Goal: Transaction & Acquisition: Purchase product/service

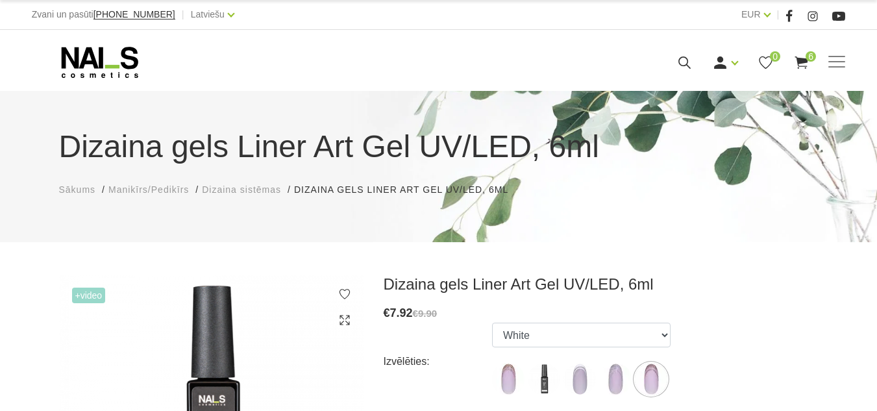
select select "6246"
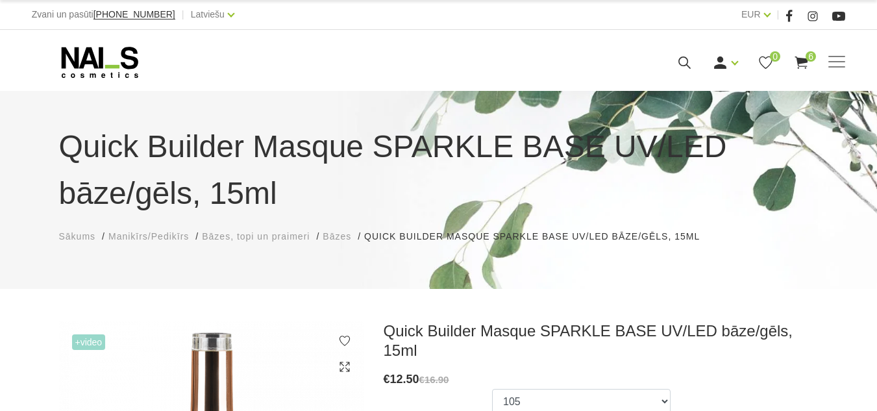
select select "6010"
click at [108, 77] on icon at bounding box center [100, 62] width 136 height 32
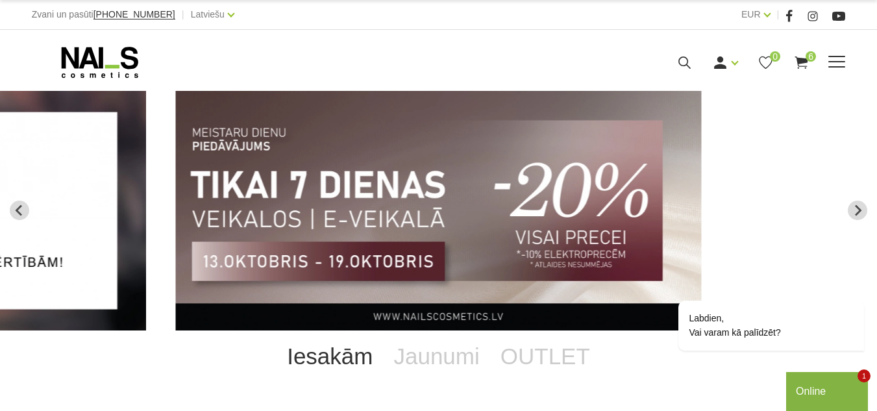
click at [808, 69] on use at bounding box center [801, 62] width 13 height 12
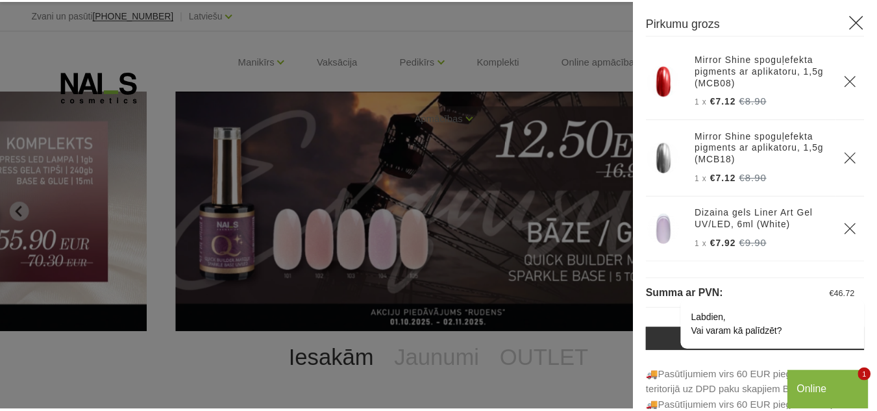
scroll to position [273, 0]
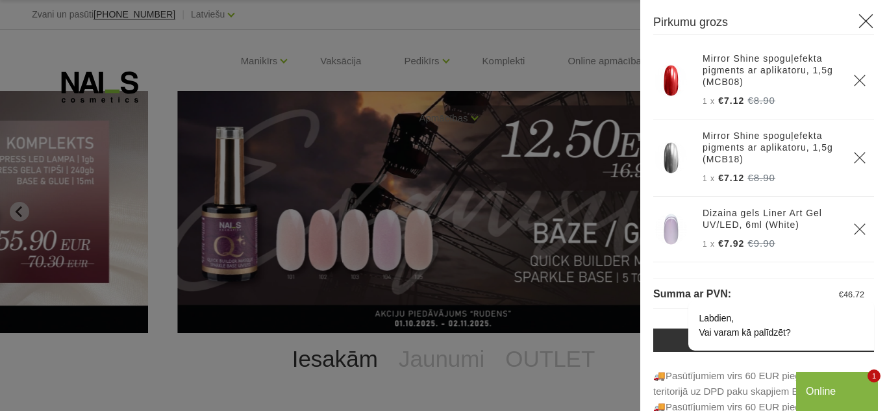
click at [859, 22] on icon at bounding box center [866, 21] width 16 height 16
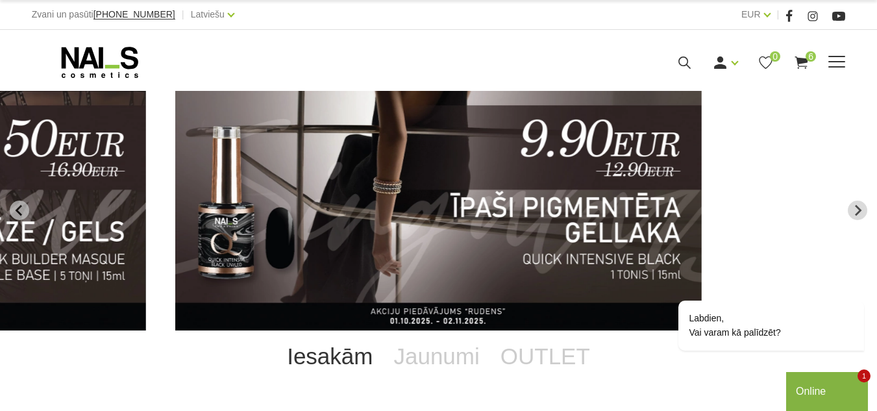
click at [0, 0] on link "Bāzes, topi un praimeri" at bounding box center [0, 0] width 0 height 0
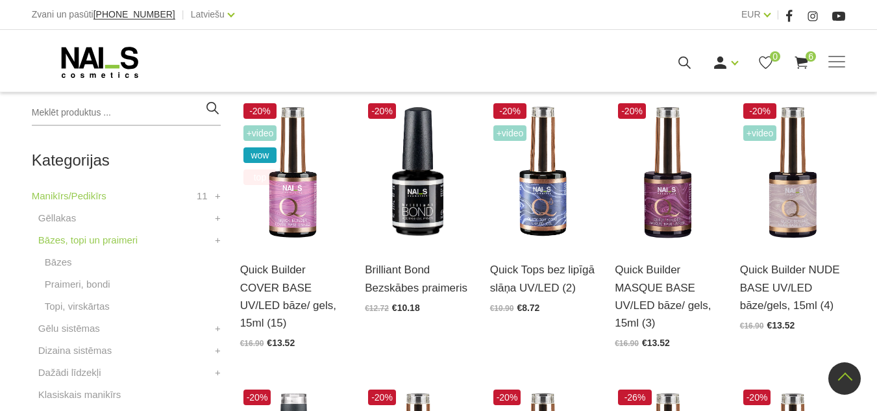
scroll to position [325, 0]
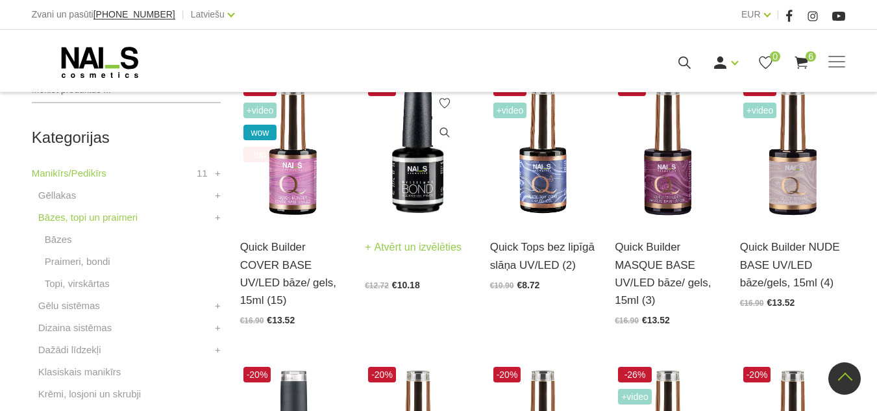
click at [433, 182] on img at bounding box center [418, 149] width 106 height 145
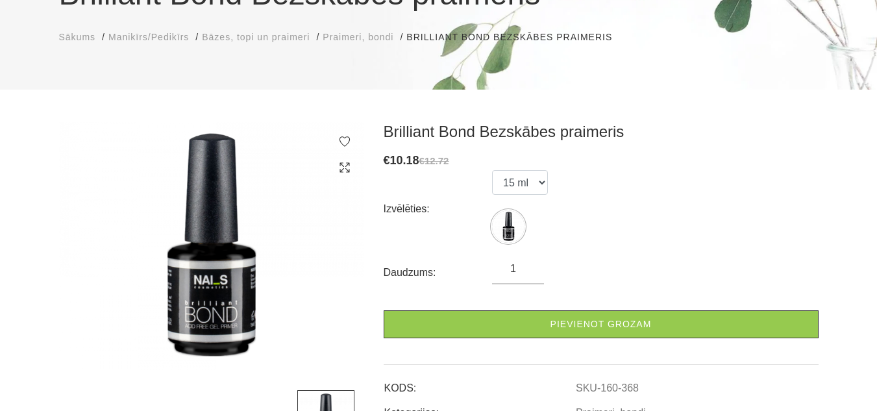
scroll to position [130, 0]
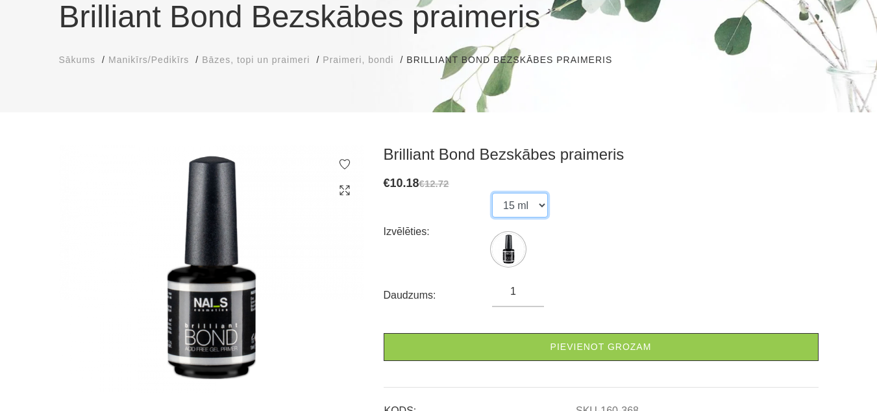
click at [543, 201] on select "15 ml" at bounding box center [520, 205] width 56 height 25
click at [545, 199] on select "15 ml" at bounding box center [520, 205] width 56 height 25
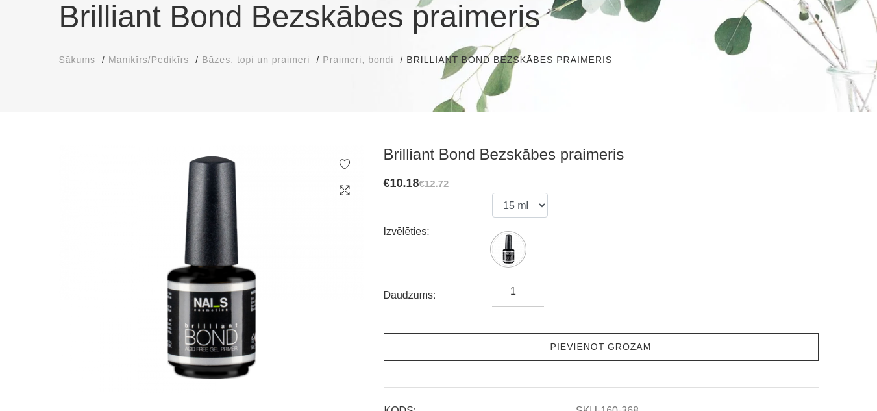
click at [589, 341] on link "Pievienot grozam" at bounding box center [601, 347] width 435 height 28
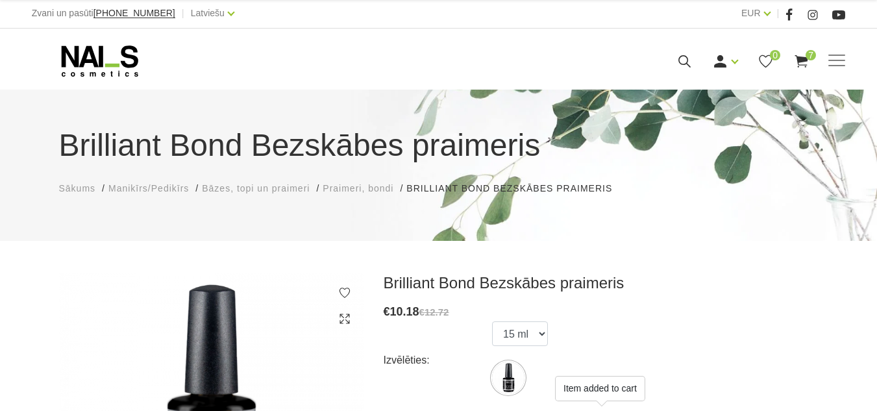
scroll to position [0, 0]
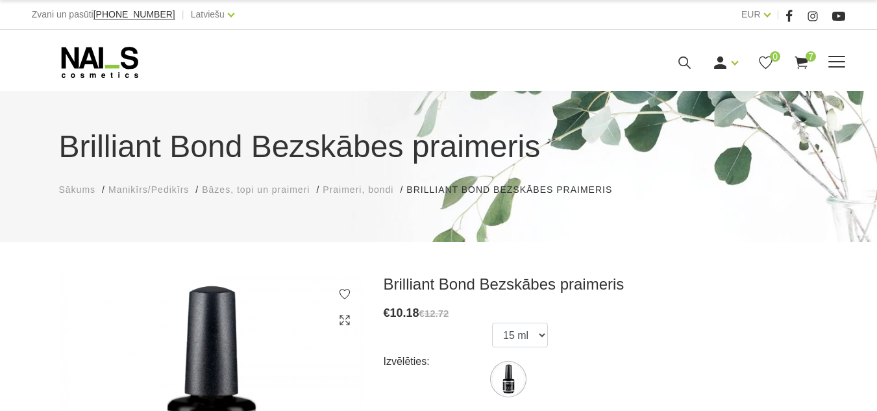
click at [0, 0] on link "Bāzes, topi un praimeri" at bounding box center [0, 0] width 0 height 0
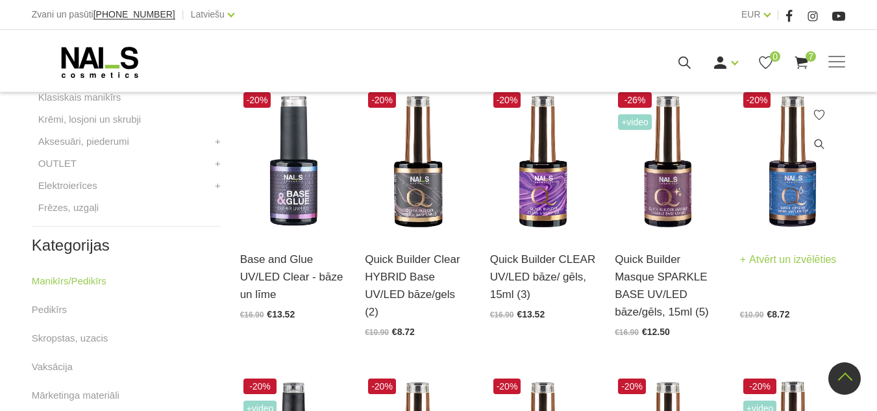
scroll to position [584, 0]
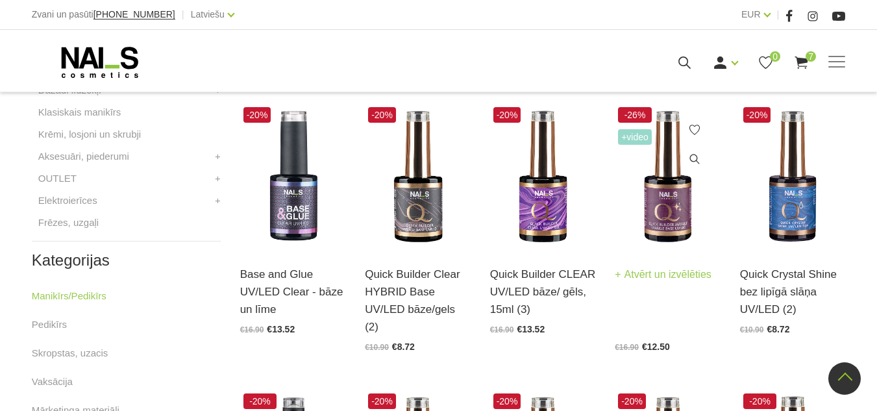
click at [659, 205] on img at bounding box center [668, 176] width 106 height 145
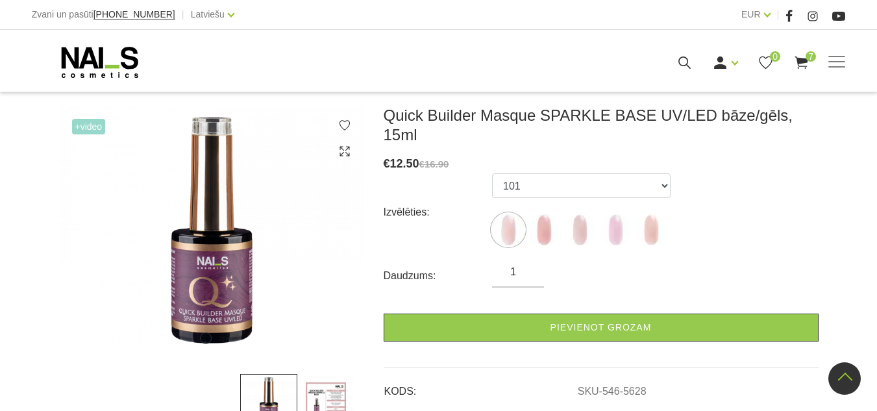
scroll to position [195, 0]
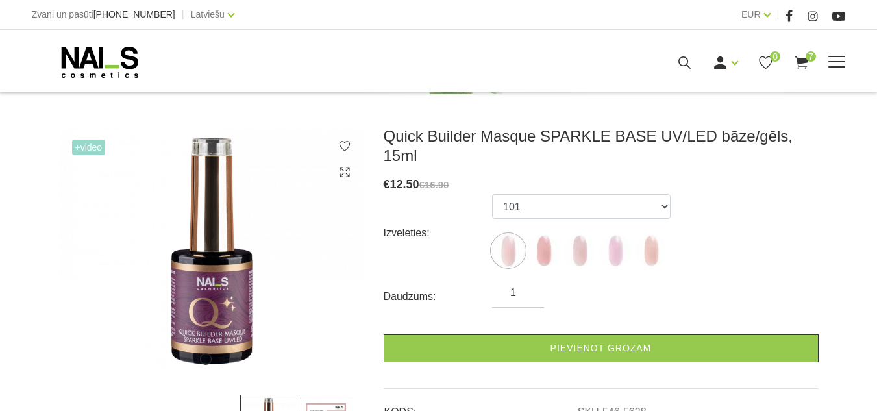
click at [0, 0] on link "Bāzes, topi un praimeri" at bounding box center [0, 0] width 0 height 0
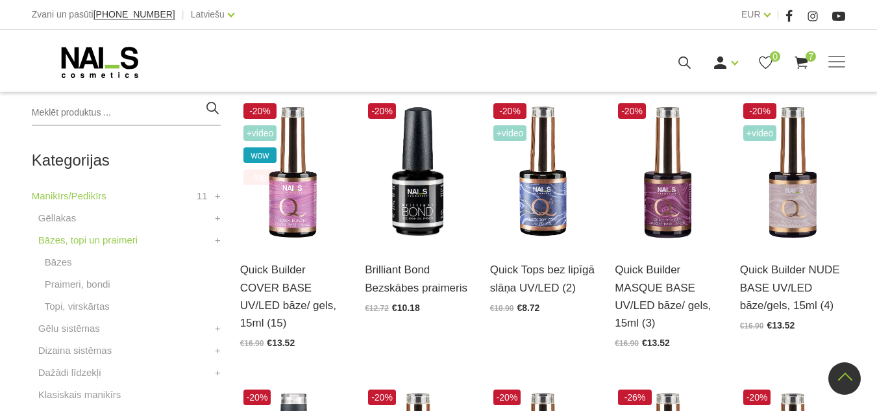
scroll to position [325, 0]
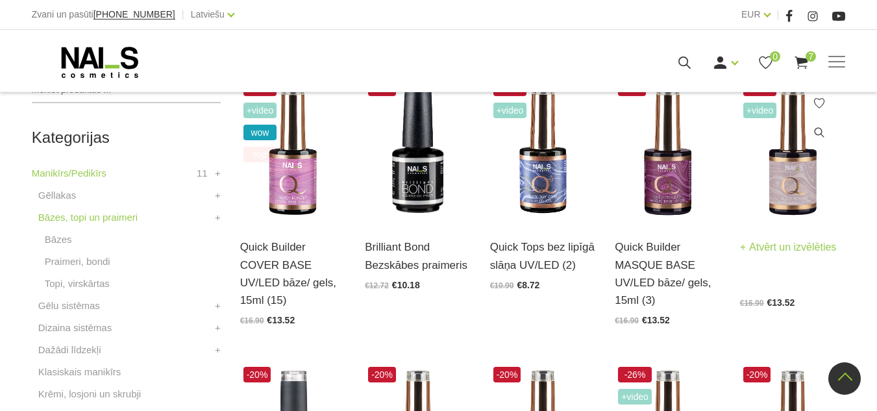
click at [788, 194] on img at bounding box center [793, 149] width 106 height 145
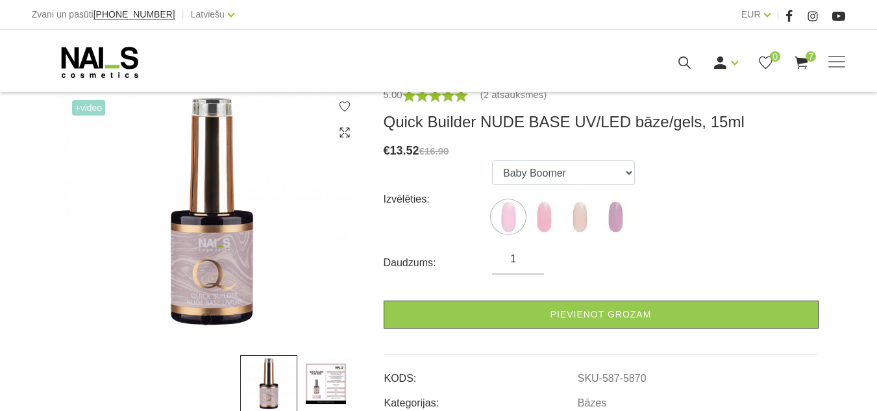
scroll to position [195, 0]
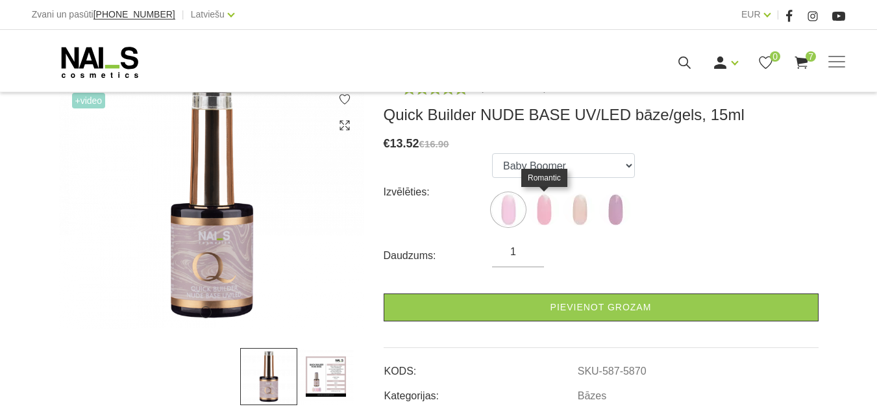
click at [551, 211] on img at bounding box center [544, 209] width 32 height 32
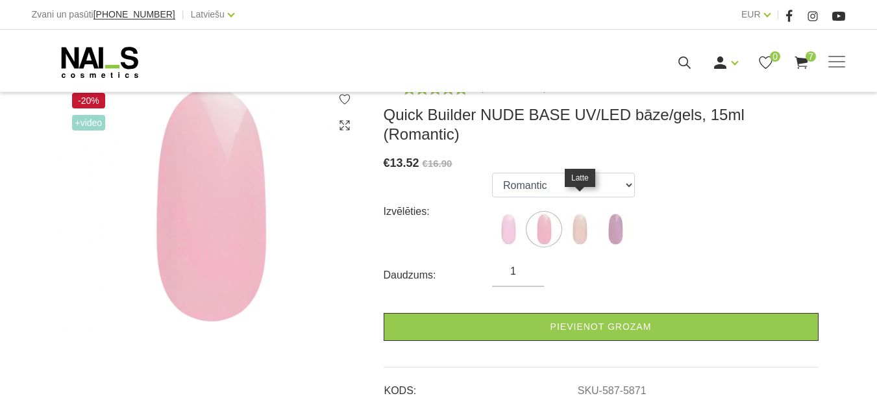
click at [582, 213] on img at bounding box center [580, 229] width 32 height 32
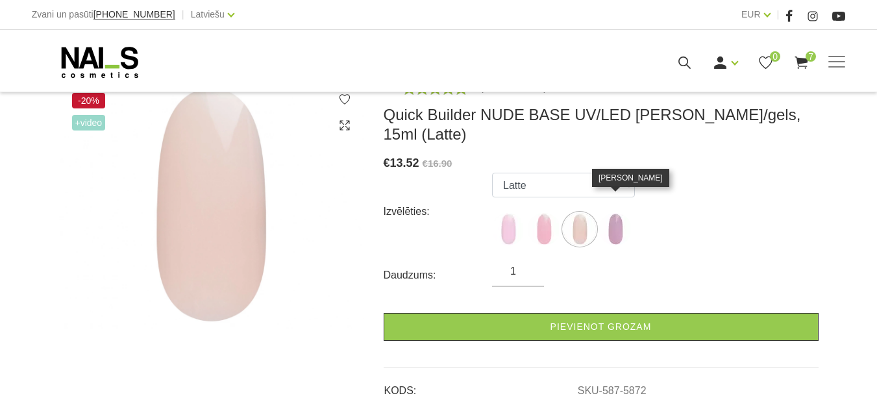
click at [616, 213] on img at bounding box center [615, 229] width 32 height 32
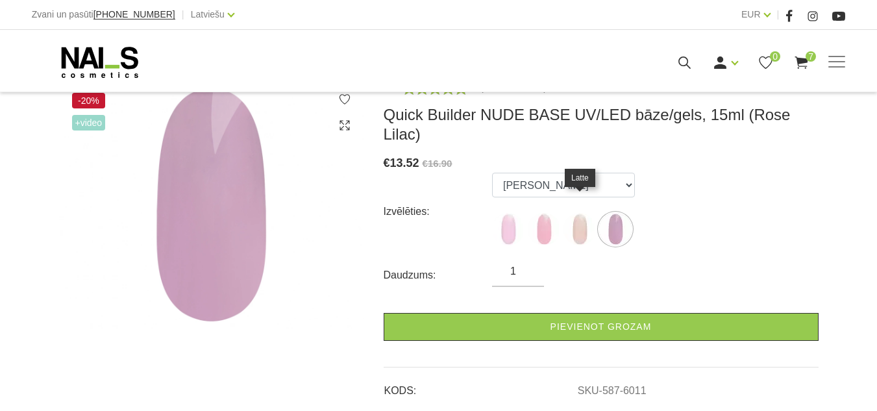
click at [572, 213] on img at bounding box center [580, 229] width 32 height 32
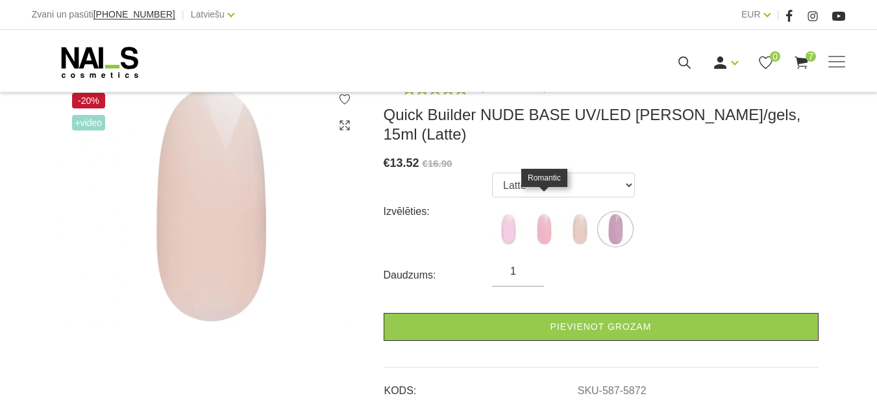
click at [549, 213] on img at bounding box center [544, 229] width 32 height 32
select select "5871"
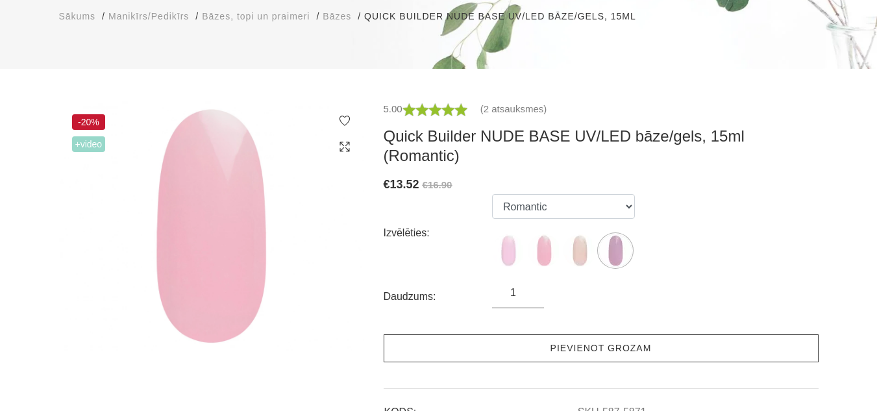
scroll to position [260, 0]
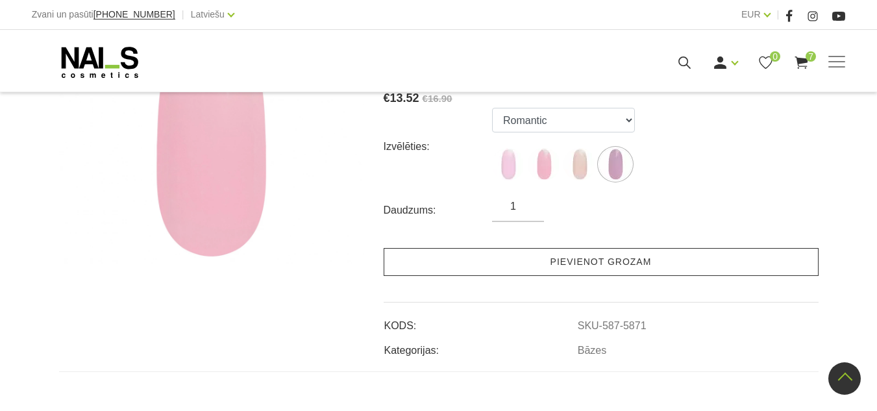
click at [587, 248] on link "Pievienot grozam" at bounding box center [601, 262] width 435 height 28
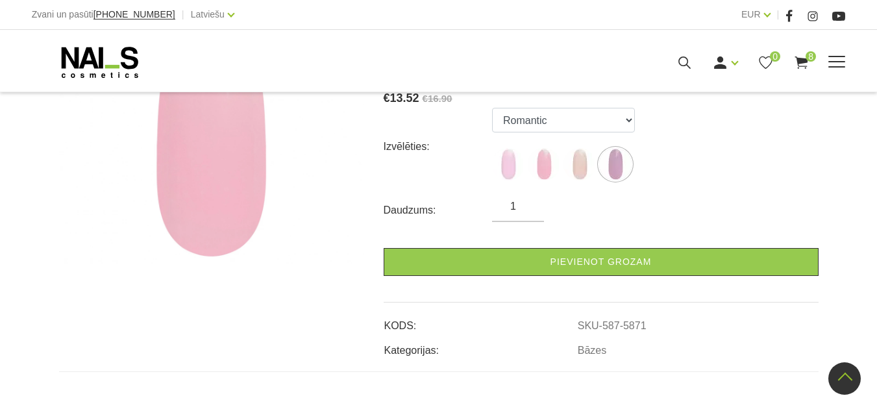
click at [0, 0] on link "Bāzes, topi un praimeri" at bounding box center [0, 0] width 0 height 0
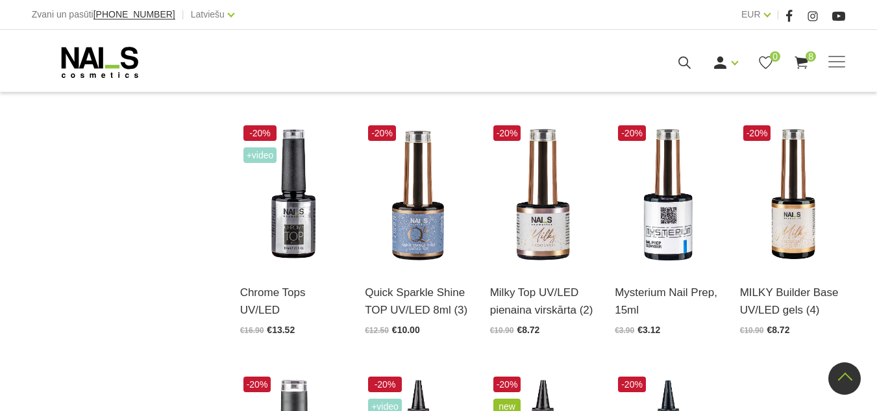
scroll to position [1039, 0]
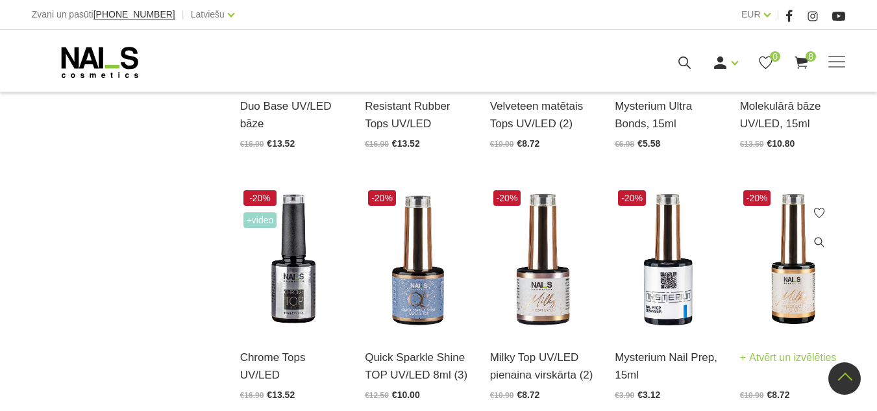
click at [800, 292] on img at bounding box center [793, 259] width 106 height 145
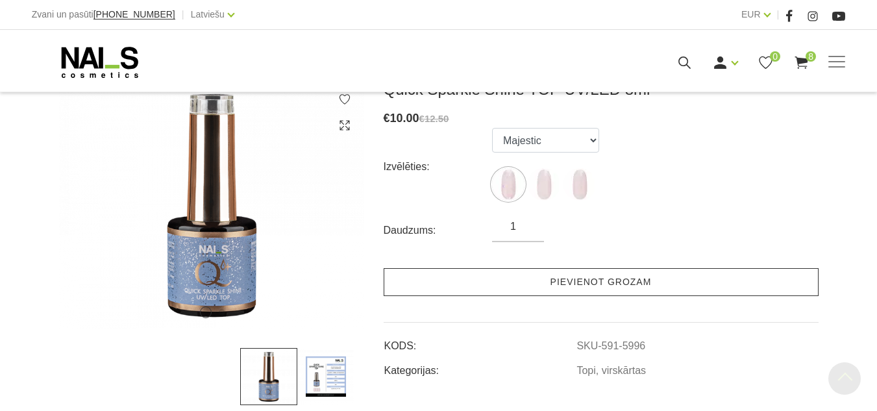
scroll to position [130, 0]
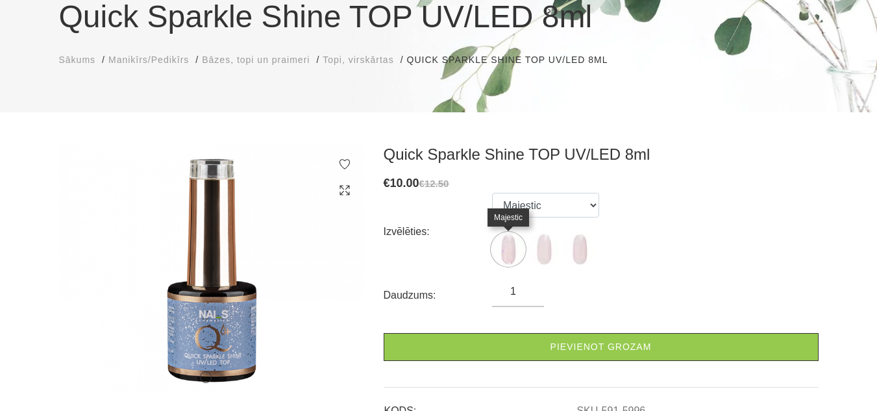
click at [515, 247] on img at bounding box center [508, 249] width 32 height 32
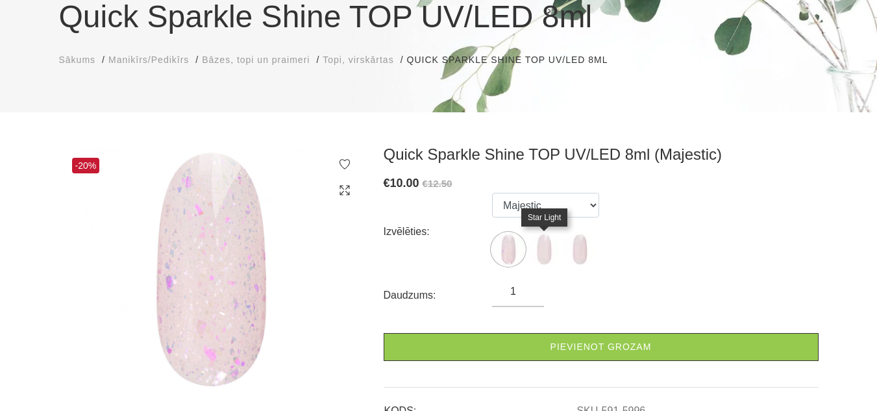
click at [546, 244] on img at bounding box center [544, 249] width 32 height 32
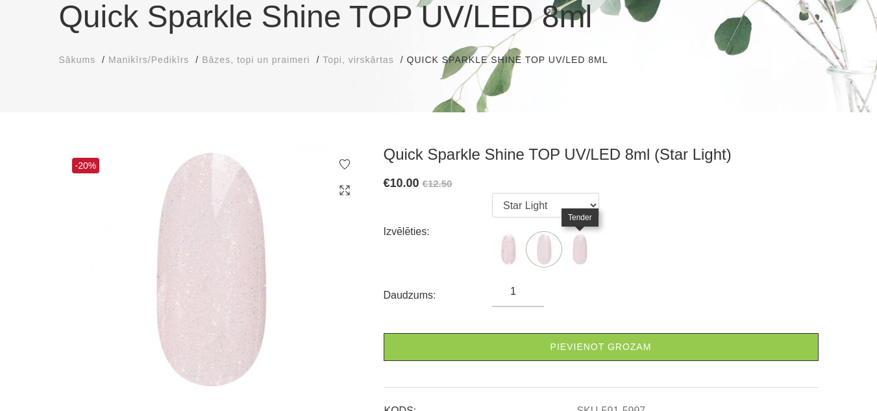
click at [572, 245] on img at bounding box center [580, 249] width 32 height 32
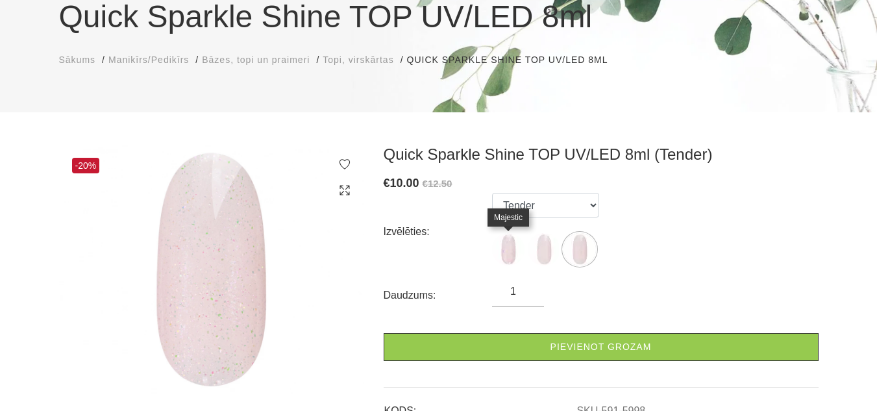
click at [513, 247] on img at bounding box center [508, 249] width 32 height 32
click at [506, 253] on img at bounding box center [508, 249] width 32 height 32
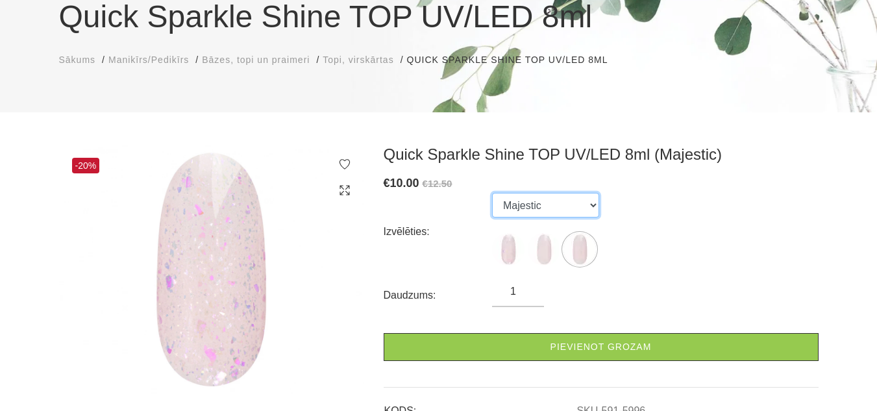
click at [591, 205] on select "Majestic Star Light Tender" at bounding box center [545, 205] width 107 height 25
click at [492, 193] on select "Majestic Star Light Tender" at bounding box center [545, 205] width 107 height 25
click at [593, 208] on select "Majestic Star Light Tender" at bounding box center [545, 205] width 107 height 25
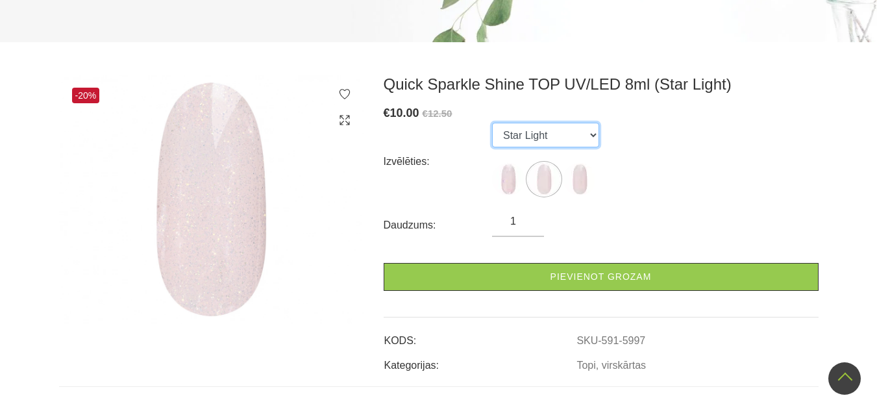
scroll to position [65, 0]
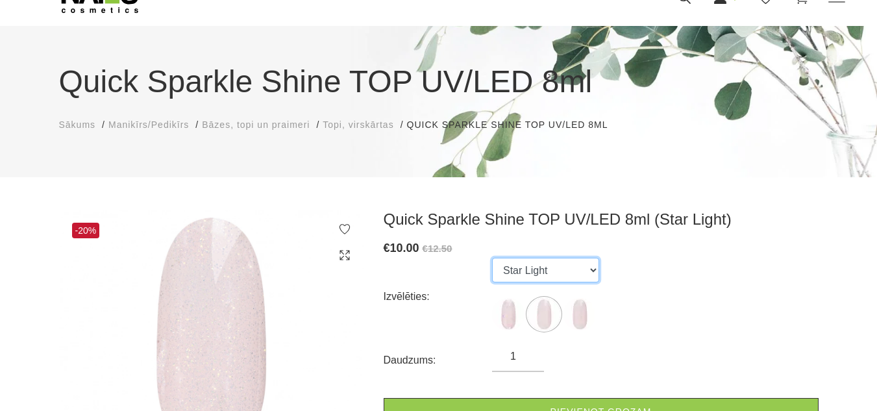
click at [591, 268] on select "Majestic Star Light Tender" at bounding box center [545, 270] width 107 height 25
select select "5998"
click at [492, 258] on select "Majestic Star Light Tender" at bounding box center [545, 270] width 107 height 25
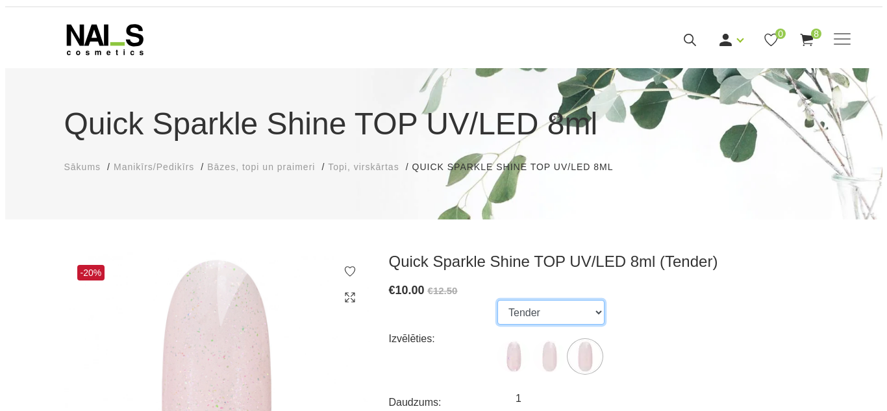
scroll to position [0, 0]
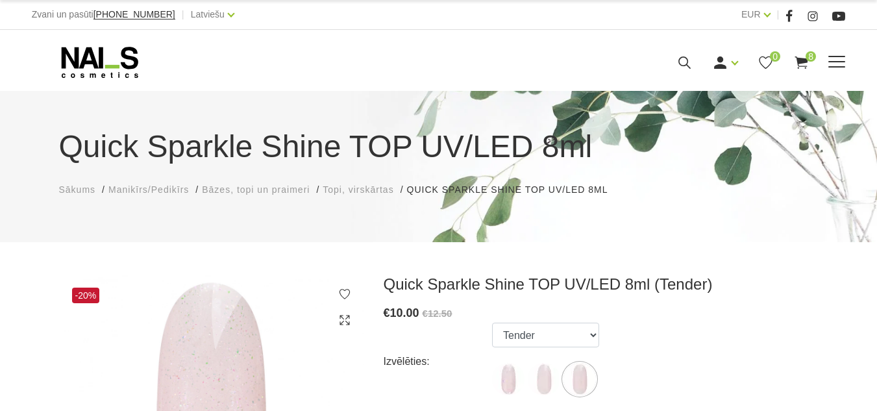
click at [808, 69] on use at bounding box center [801, 62] width 13 height 12
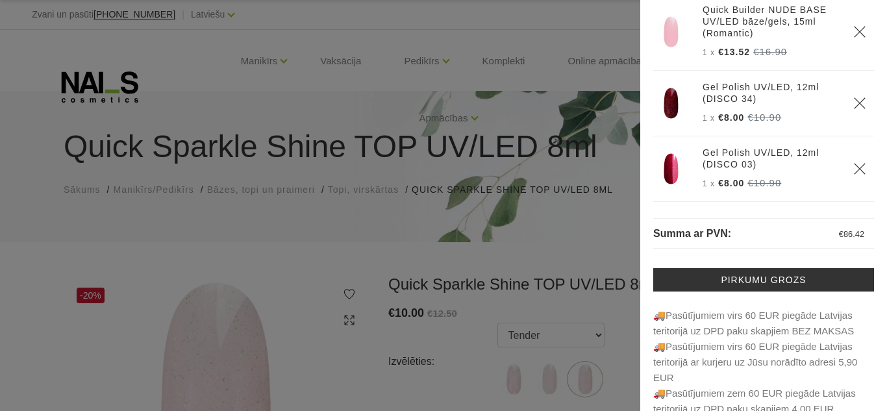
scroll to position [126, 0]
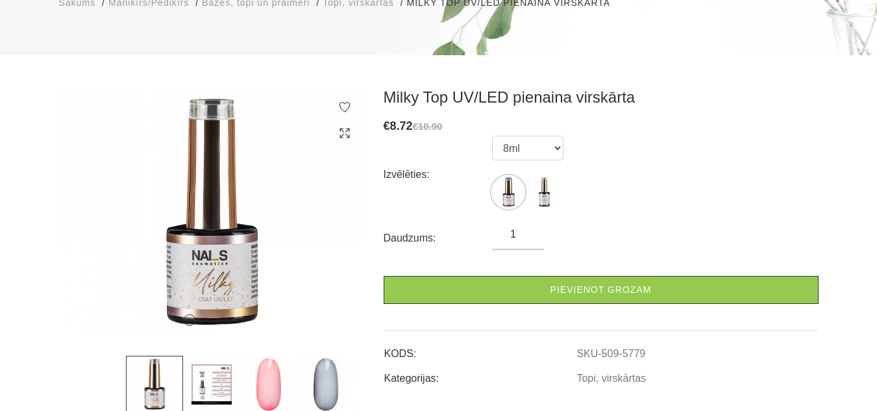
scroll to position [195, 0]
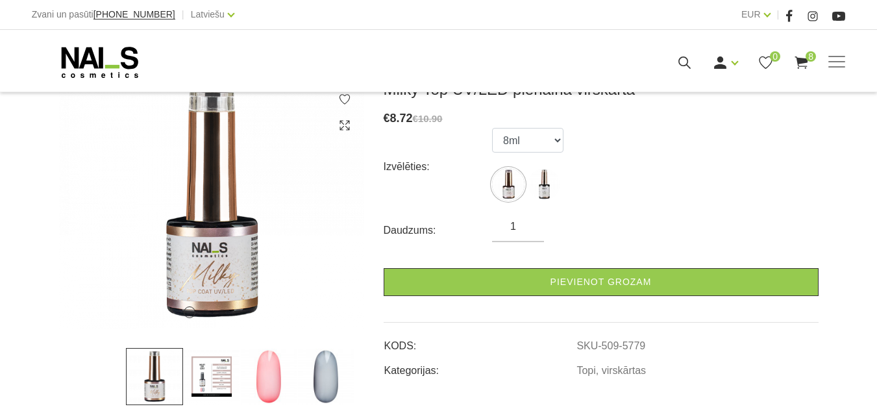
click at [253, 377] on img at bounding box center [268, 376] width 57 height 57
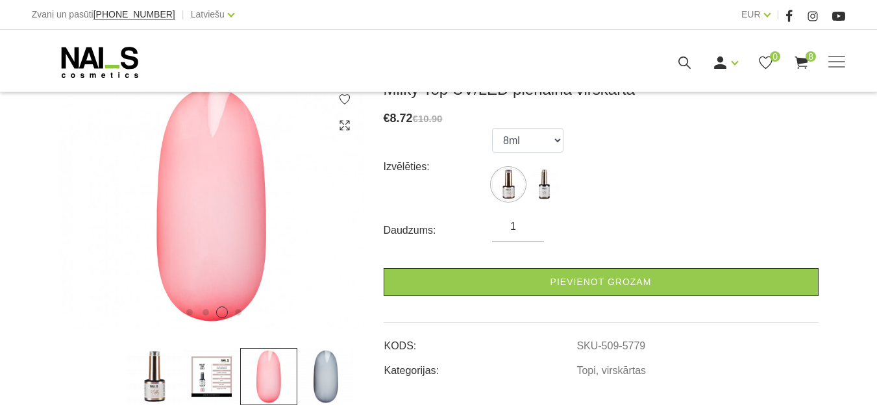
drag, startPoint x: 336, startPoint y: 382, endPoint x: 338, endPoint y: 374, distance: 8.8
click at [335, 380] on img at bounding box center [325, 376] width 57 height 57
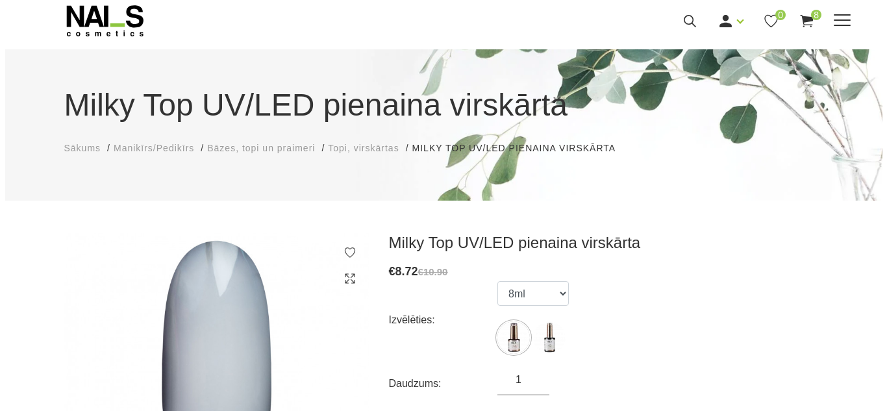
scroll to position [0, 0]
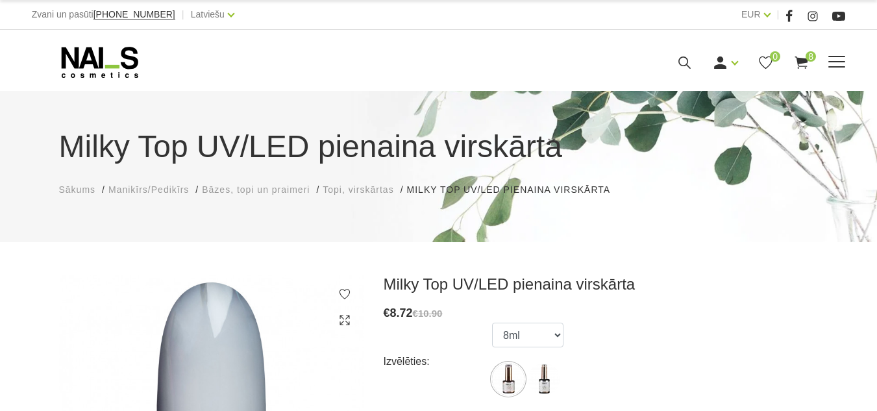
click at [810, 71] on icon at bounding box center [801, 63] width 16 height 16
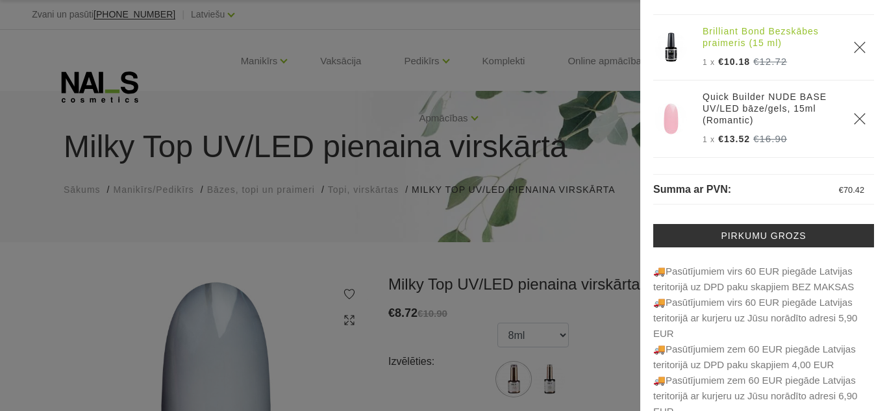
scroll to position [126, 0]
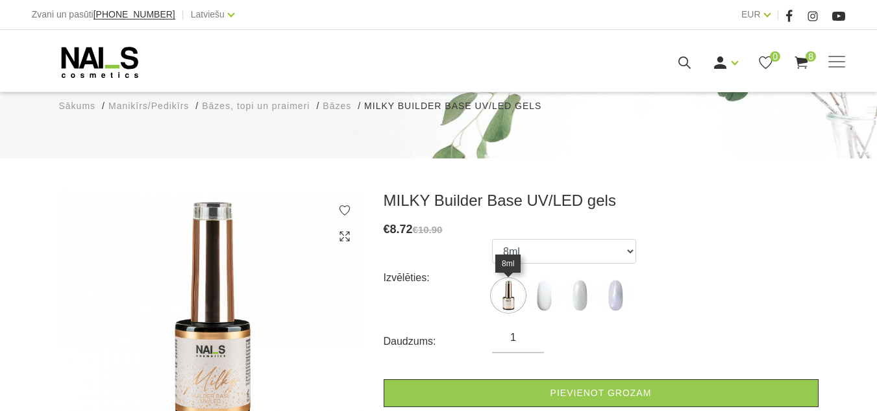
scroll to position [195, 0]
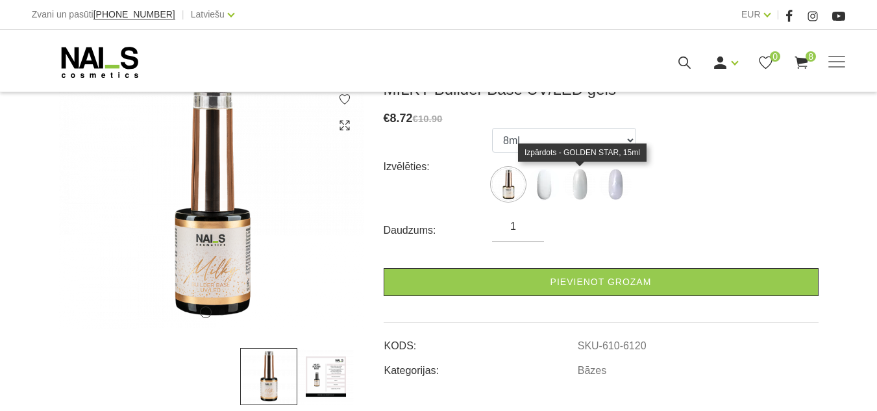
click at [583, 186] on img at bounding box center [580, 184] width 32 height 32
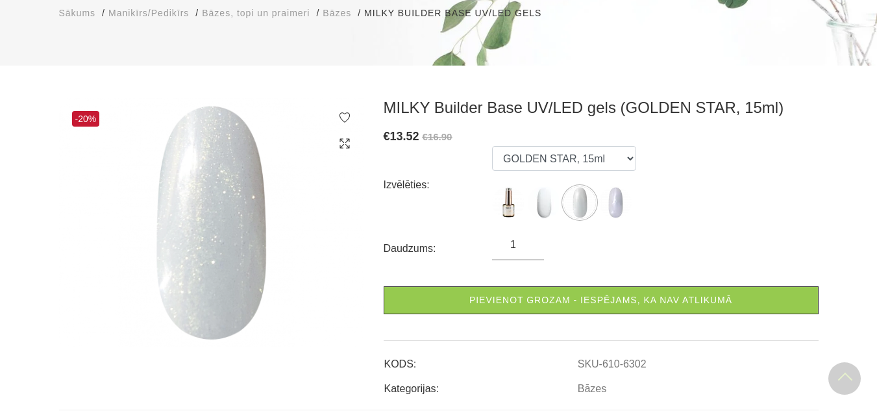
scroll to position [130, 0]
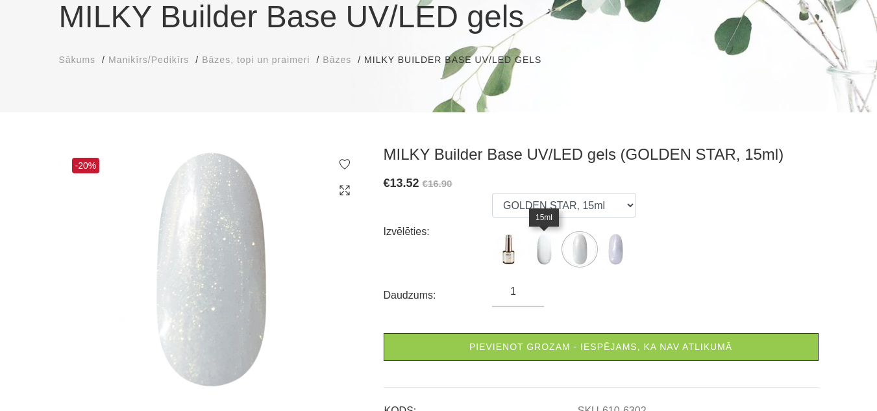
click at [542, 258] on img at bounding box center [544, 249] width 32 height 32
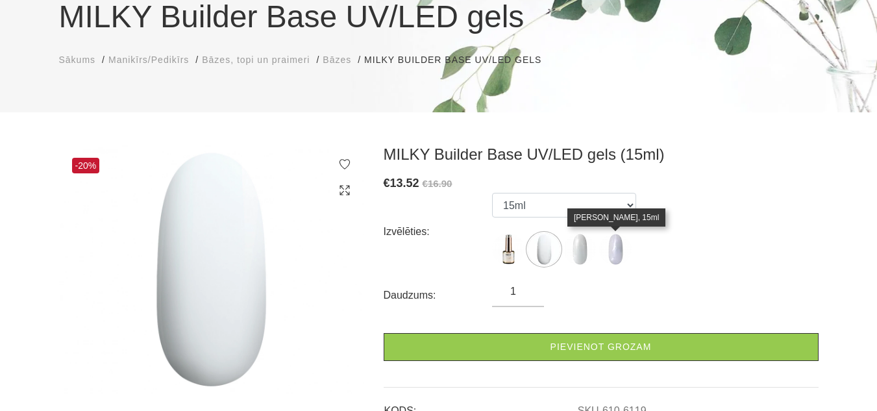
click at [614, 249] on img at bounding box center [615, 249] width 32 height 32
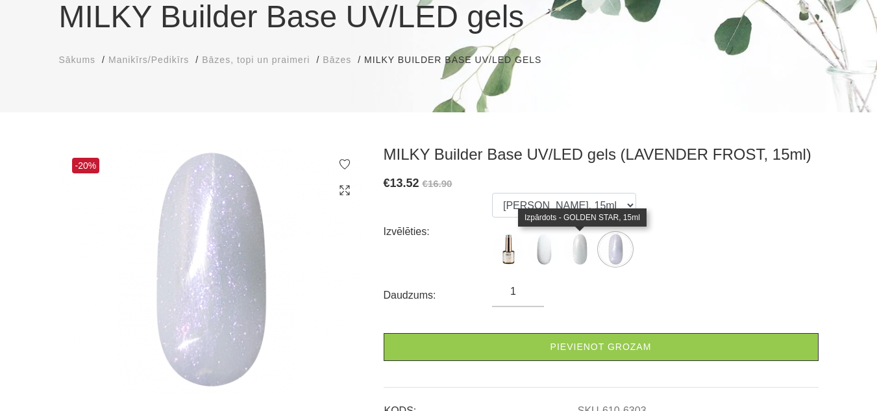
click at [577, 251] on img at bounding box center [580, 249] width 32 height 32
select select "6302"
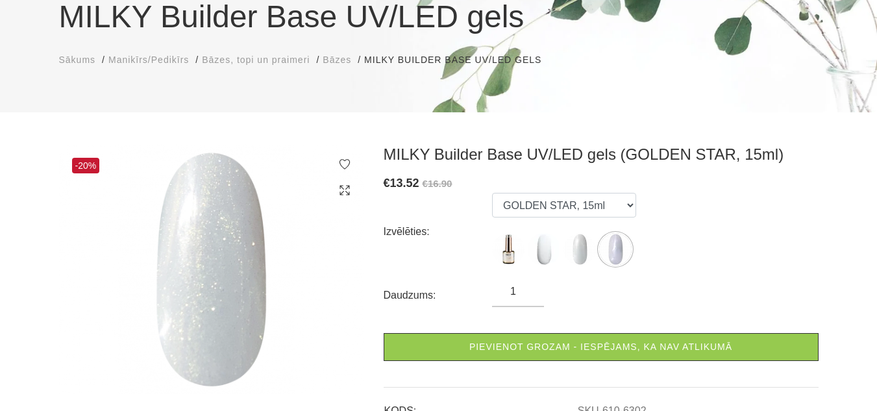
scroll to position [0, 0]
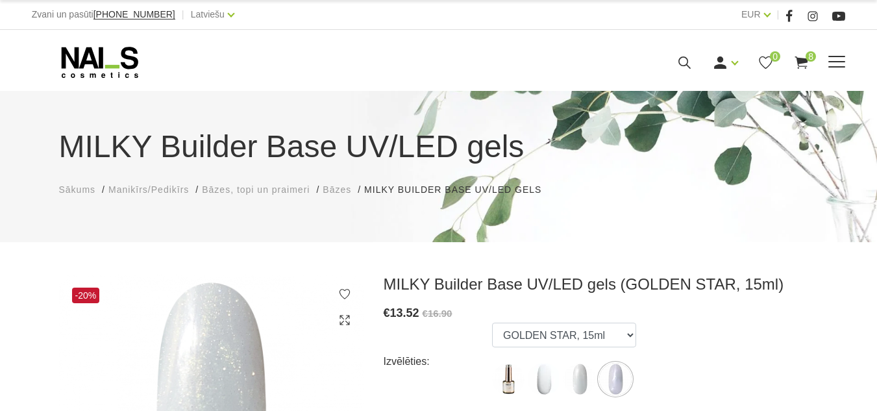
click at [0, 0] on link "Gēlu sistēmas" at bounding box center [0, 0] width 0 height 0
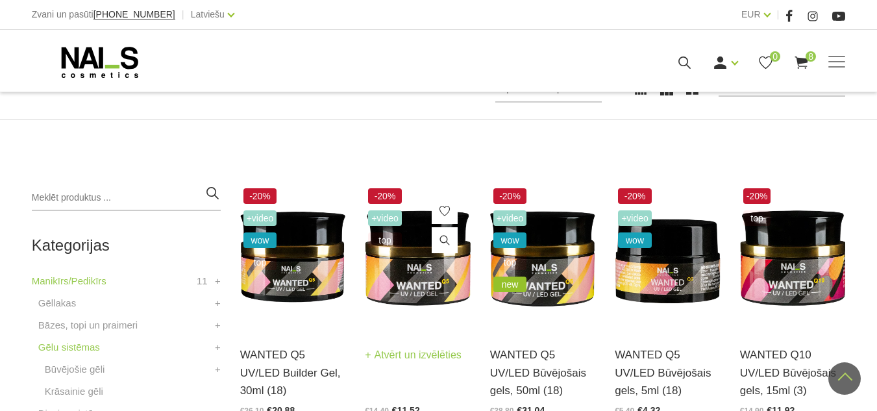
scroll to position [195, 0]
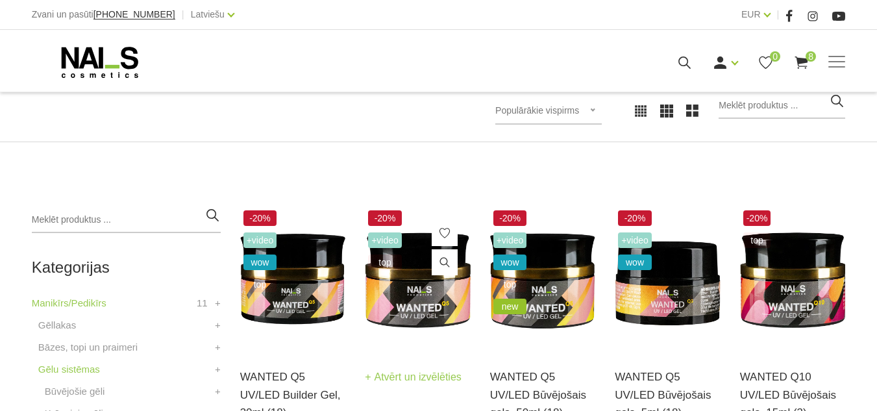
click at [410, 271] on img at bounding box center [418, 279] width 106 height 145
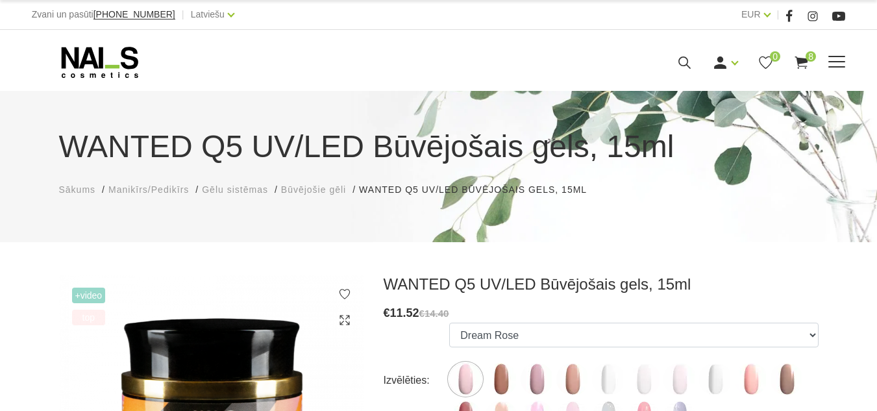
click at [0, 0] on link "Gēllakas" at bounding box center [0, 0] width 0 height 0
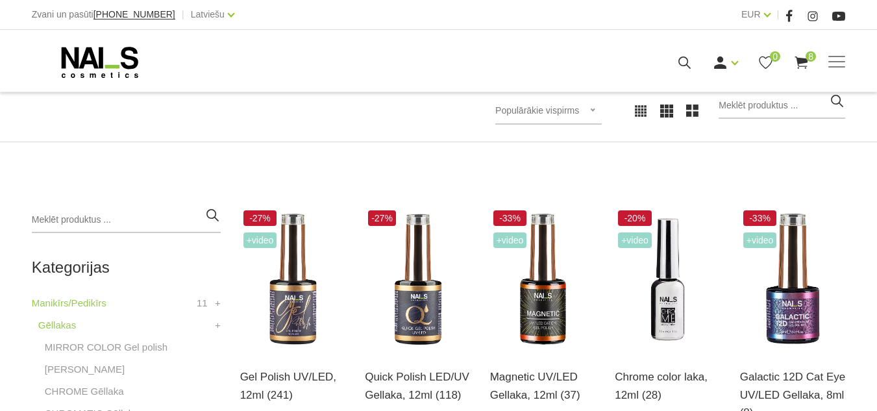
scroll to position [325, 0]
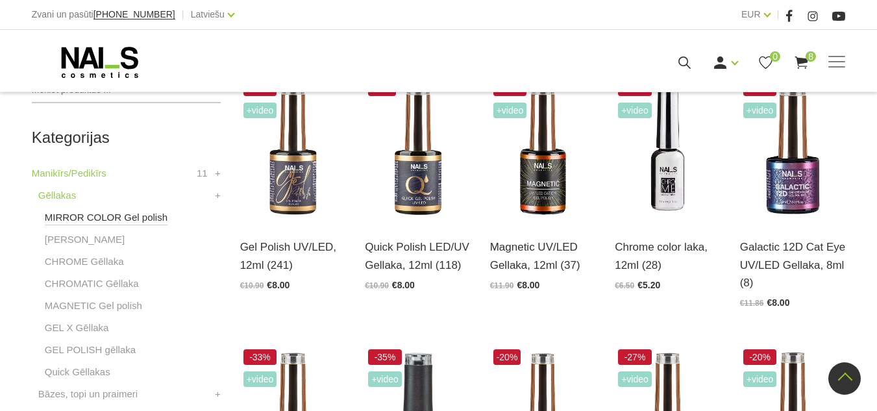
click at [125, 217] on link "MIRROR COLOR Gel polish" at bounding box center [106, 218] width 123 height 16
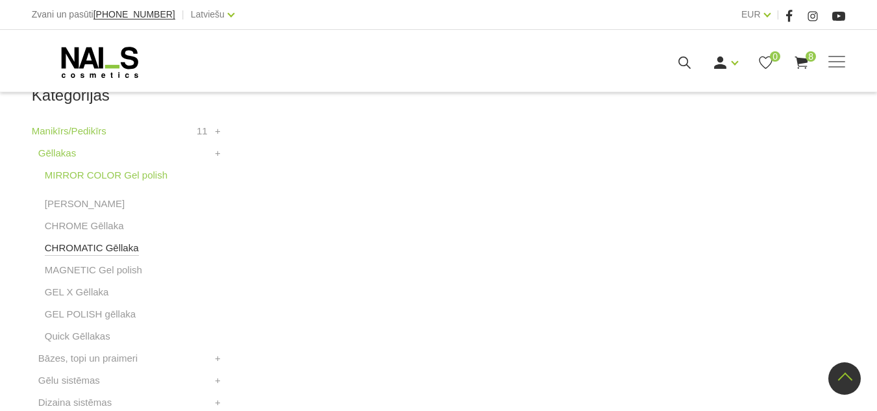
scroll to position [390, 0]
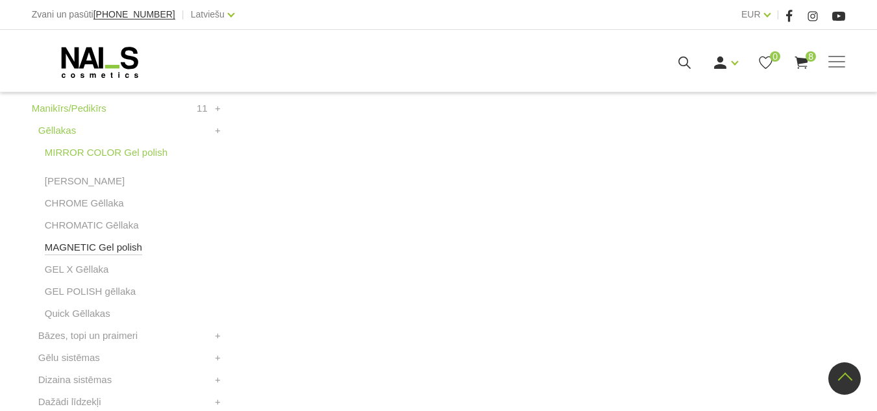
click at [94, 250] on link "MAGNETIC Gel polish" at bounding box center [93, 248] width 97 height 16
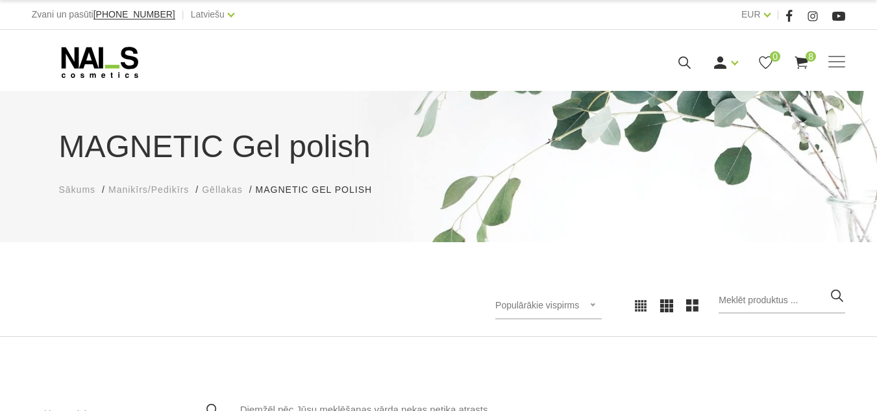
click at [229, 191] on span "Gēllakas" at bounding box center [222, 189] width 40 height 10
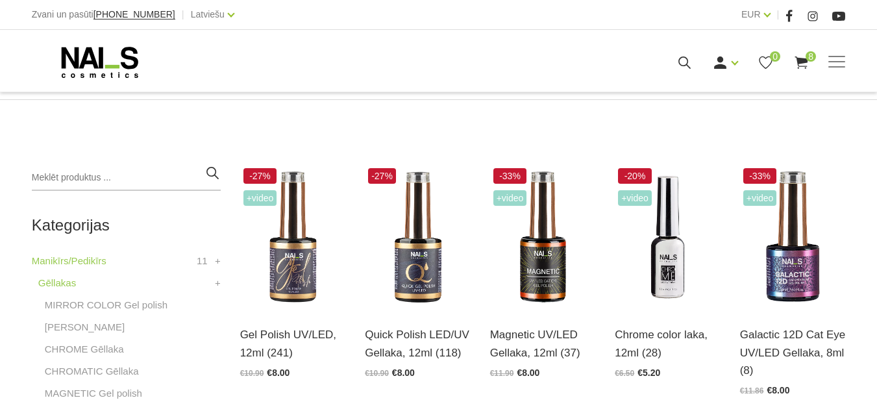
scroll to position [260, 0]
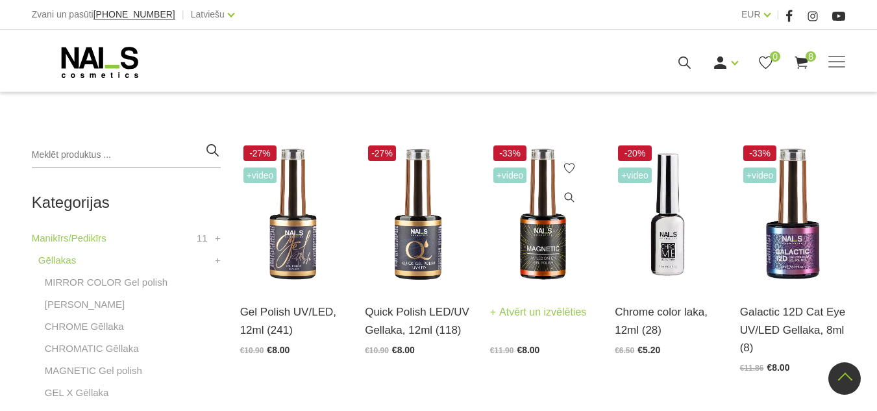
click at [549, 232] on img at bounding box center [543, 214] width 106 height 145
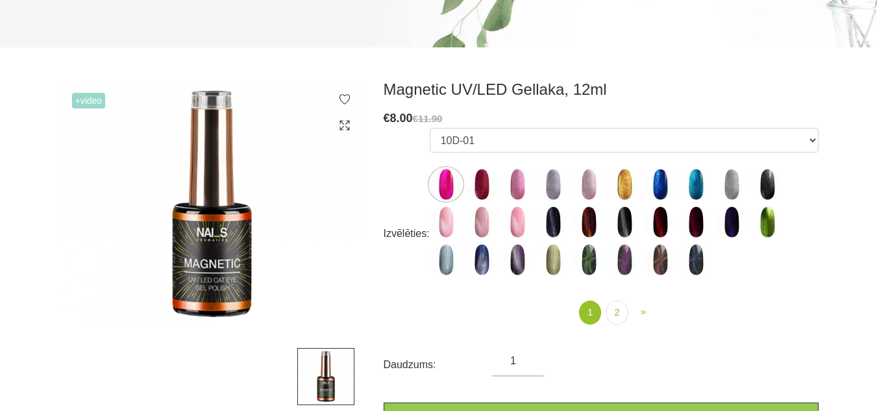
scroll to position [195, 0]
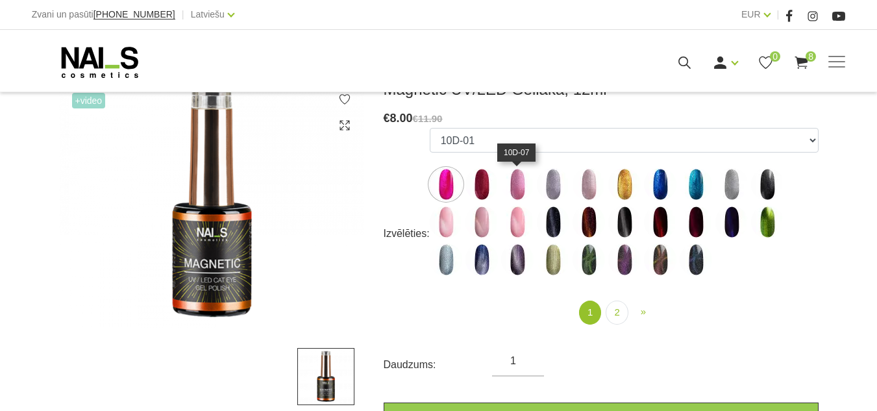
click at [515, 190] on img at bounding box center [517, 184] width 32 height 32
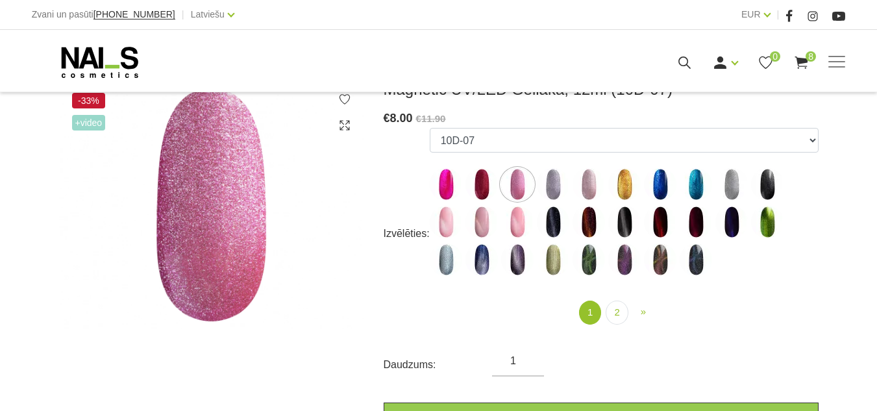
scroll to position [130, 0]
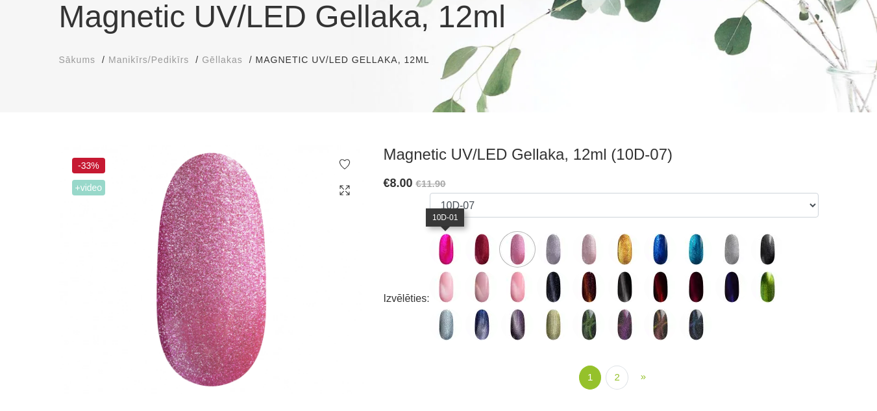
click at [443, 249] on img at bounding box center [446, 249] width 32 height 32
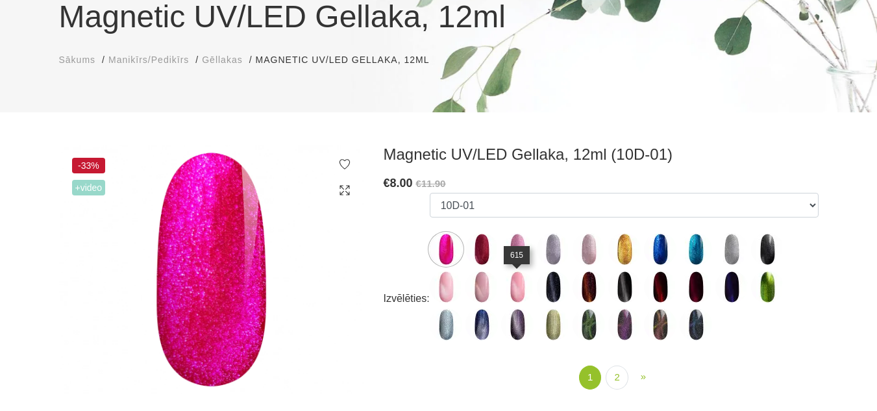
click at [511, 288] on img at bounding box center [517, 287] width 32 height 32
select select "4657"
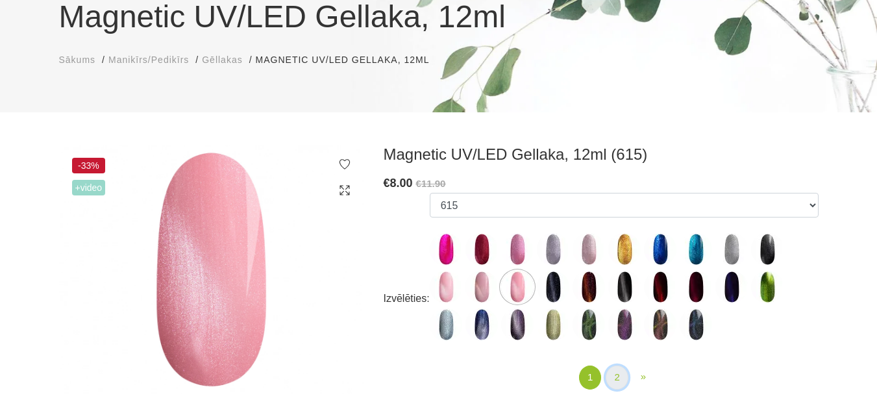
click at [620, 374] on link "2" at bounding box center [617, 378] width 22 height 24
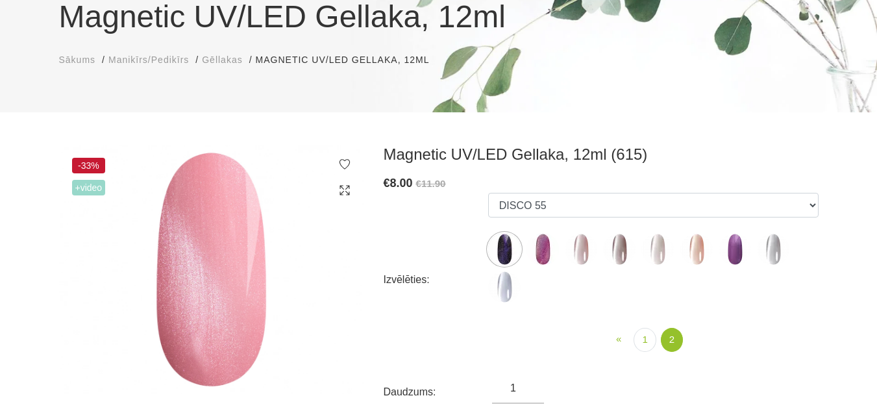
click at [545, 245] on img at bounding box center [543, 249] width 32 height 32
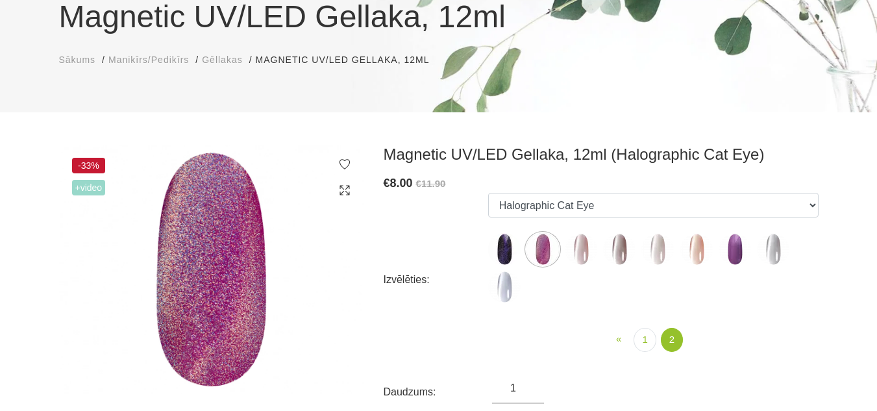
click at [734, 252] on img at bounding box center [735, 249] width 32 height 32
select select "6393"
click at [643, 336] on link "1" at bounding box center [645, 340] width 22 height 24
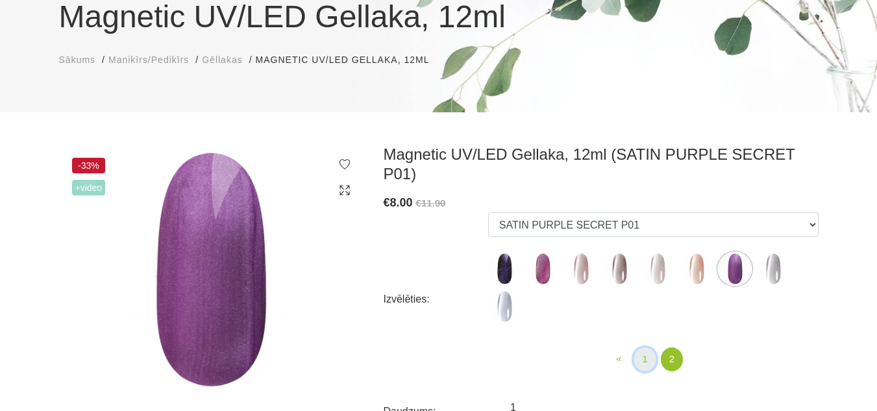
click at [642, 347] on link "1" at bounding box center [645, 359] width 22 height 24
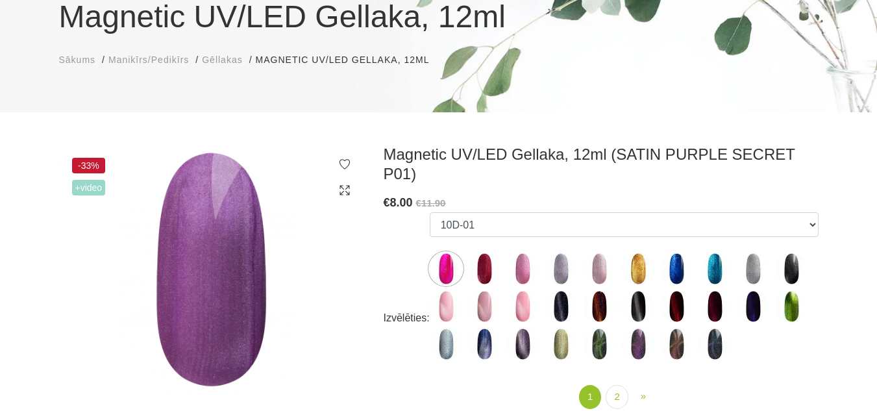
scroll to position [195, 0]
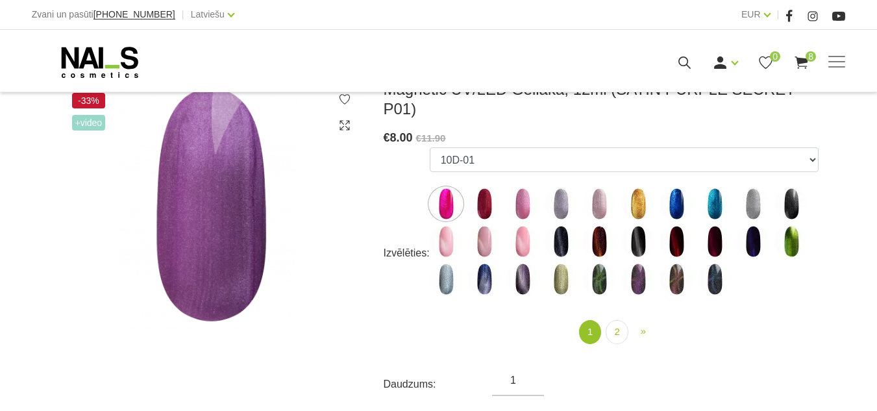
click at [478, 188] on img at bounding box center [484, 204] width 32 height 32
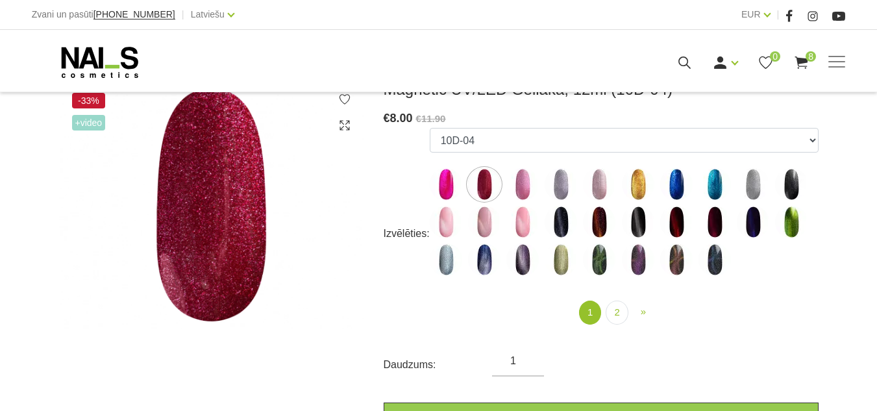
click at [680, 262] on img at bounding box center [676, 259] width 32 height 32
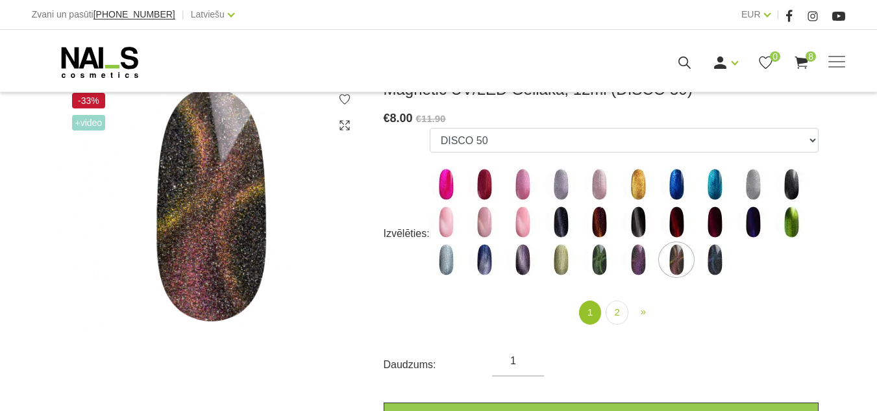
click at [629, 221] on img at bounding box center [638, 222] width 32 height 32
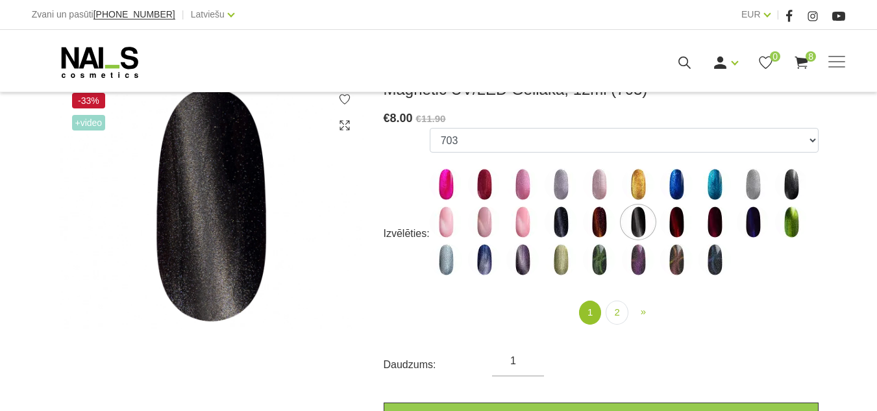
click at [704, 225] on img at bounding box center [715, 222] width 32 height 32
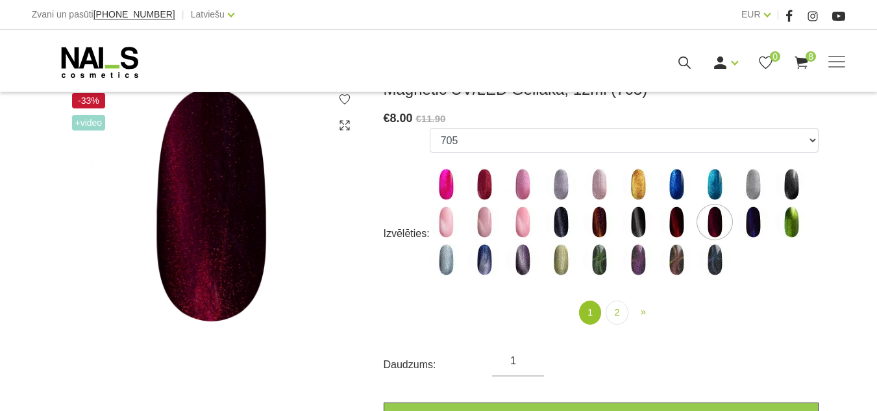
click at [756, 221] on img at bounding box center [753, 222] width 32 height 32
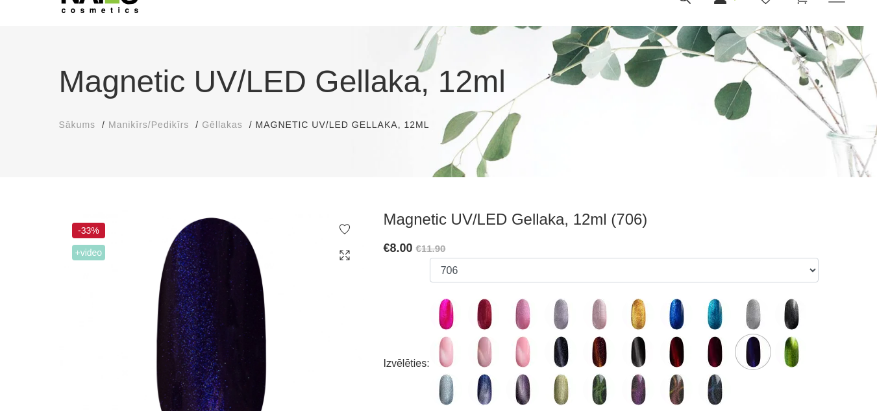
scroll to position [130, 0]
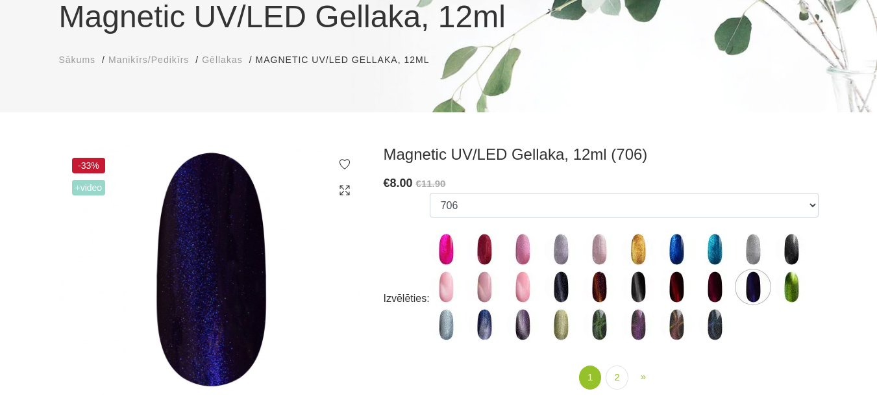
click at [606, 252] on img at bounding box center [599, 249] width 32 height 32
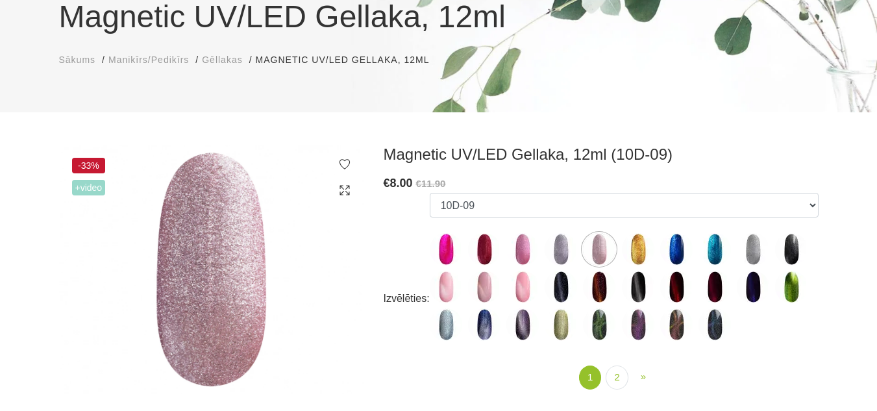
click at [490, 318] on img at bounding box center [484, 324] width 32 height 32
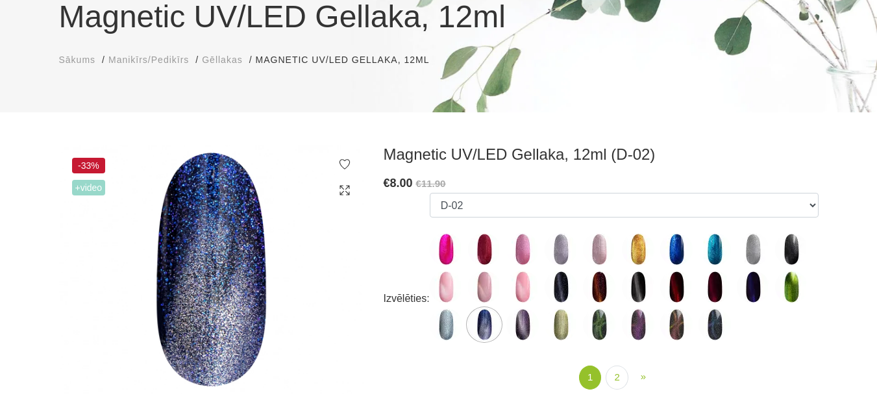
click at [526, 246] on img at bounding box center [522, 249] width 32 height 32
select select "5004"
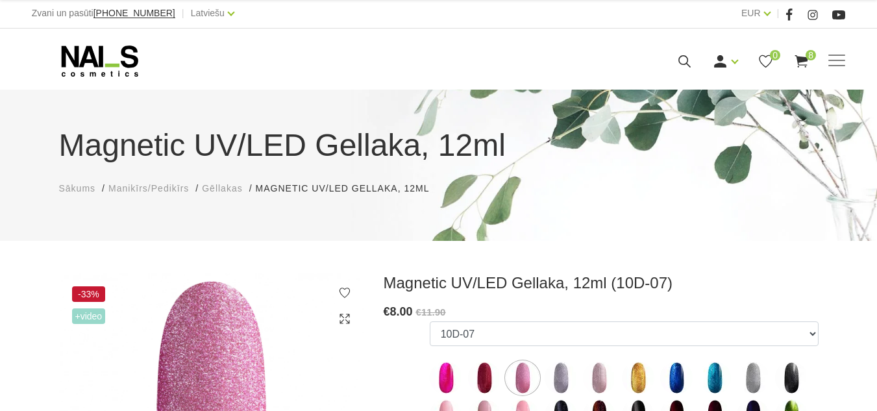
scroll to position [0, 0]
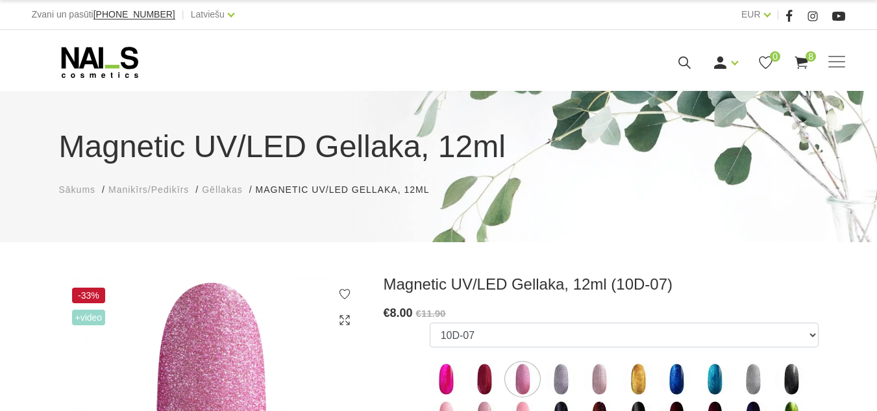
click at [229, 193] on span "Gēllakas" at bounding box center [222, 189] width 40 height 10
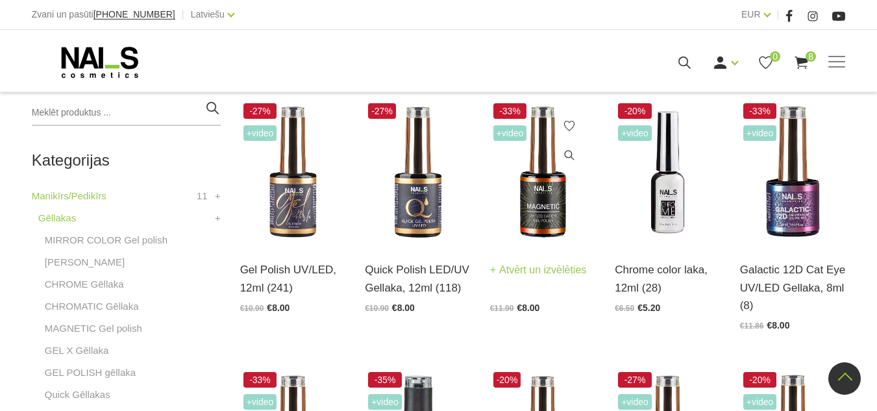
scroll to position [325, 0]
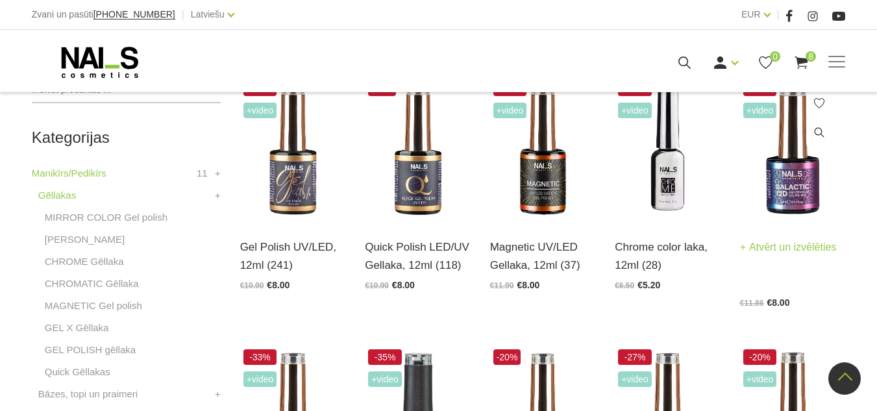
click at [788, 186] on img at bounding box center [793, 149] width 106 height 145
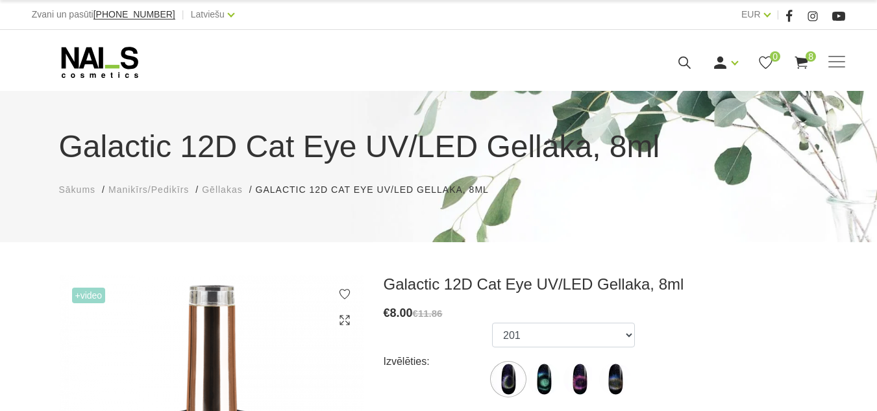
click at [212, 193] on span "Gēllakas" at bounding box center [222, 189] width 40 height 10
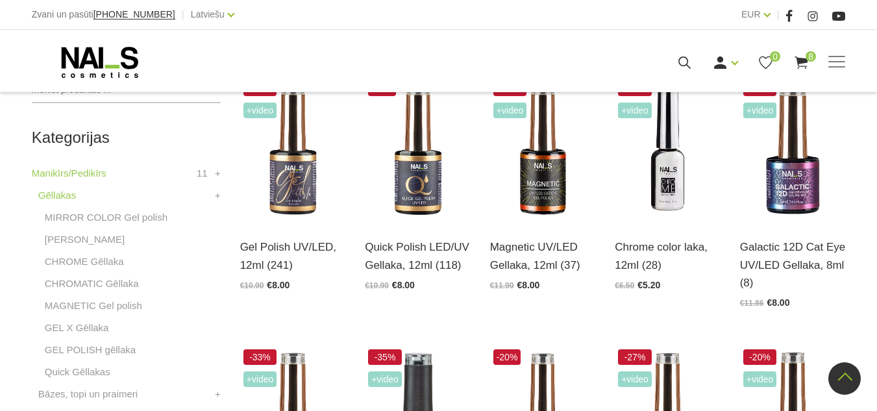
scroll to position [260, 0]
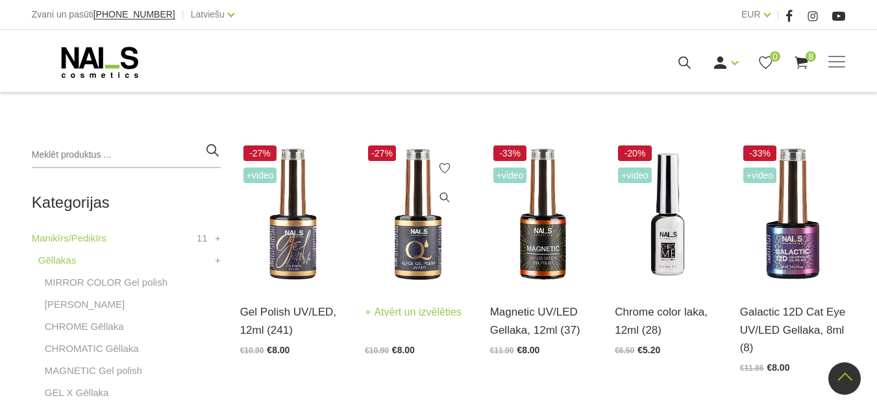
drag, startPoint x: 417, startPoint y: 233, endPoint x: 409, endPoint y: 250, distance: 18.6
click at [409, 250] on img at bounding box center [418, 214] width 106 height 145
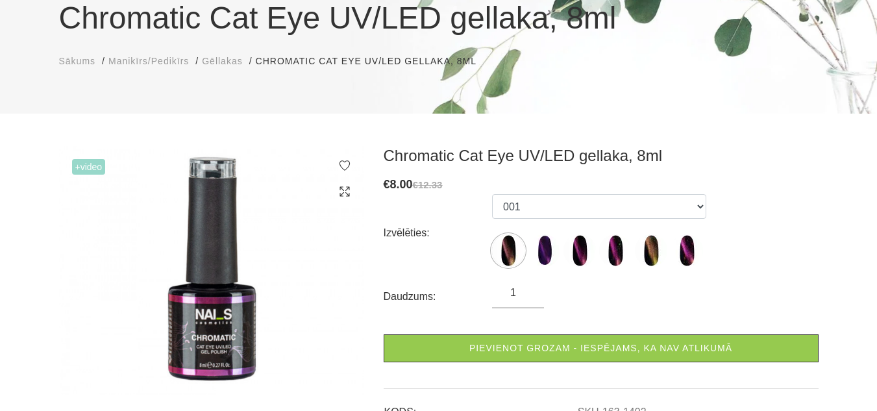
scroll to position [130, 0]
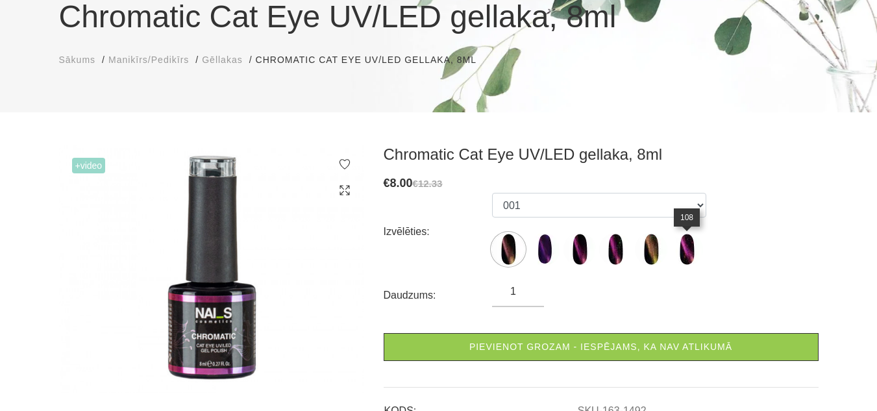
click at [684, 251] on img at bounding box center [687, 249] width 32 height 32
select select "1494"
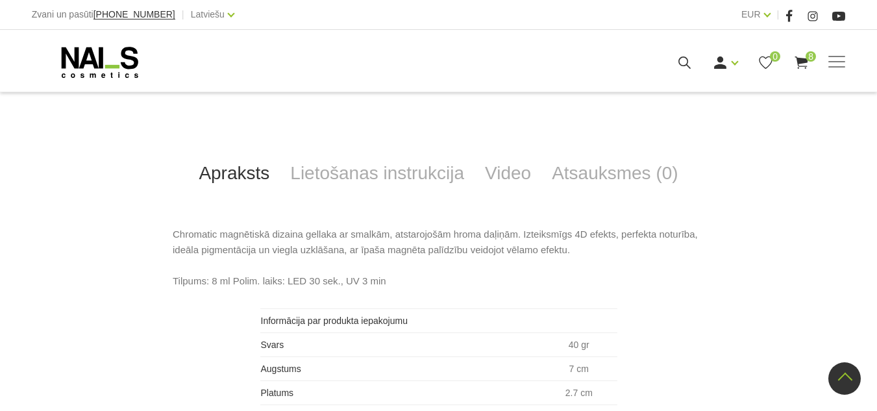
scroll to position [390, 0]
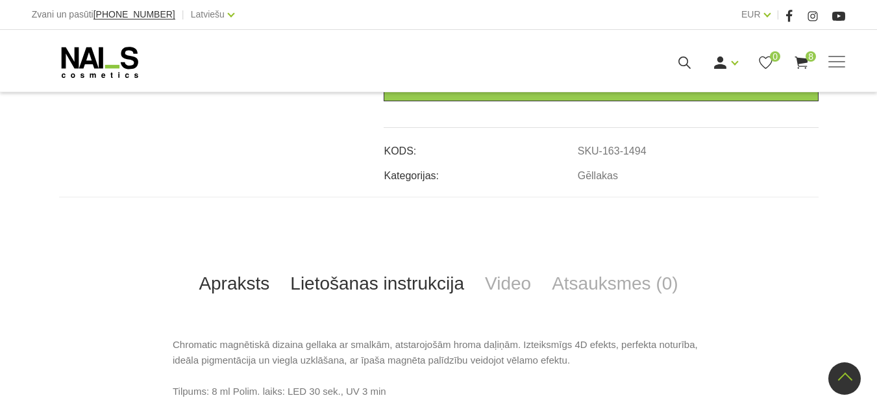
click at [414, 279] on link "Lietošanas instrukcija" at bounding box center [377, 283] width 195 height 43
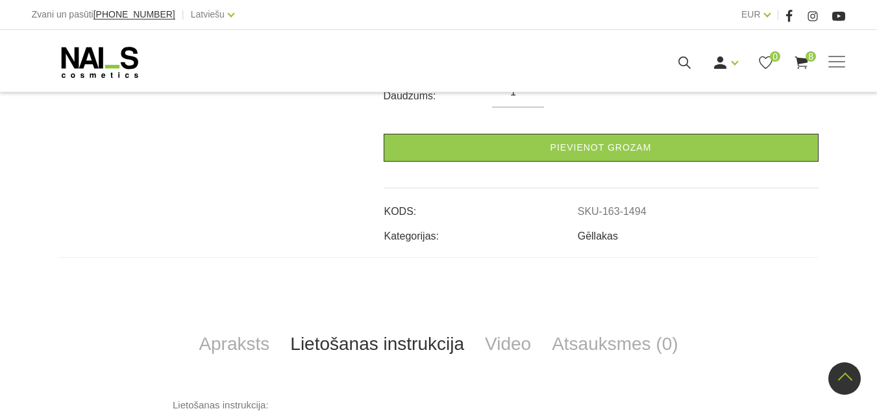
scroll to position [325, 0]
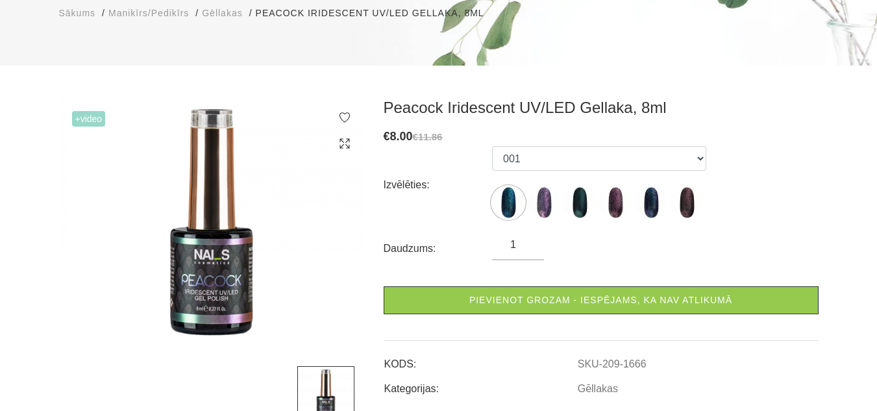
scroll to position [195, 0]
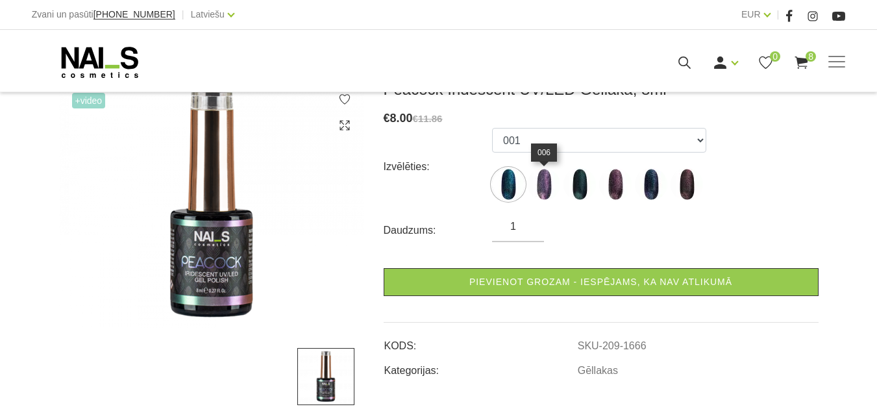
click at [543, 194] on img at bounding box center [544, 184] width 32 height 32
select select "1667"
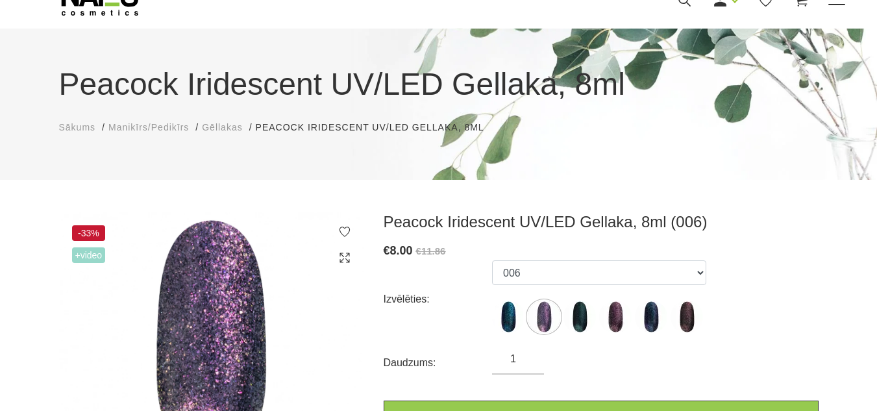
scroll to position [0, 0]
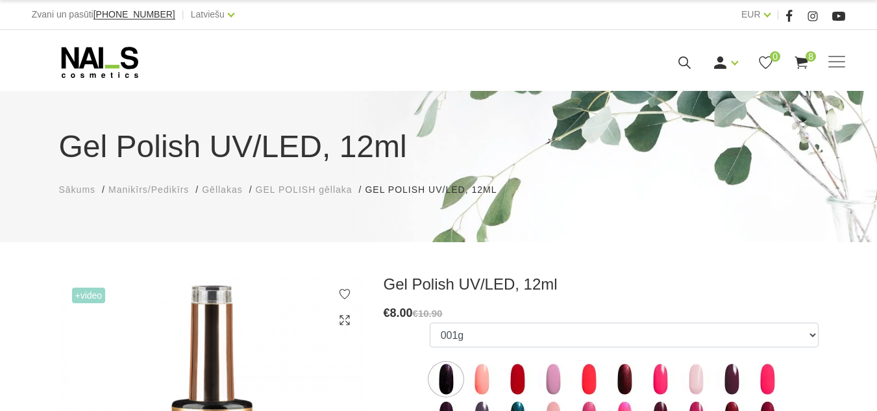
scroll to position [195, 0]
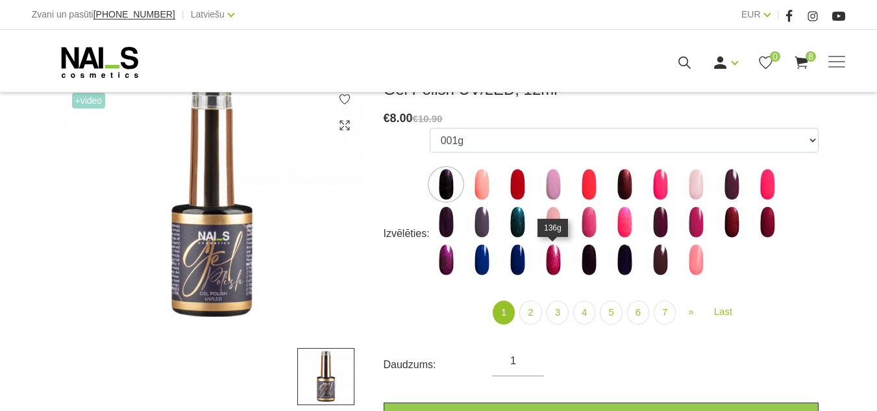
click at [545, 261] on img at bounding box center [553, 259] width 32 height 32
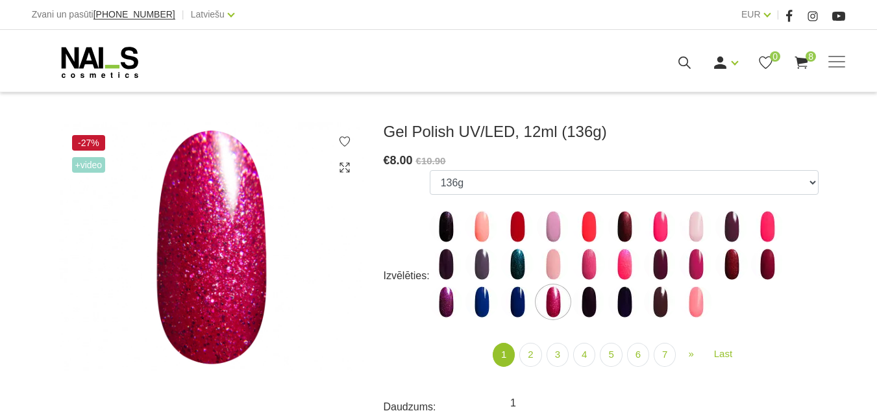
scroll to position [130, 0]
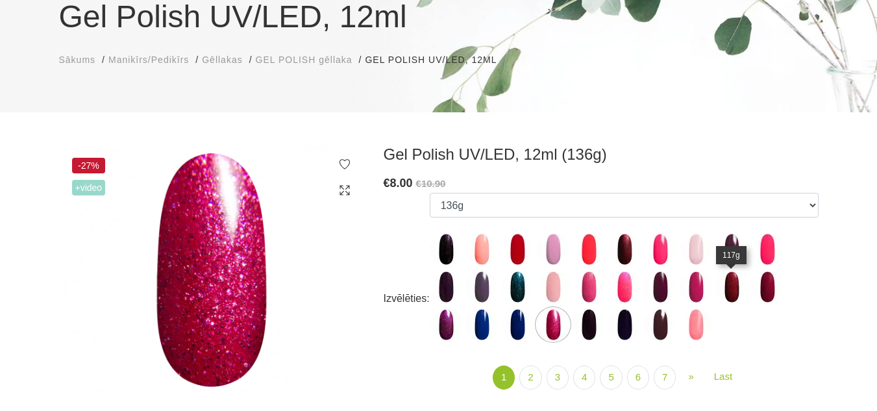
click at [729, 293] on img at bounding box center [731, 287] width 32 height 32
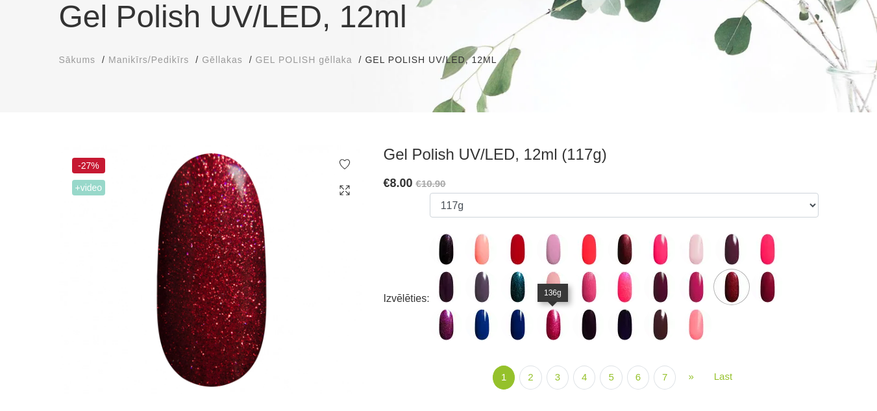
click at [556, 327] on img at bounding box center [553, 324] width 32 height 32
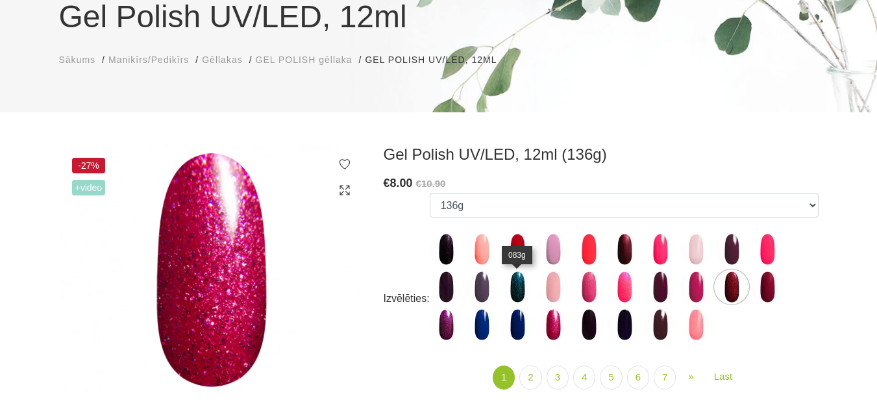
click at [516, 286] on img at bounding box center [517, 287] width 32 height 32
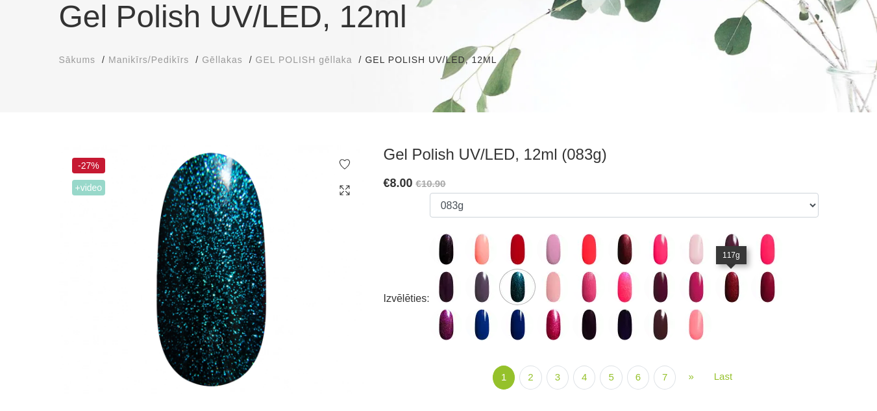
click at [739, 284] on img at bounding box center [731, 287] width 32 height 32
select select "4025"
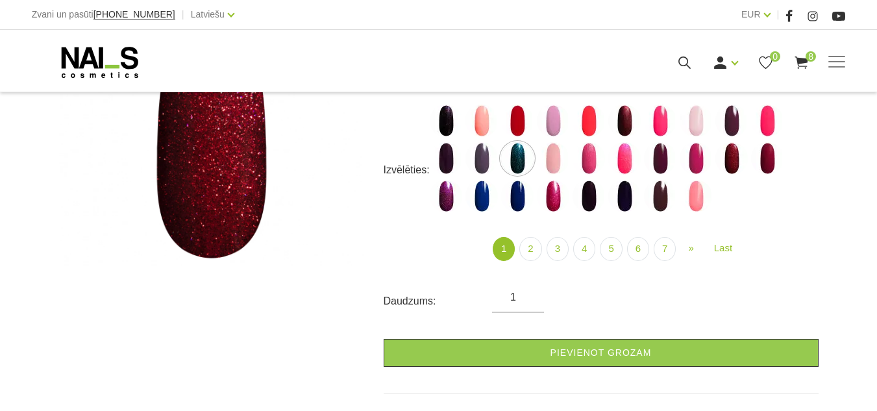
scroll to position [260, 0]
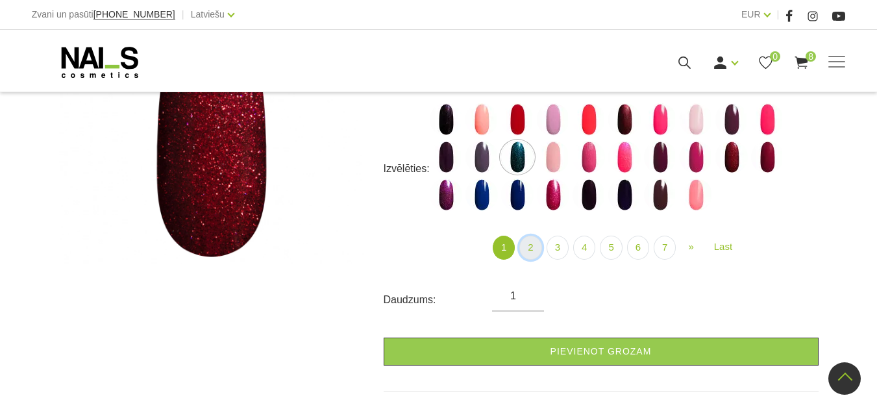
click at [531, 243] on link "2" at bounding box center [530, 248] width 22 height 24
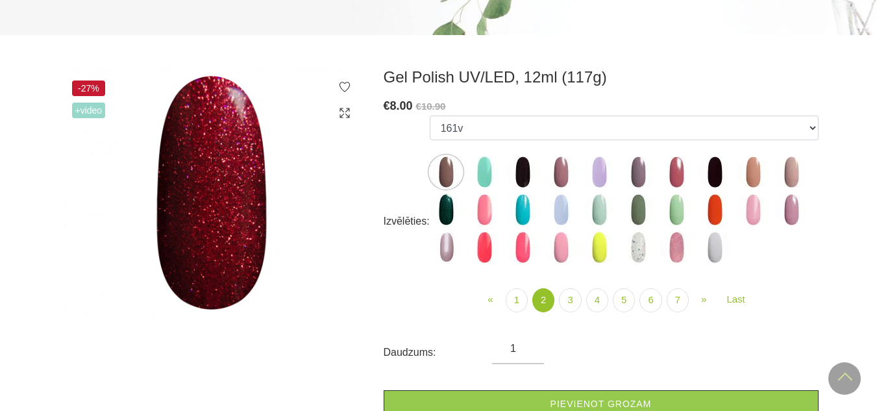
scroll to position [130, 0]
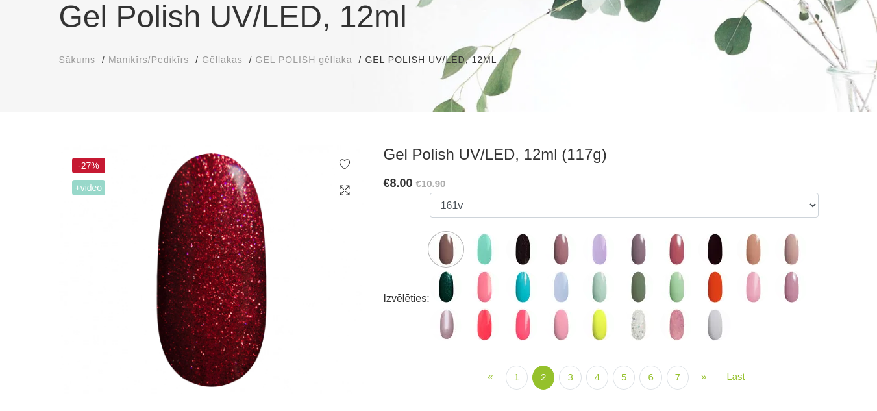
click at [678, 323] on img at bounding box center [676, 324] width 32 height 32
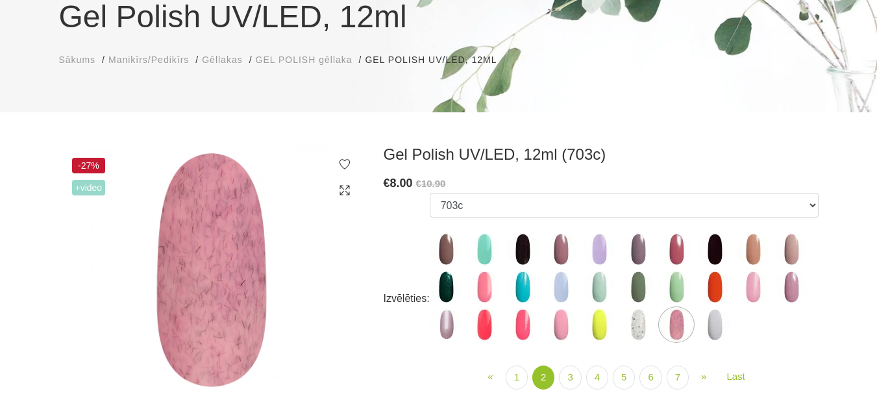
click at [444, 285] on img at bounding box center [446, 287] width 32 height 32
select select "4074"
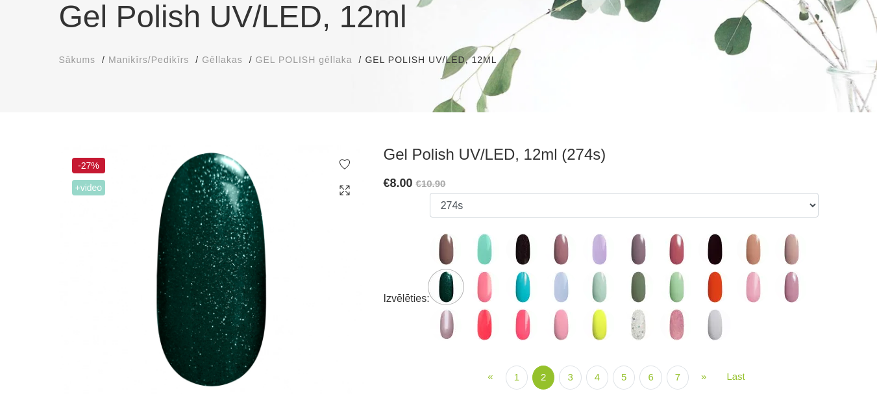
scroll to position [195, 0]
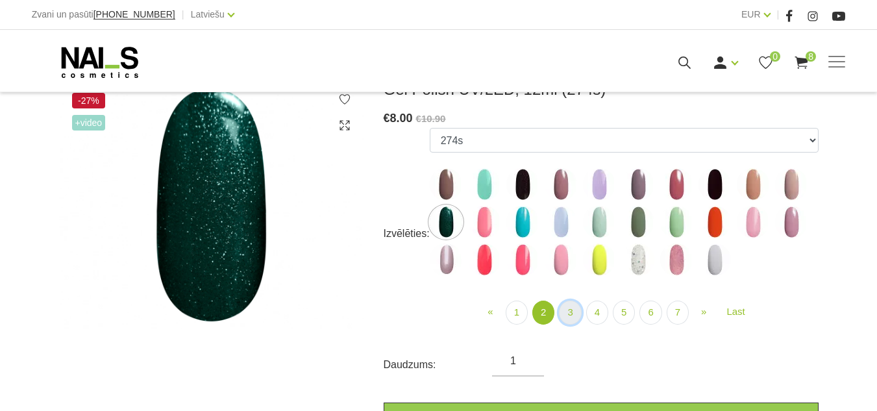
click at [564, 315] on link "3" at bounding box center [570, 313] width 22 height 24
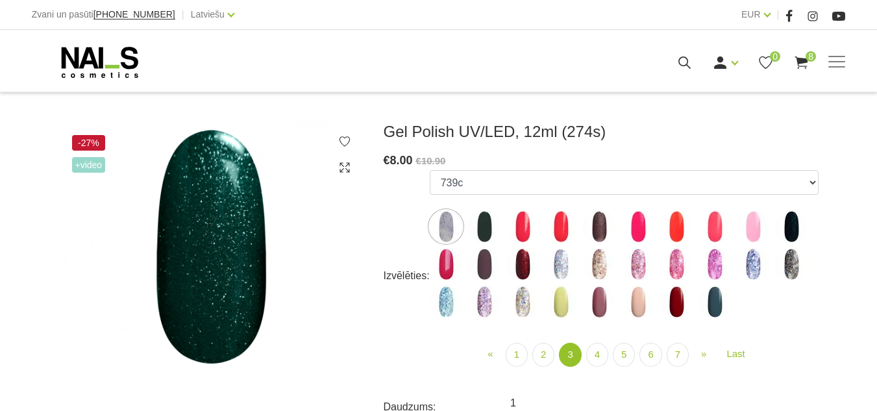
scroll to position [130, 0]
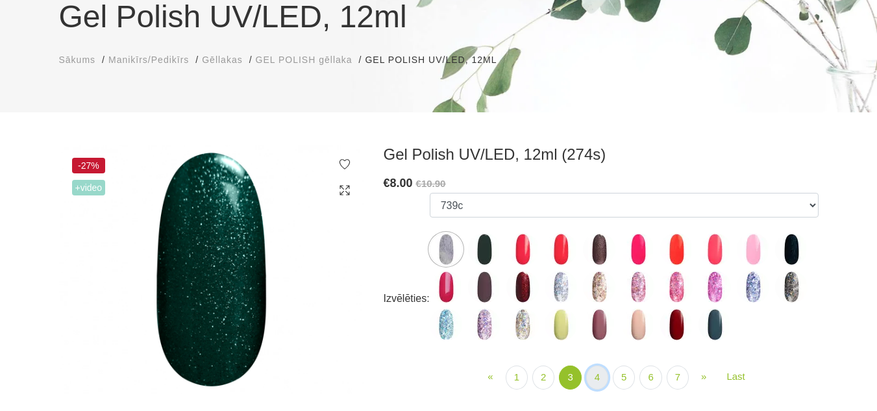
click at [599, 380] on link "4" at bounding box center [597, 378] width 22 height 24
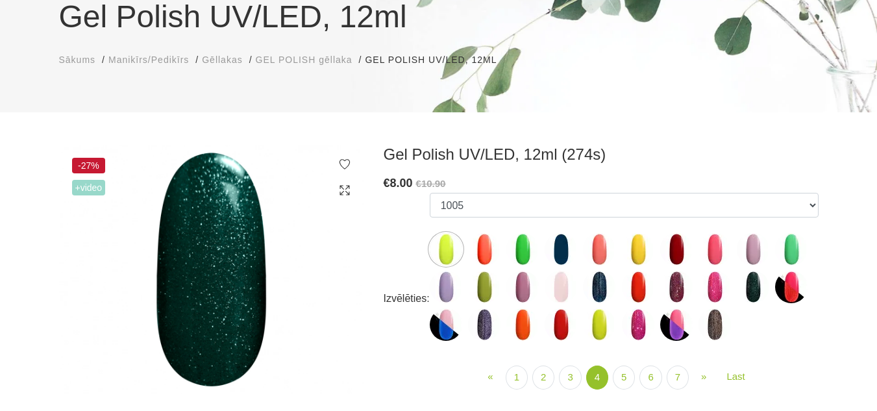
click at [679, 290] on img at bounding box center [676, 287] width 32 height 32
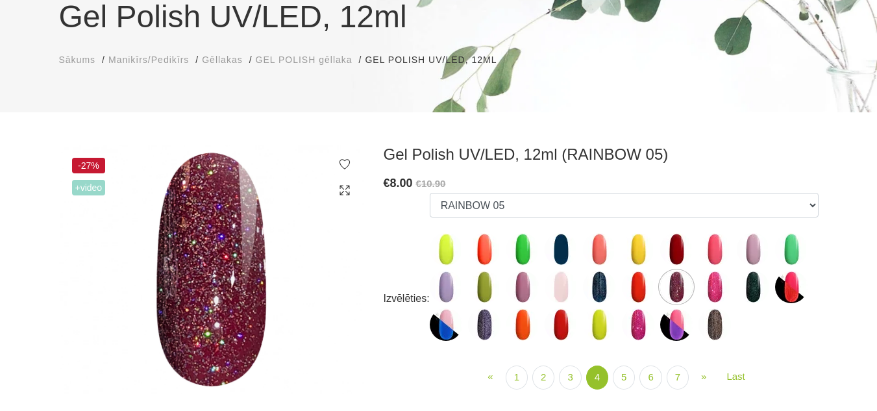
click at [712, 286] on img at bounding box center [715, 287] width 32 height 32
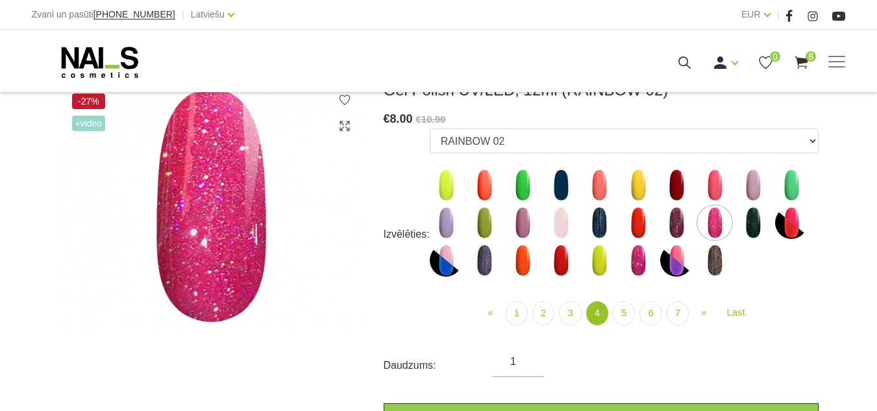
scroll to position [195, 0]
click at [636, 271] on img at bounding box center [638, 259] width 32 height 32
select select "4467"
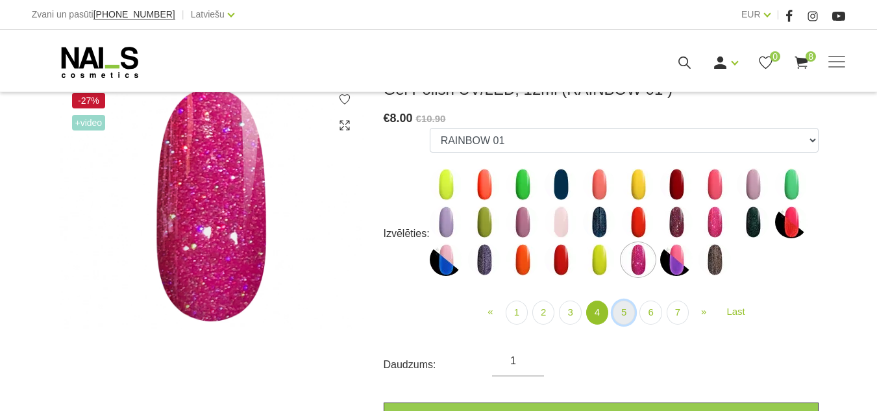
click at [626, 314] on link "5" at bounding box center [624, 313] width 22 height 24
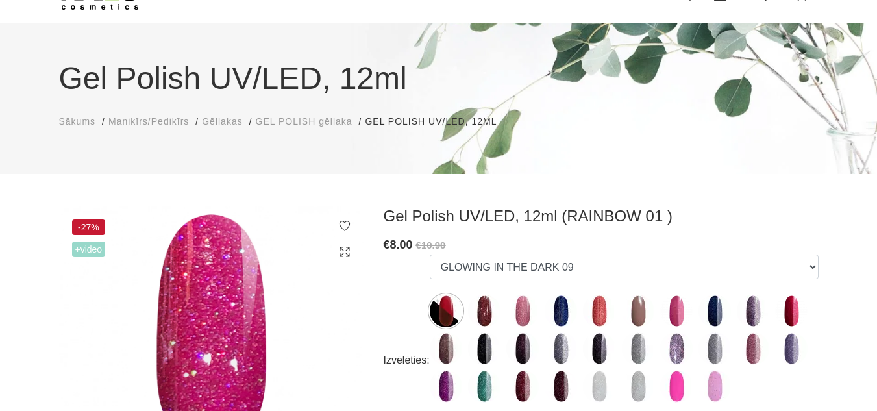
scroll to position [65, 0]
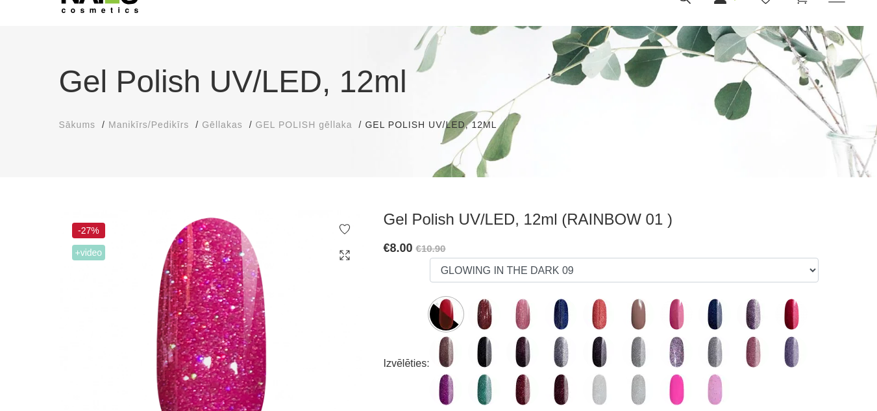
click at [788, 313] on img at bounding box center [791, 314] width 32 height 32
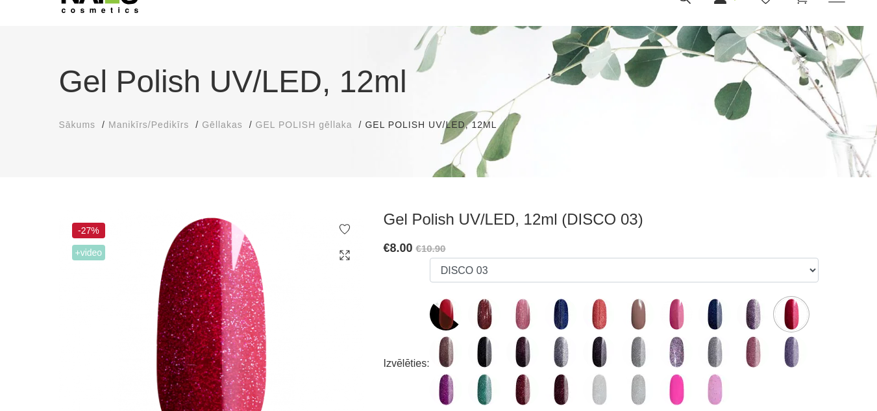
scroll to position [130, 0]
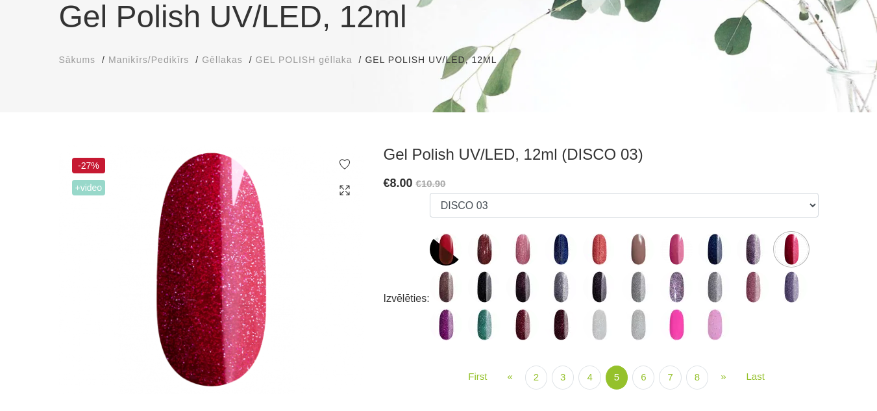
click at [593, 251] on img at bounding box center [599, 249] width 32 height 32
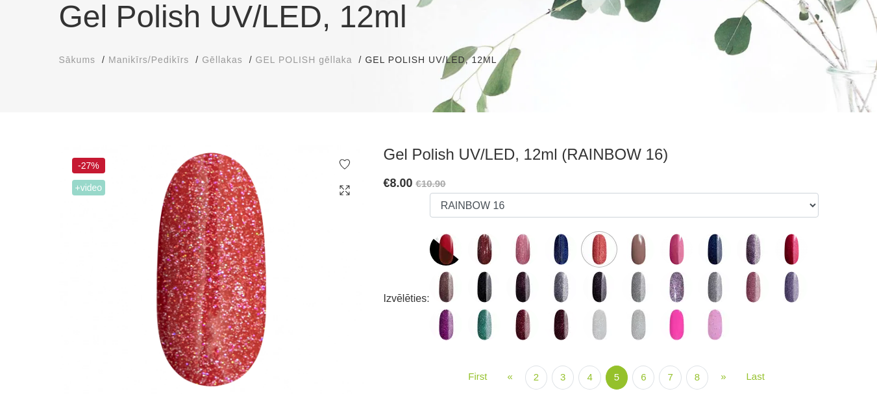
click at [523, 252] on img at bounding box center [522, 249] width 32 height 32
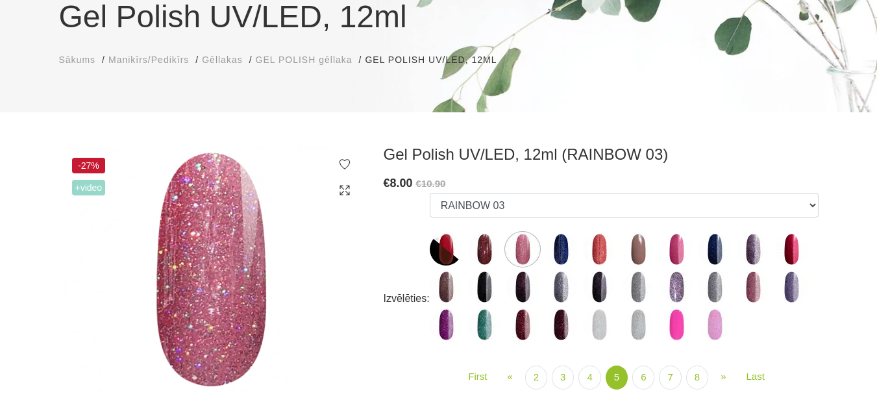
click at [485, 251] on img at bounding box center [484, 249] width 32 height 32
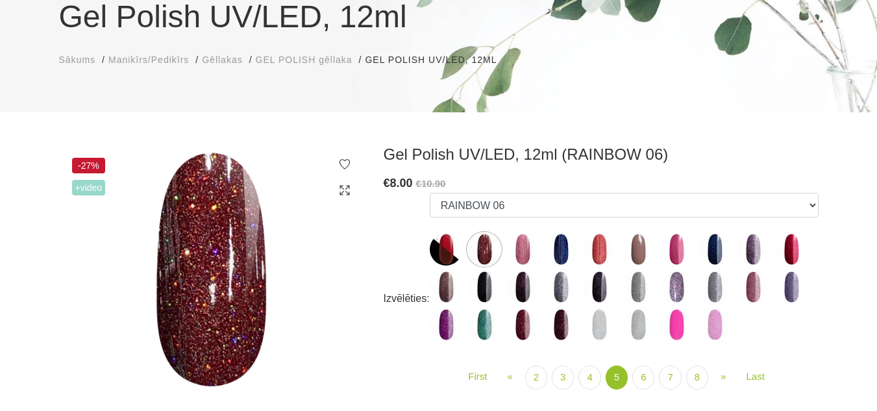
click at [447, 261] on img at bounding box center [446, 249] width 32 height 32
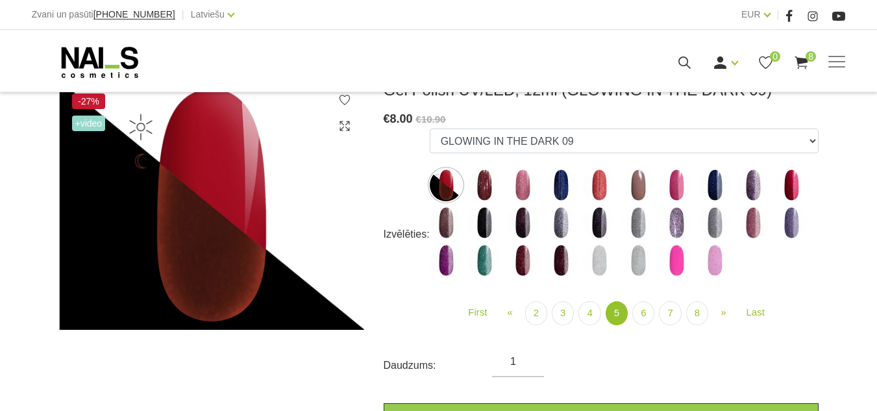
scroll to position [195, 0]
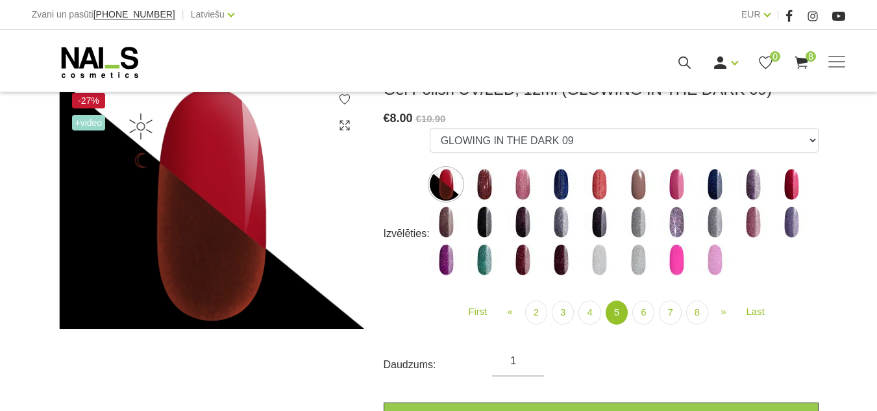
click at [674, 225] on img at bounding box center [676, 222] width 32 height 32
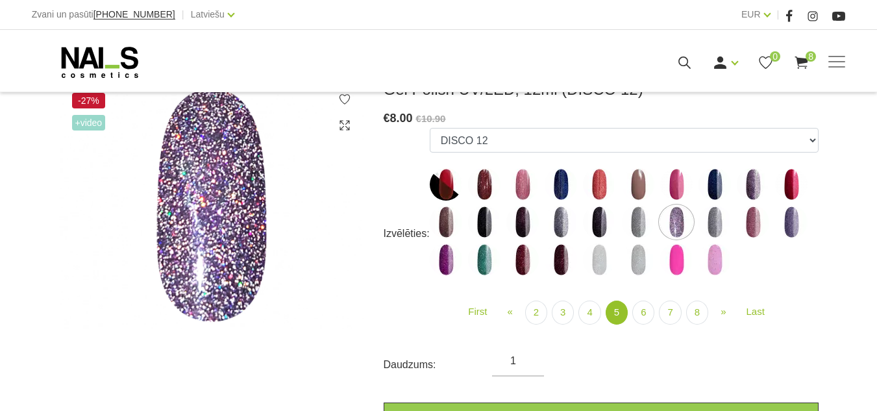
click at [558, 224] on img at bounding box center [561, 222] width 32 height 32
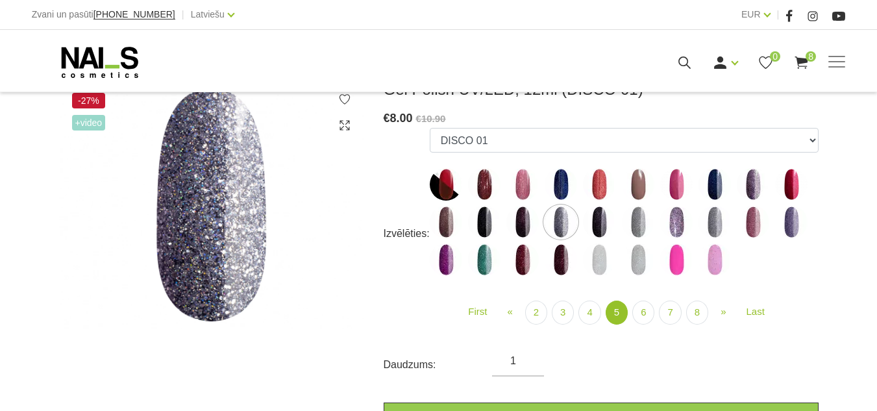
click at [749, 219] on img at bounding box center [753, 222] width 32 height 32
select select "5138"
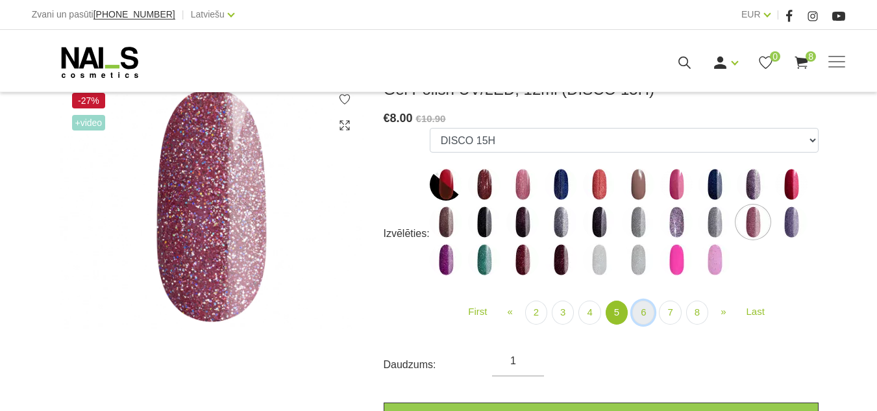
click at [638, 315] on link "6" at bounding box center [643, 313] width 22 height 24
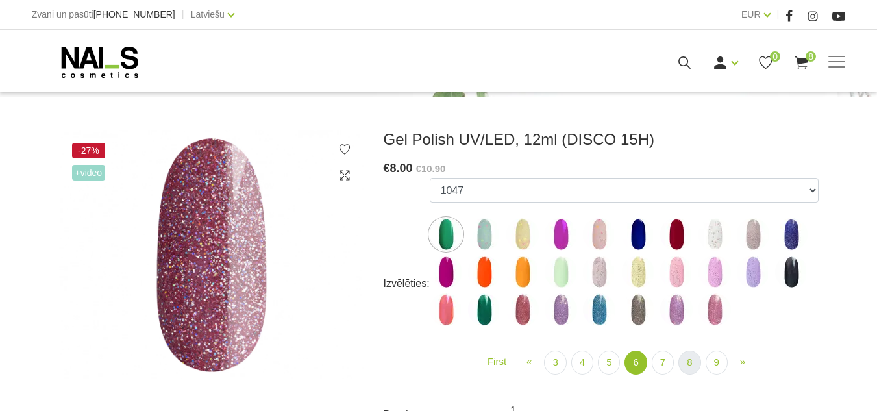
scroll to position [130, 0]
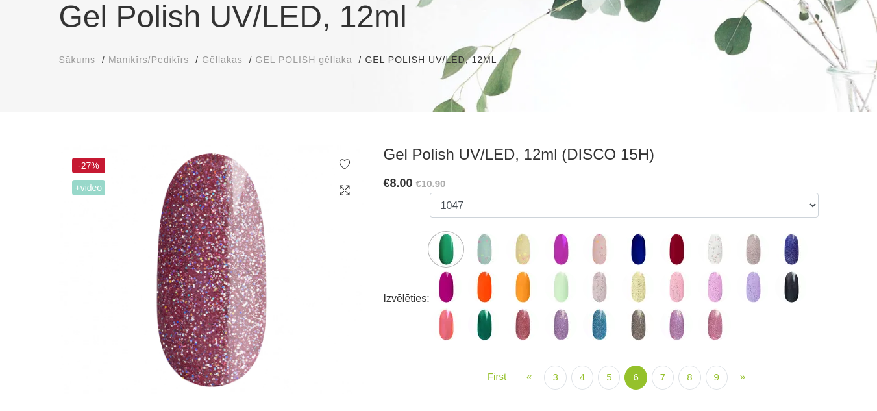
click at [680, 292] on img at bounding box center [676, 287] width 32 height 32
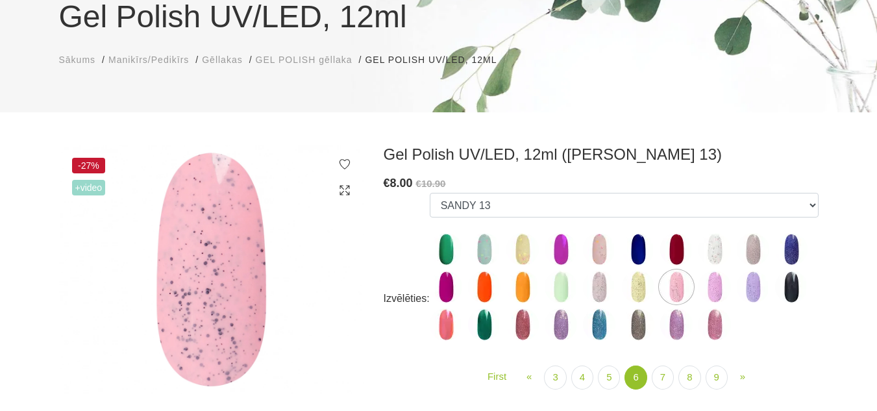
click at [702, 324] on img at bounding box center [715, 324] width 32 height 32
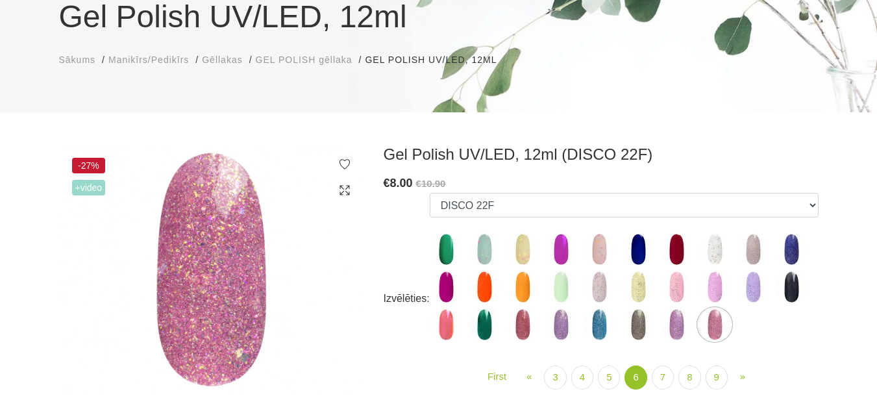
click at [514, 321] on img at bounding box center [522, 324] width 32 height 32
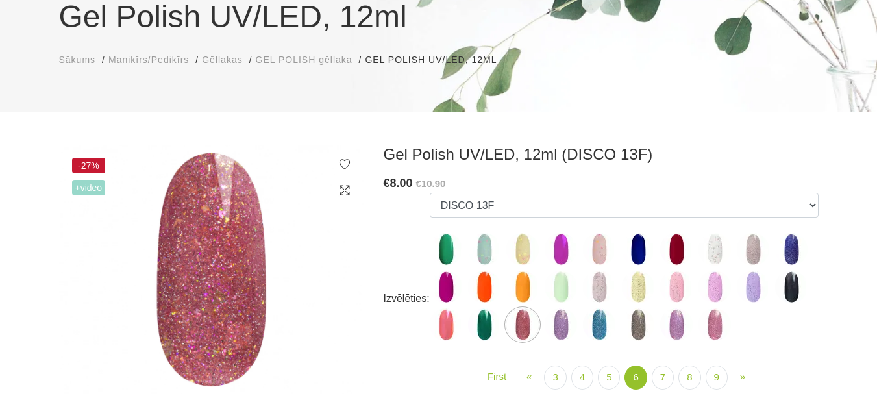
click at [608, 281] on img at bounding box center [599, 287] width 32 height 32
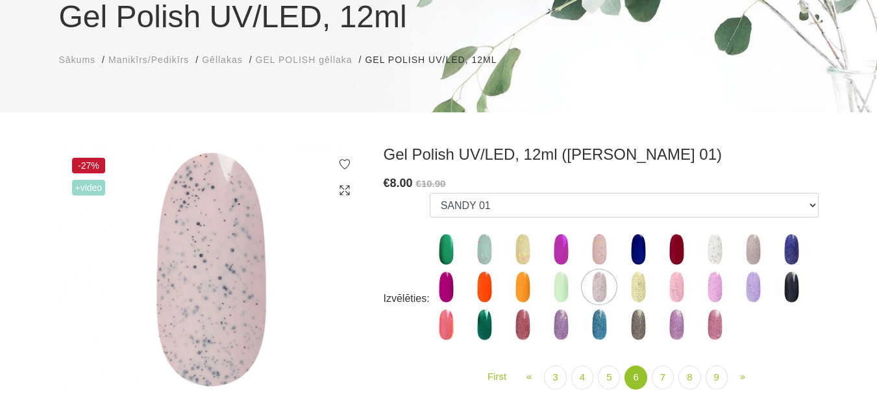
click at [592, 331] on img at bounding box center [599, 324] width 32 height 32
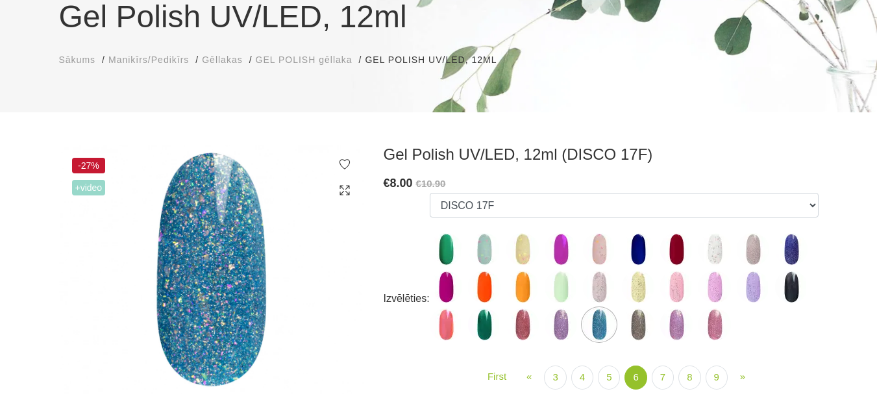
click at [642, 327] on img at bounding box center [638, 324] width 32 height 32
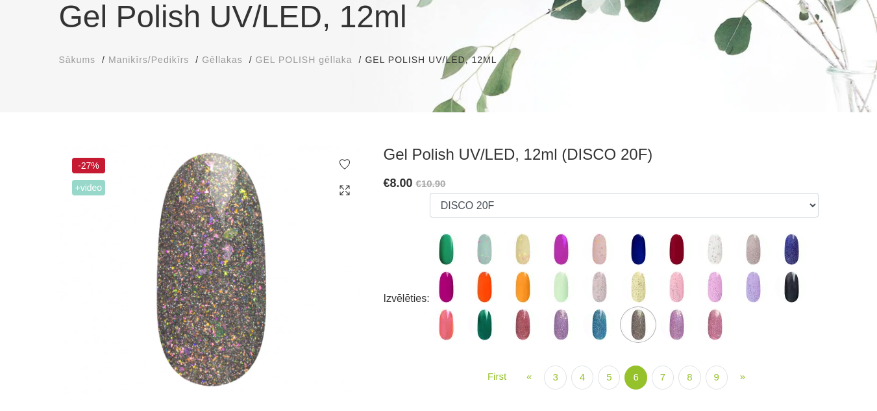
click at [710, 328] on img at bounding box center [715, 324] width 32 height 32
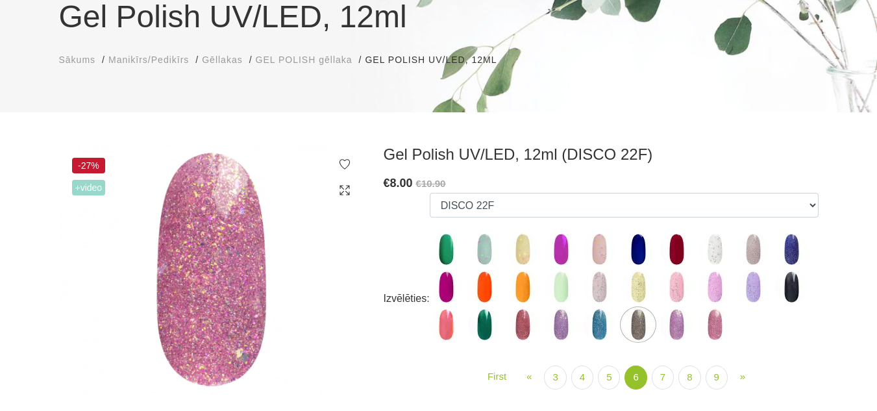
click at [797, 291] on img at bounding box center [791, 287] width 32 height 32
select select "5417"
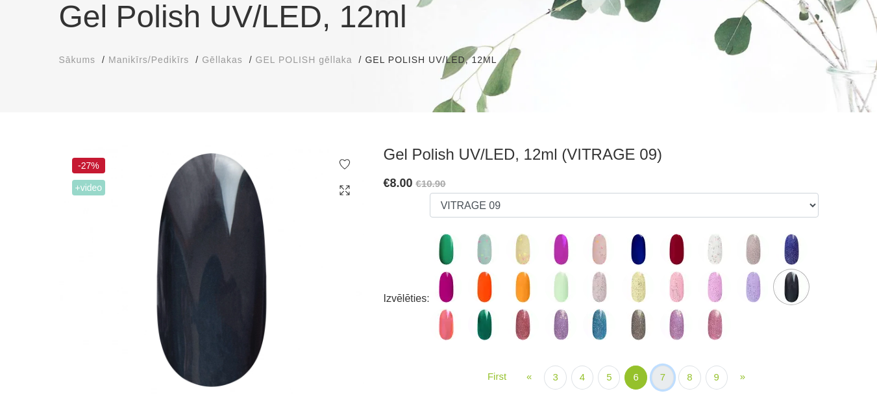
click at [656, 374] on link "7" at bounding box center [663, 378] width 22 height 24
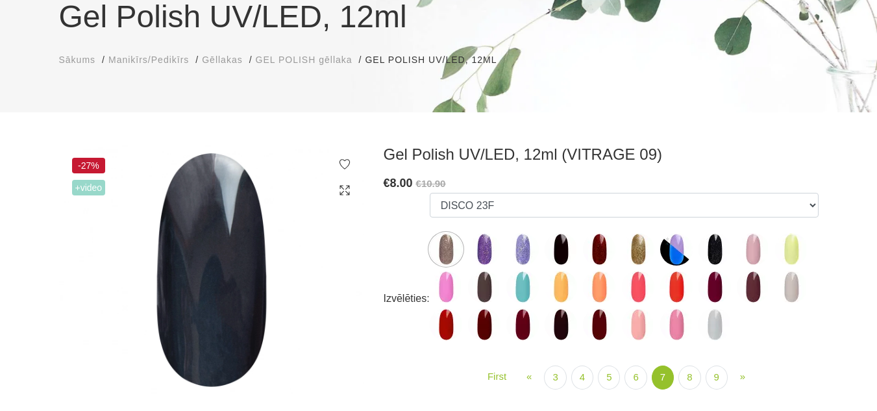
click at [486, 247] on img at bounding box center [484, 249] width 32 height 32
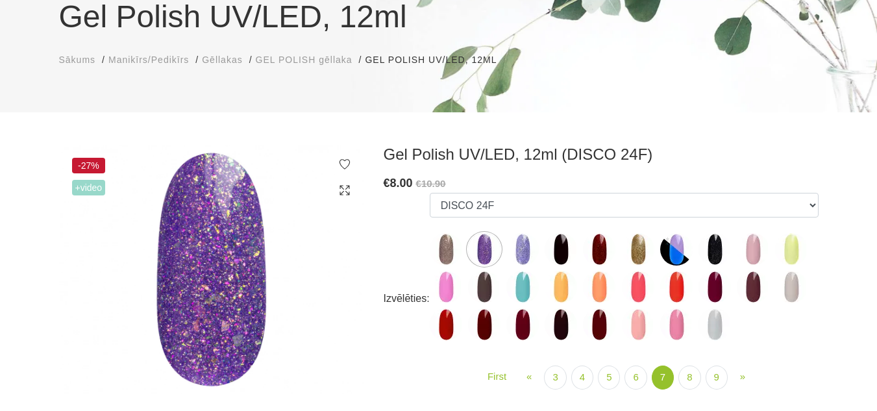
click at [641, 254] on img at bounding box center [638, 249] width 32 height 32
select select "5587"
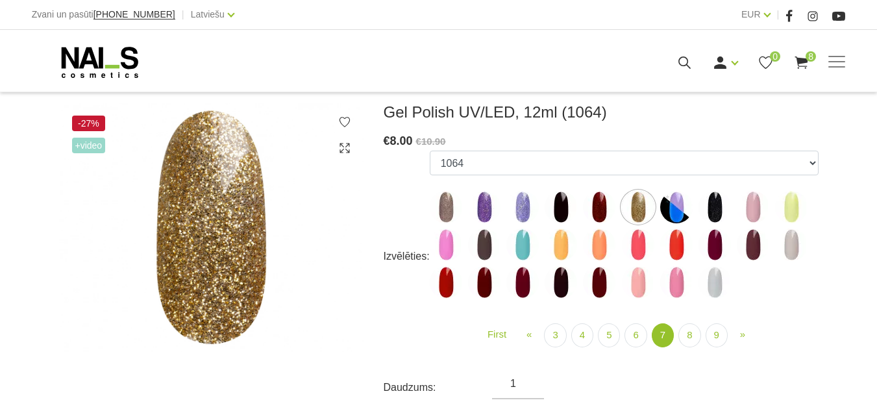
scroll to position [195, 0]
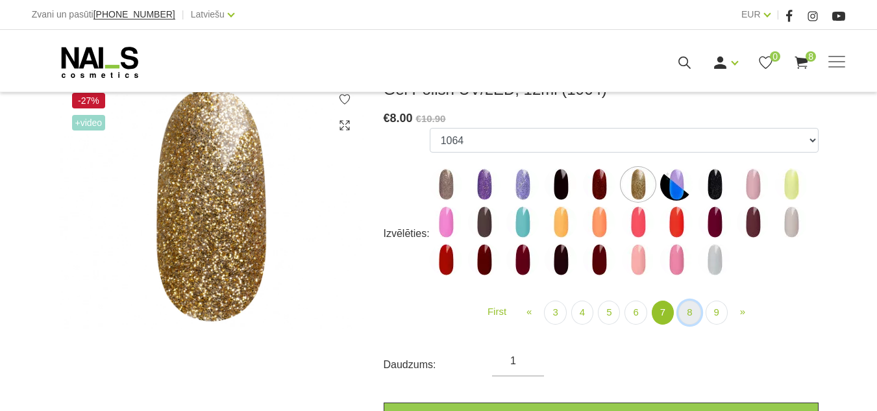
click at [693, 307] on link "8" at bounding box center [689, 313] width 22 height 24
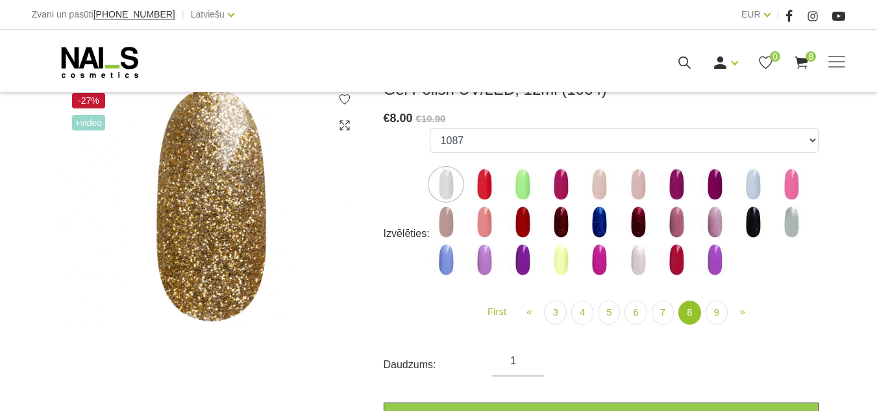
click at [636, 223] on img at bounding box center [638, 222] width 32 height 32
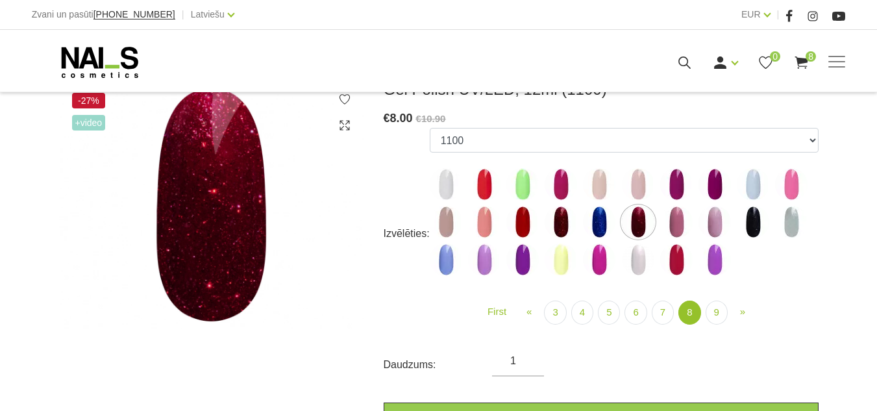
scroll to position [130, 0]
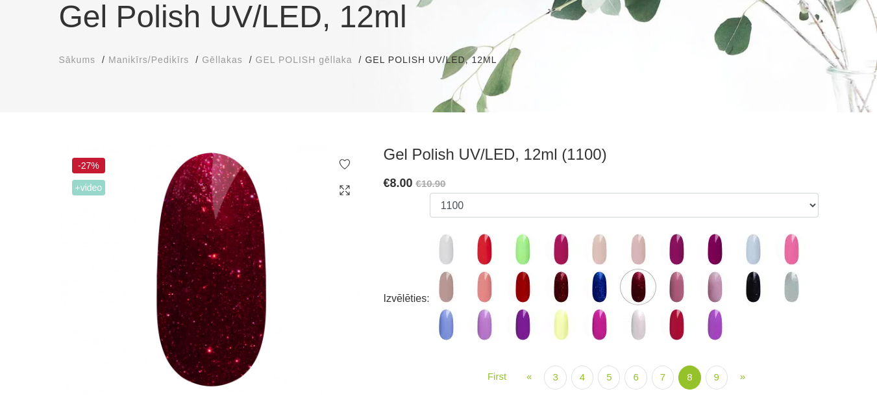
click at [562, 288] on img at bounding box center [561, 287] width 32 height 32
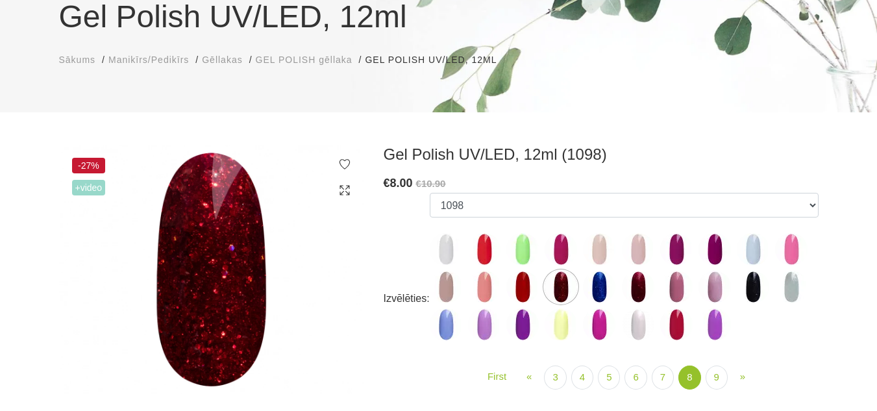
drag, startPoint x: 525, startPoint y: 281, endPoint x: 627, endPoint y: 301, distance: 104.5
click at [525, 281] on img at bounding box center [522, 287] width 32 height 32
select select "5986"
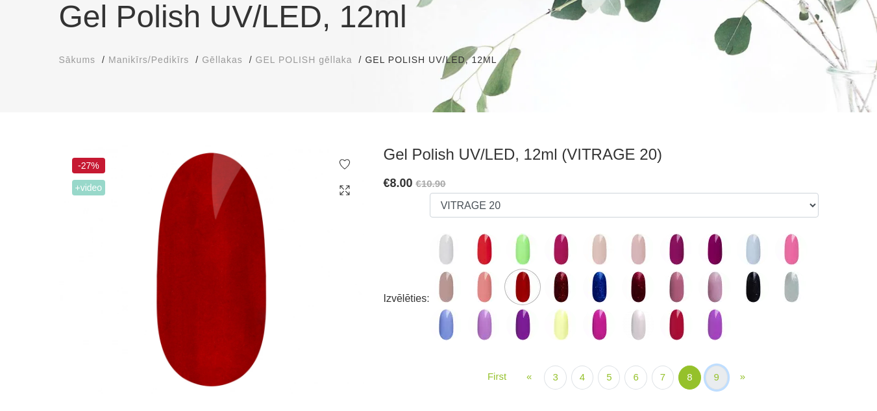
click at [715, 378] on link "9" at bounding box center [717, 378] width 22 height 24
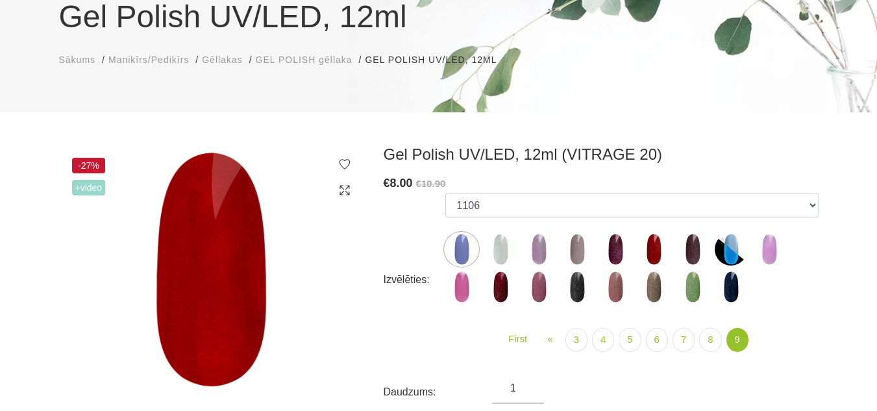
click at [734, 284] on img at bounding box center [731, 287] width 32 height 32
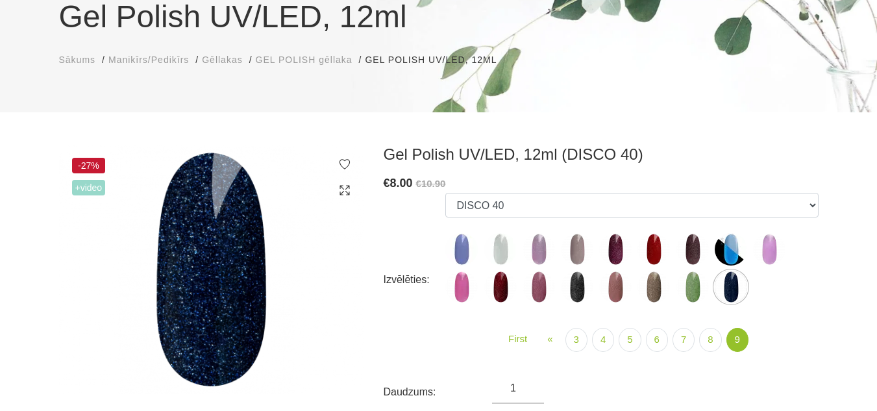
click at [496, 286] on img at bounding box center [500, 287] width 32 height 32
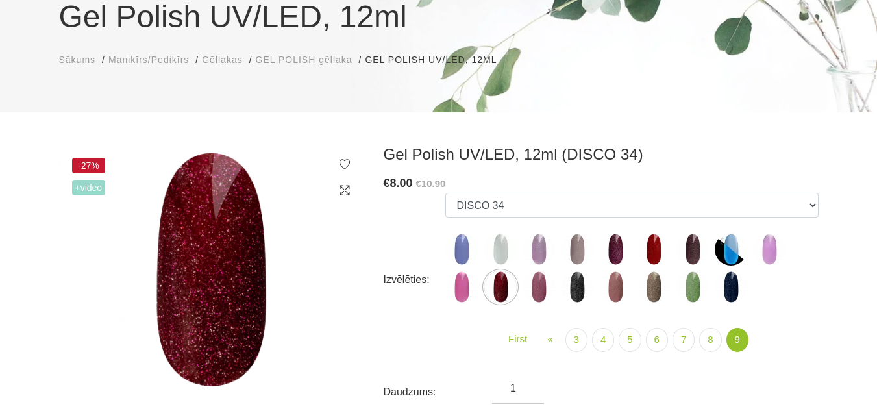
click at [537, 288] on img at bounding box center [539, 287] width 32 height 32
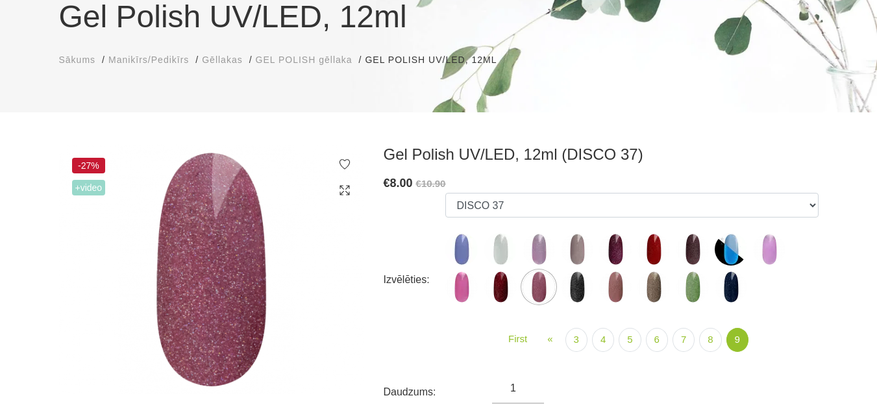
click at [499, 288] on img at bounding box center [500, 287] width 32 height 32
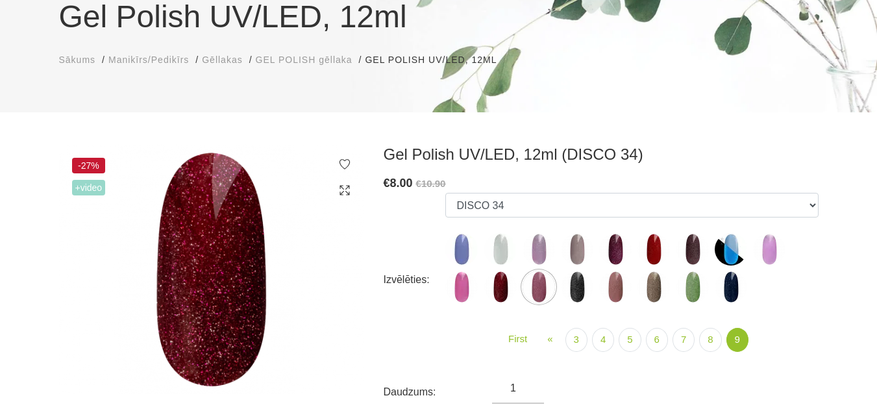
click at [655, 283] on img at bounding box center [654, 287] width 32 height 32
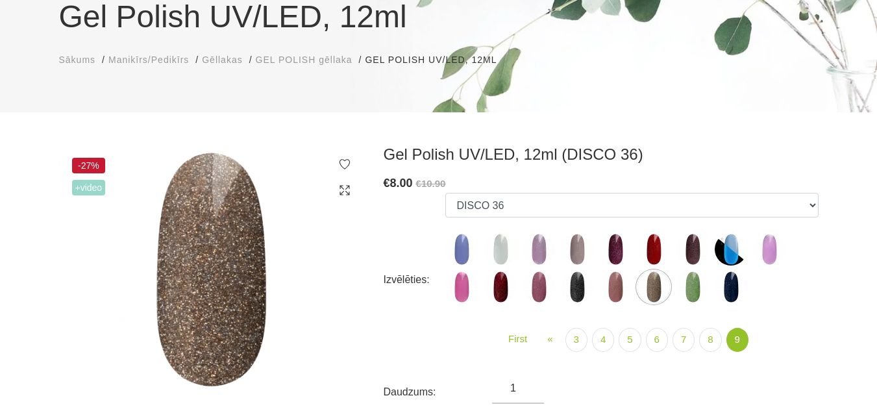
click at [737, 287] on img at bounding box center [731, 287] width 32 height 32
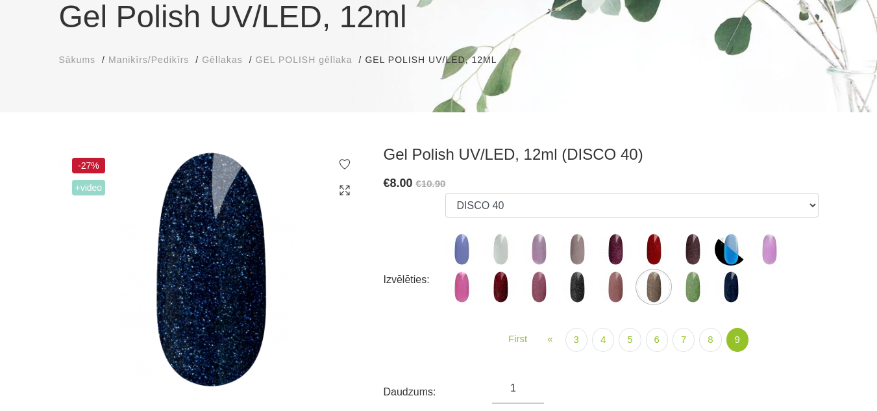
click at [693, 254] on img at bounding box center [692, 249] width 32 height 32
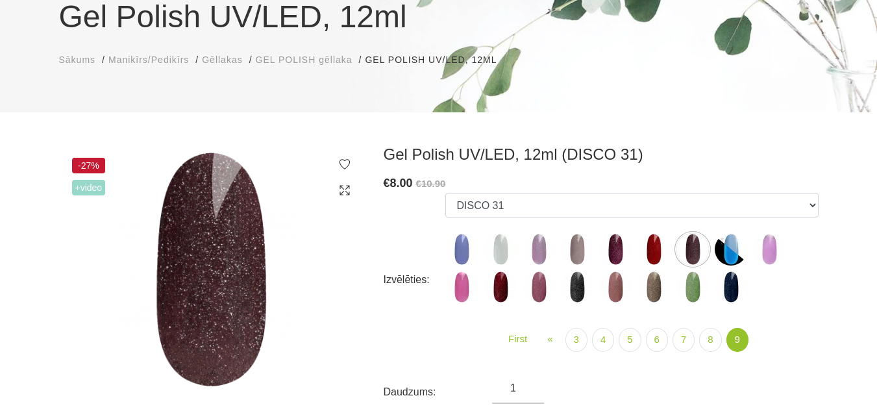
click at [502, 283] on img at bounding box center [500, 287] width 32 height 32
select select "6399"
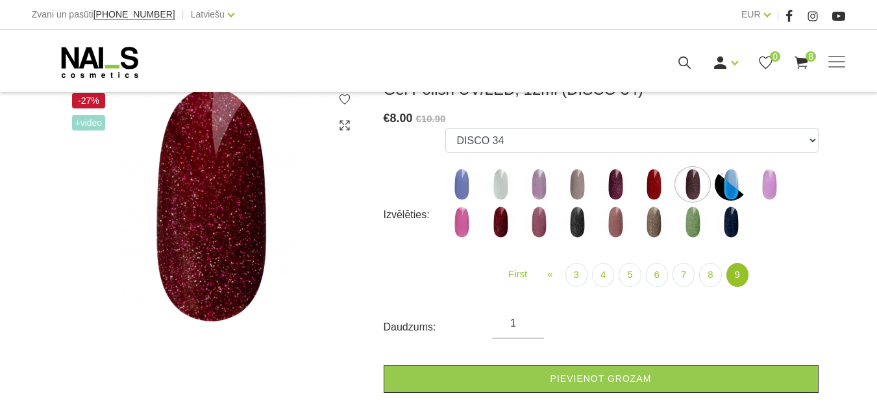
scroll to position [260, 0]
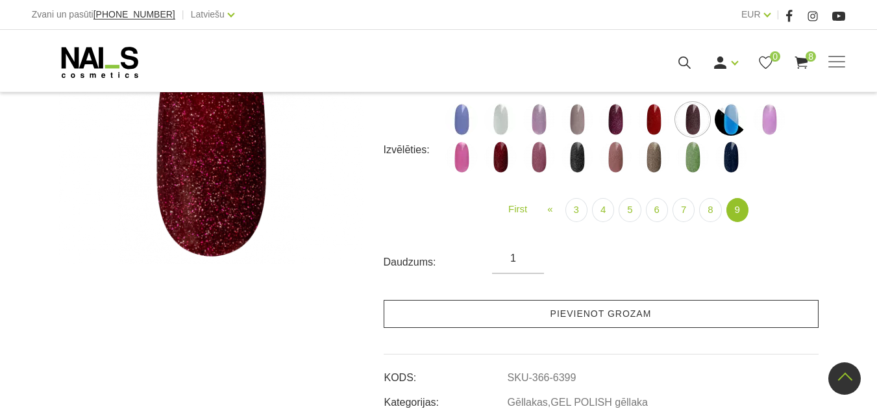
click at [634, 321] on link "Pievienot grozam" at bounding box center [601, 314] width 435 height 28
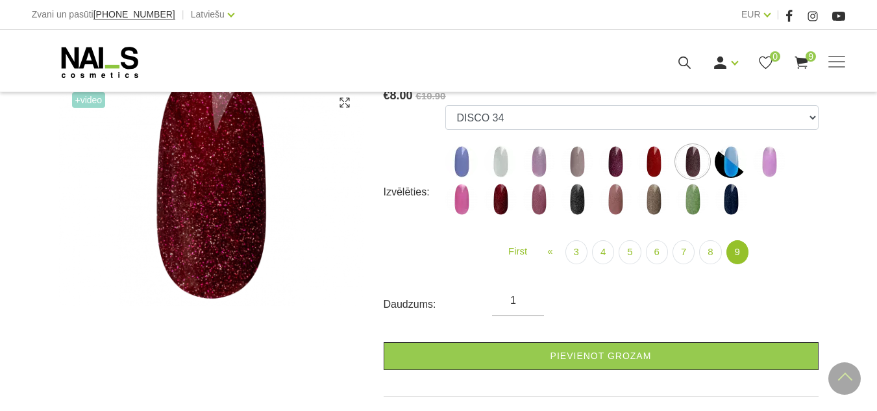
scroll to position [195, 0]
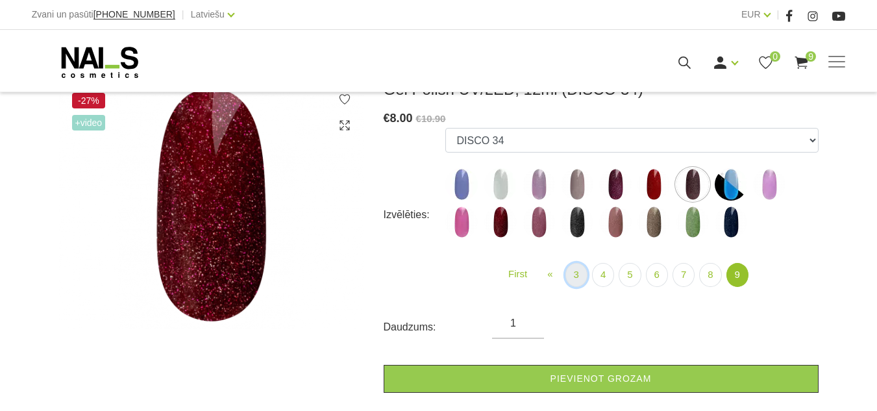
click at [574, 273] on link "3" at bounding box center [576, 275] width 22 height 24
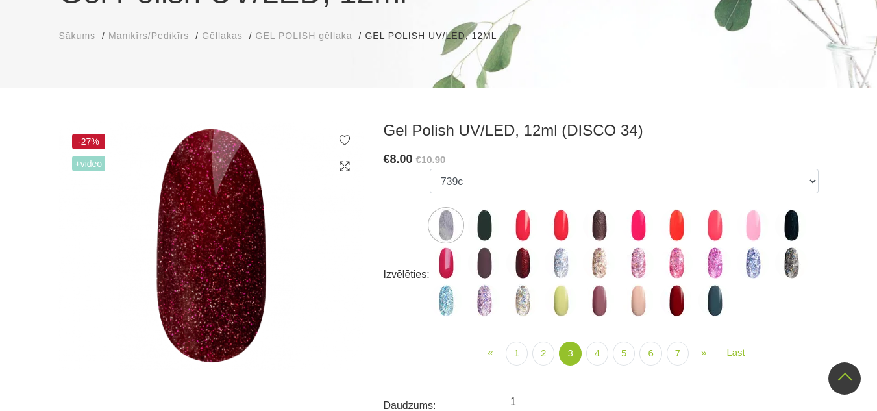
scroll to position [65, 0]
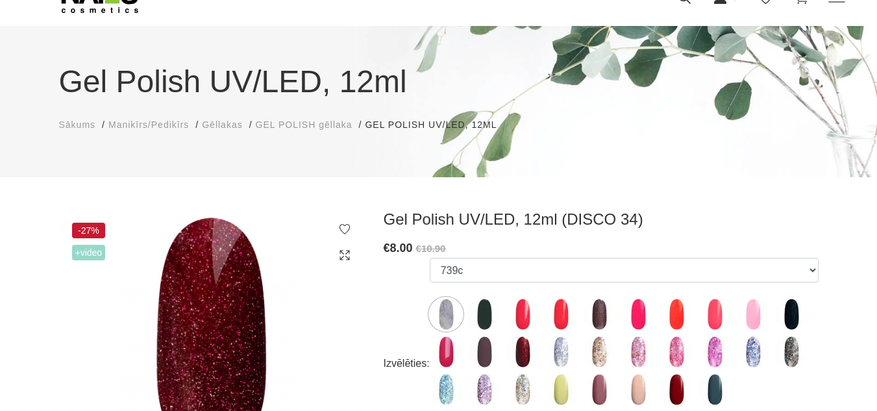
click at [522, 340] on img at bounding box center [522, 352] width 32 height 32
select select "4145"
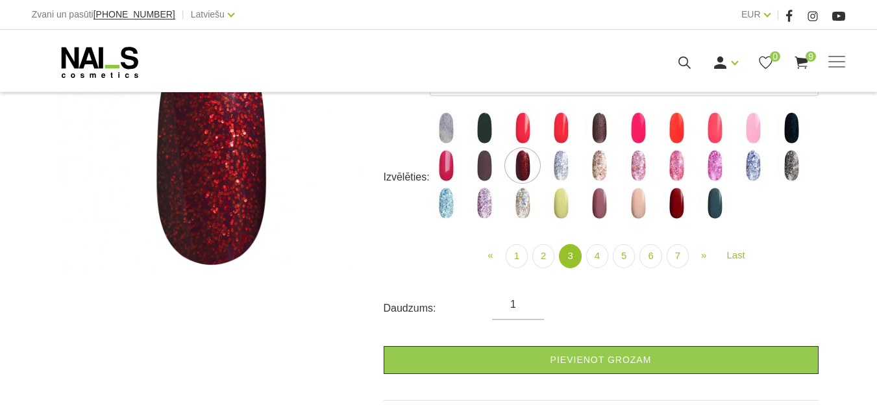
scroll to position [260, 0]
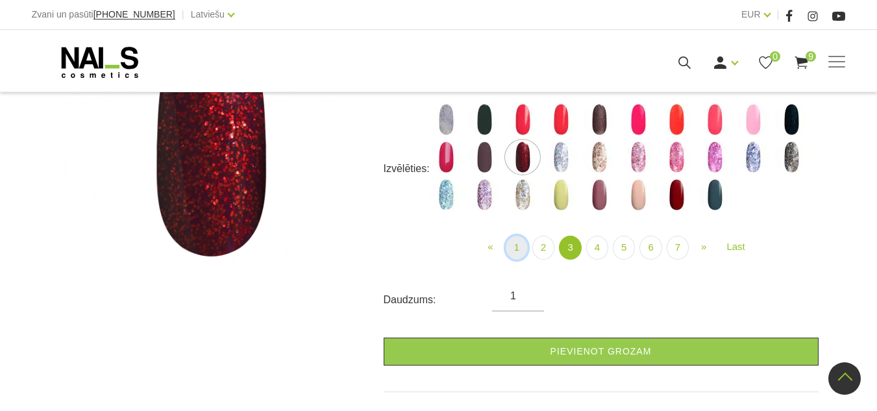
click at [521, 247] on link "1" at bounding box center [517, 248] width 22 height 24
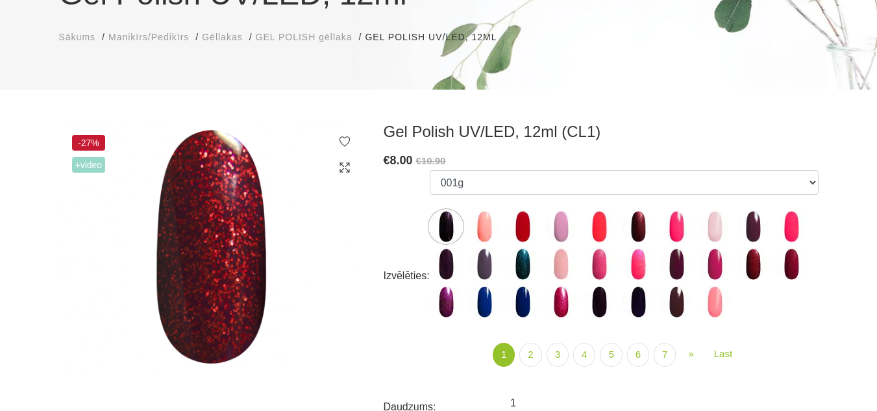
scroll to position [130, 0]
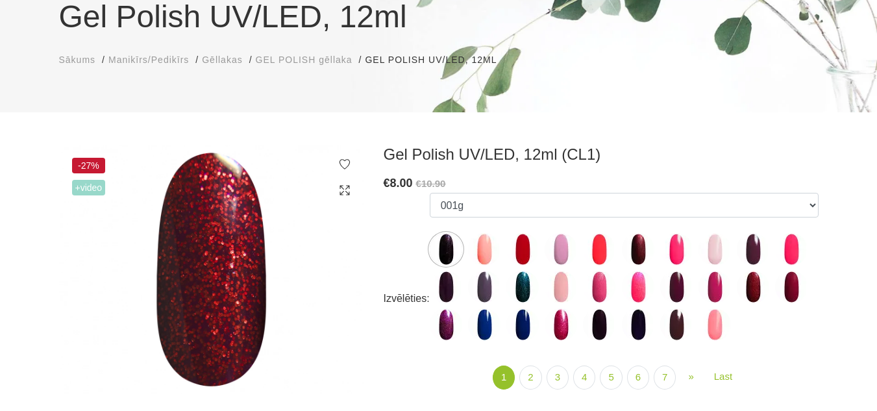
click at [636, 254] on img at bounding box center [638, 249] width 32 height 32
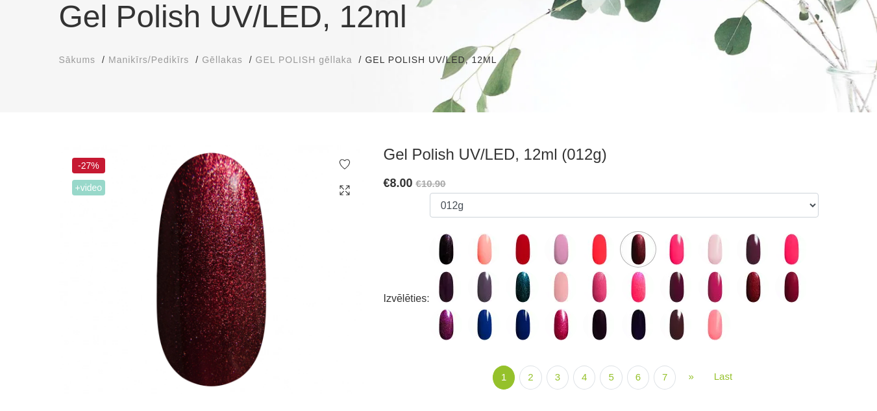
click at [756, 286] on img at bounding box center [753, 287] width 32 height 32
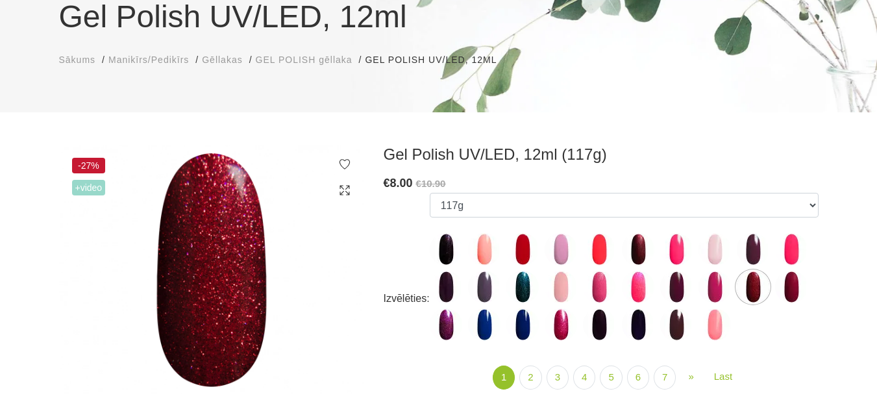
click at [797, 288] on img at bounding box center [791, 287] width 32 height 32
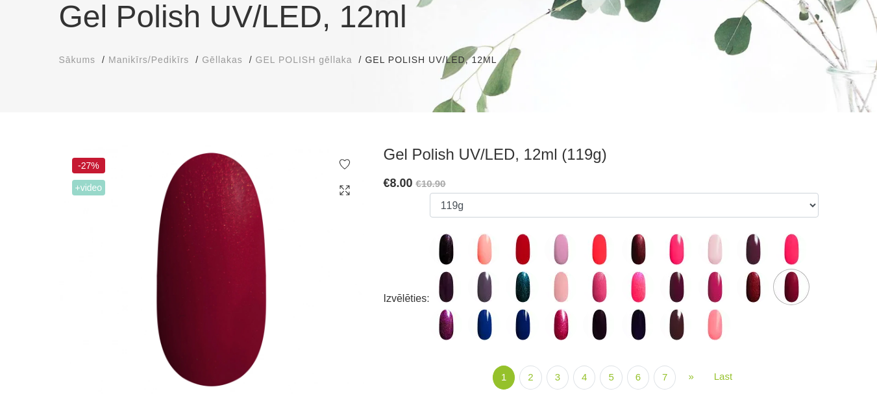
click at [452, 320] on img at bounding box center [446, 324] width 32 height 32
select select "4027"
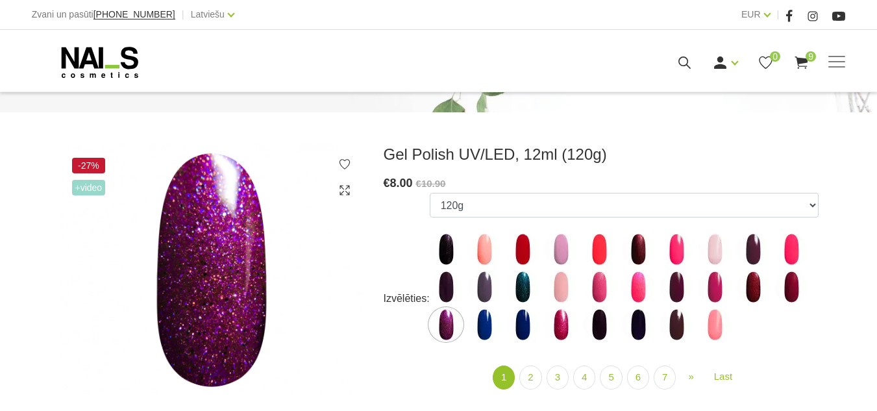
scroll to position [195, 0]
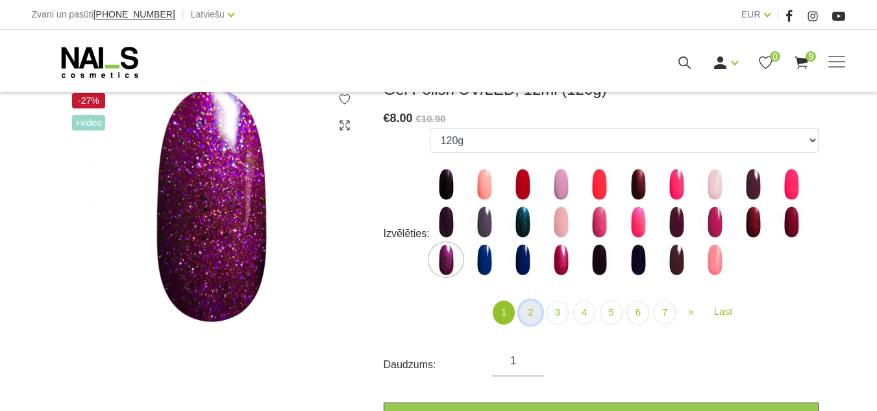
click at [534, 312] on link "2" at bounding box center [530, 313] width 22 height 24
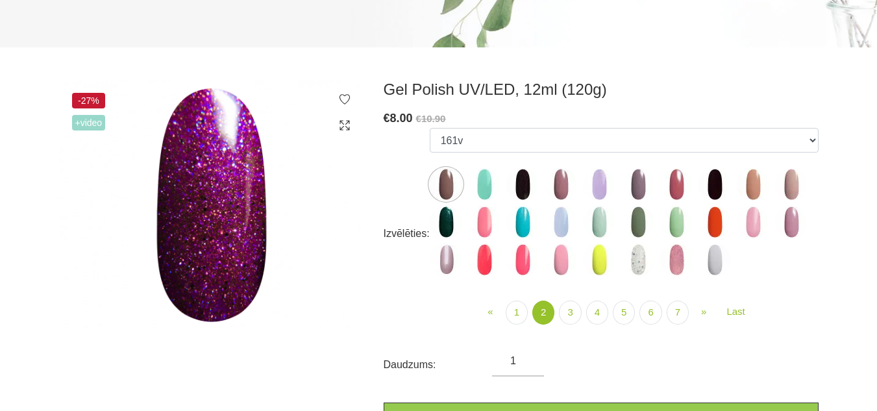
scroll to position [65, 0]
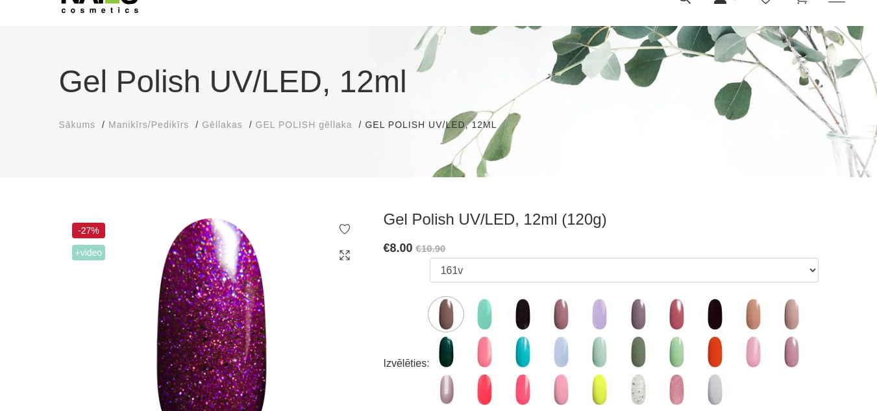
click at [525, 314] on img at bounding box center [522, 314] width 32 height 32
select select "4049"
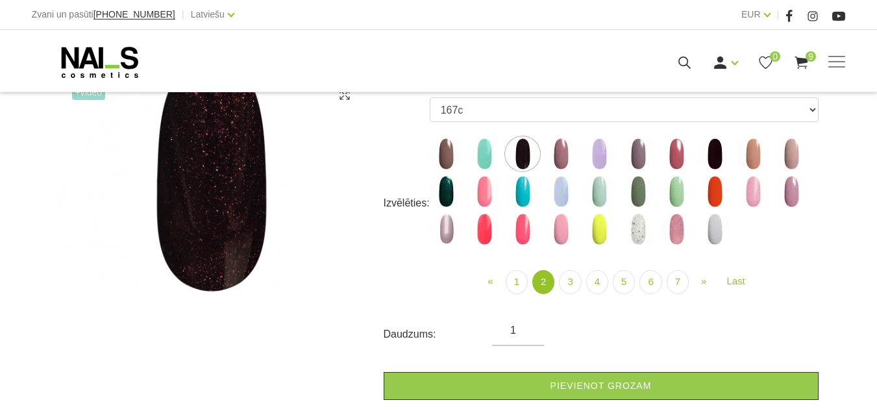
scroll to position [260, 0]
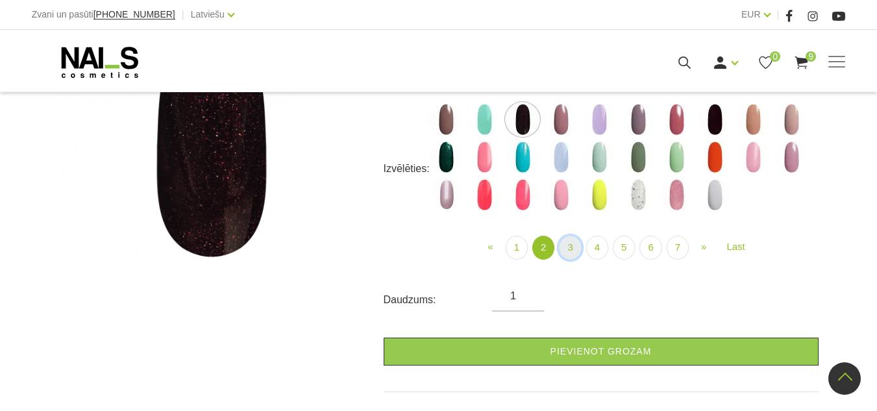
click at [569, 253] on link "3" at bounding box center [570, 248] width 22 height 24
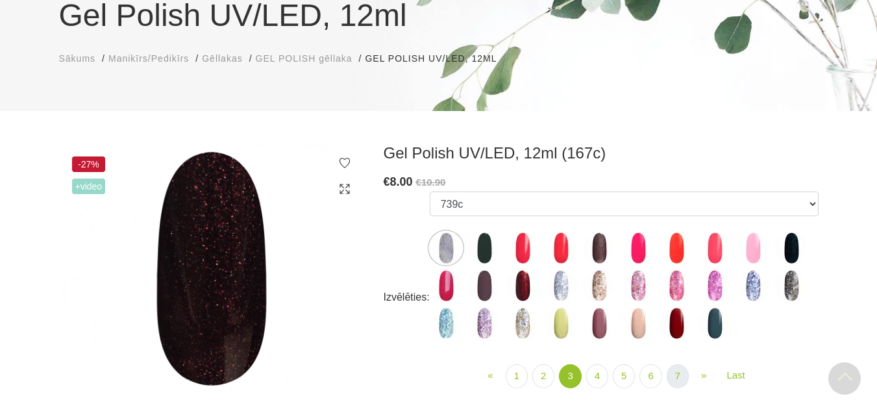
scroll to position [130, 0]
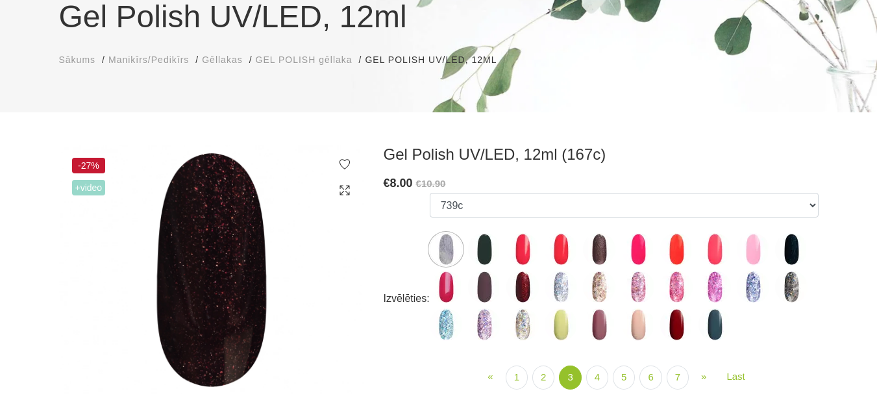
click at [523, 290] on img at bounding box center [522, 287] width 32 height 32
select select "4145"
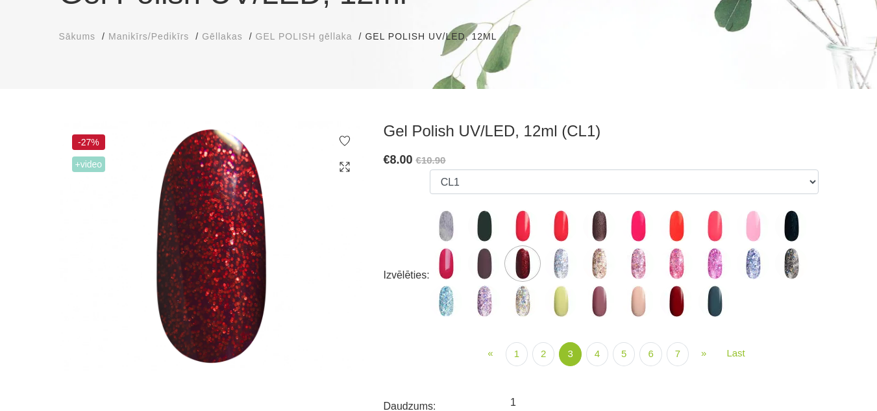
scroll to position [195, 0]
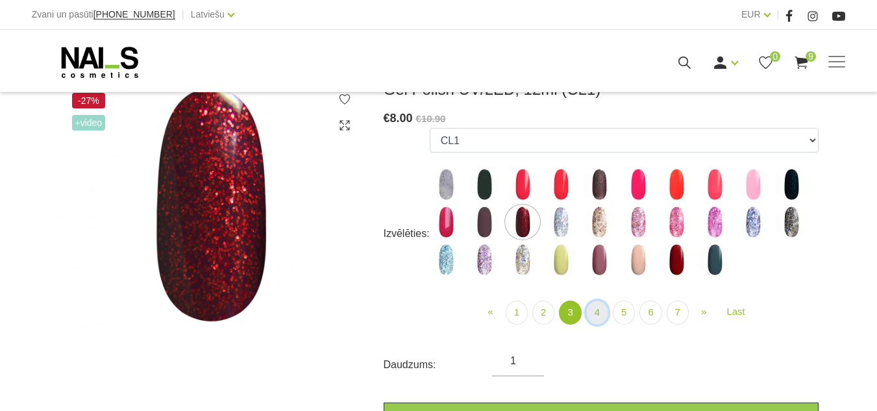
click at [599, 308] on link "4" at bounding box center [597, 313] width 22 height 24
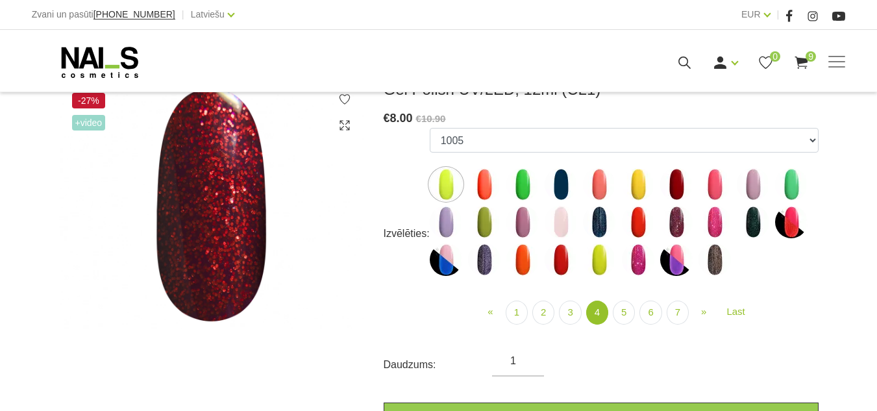
scroll to position [130, 0]
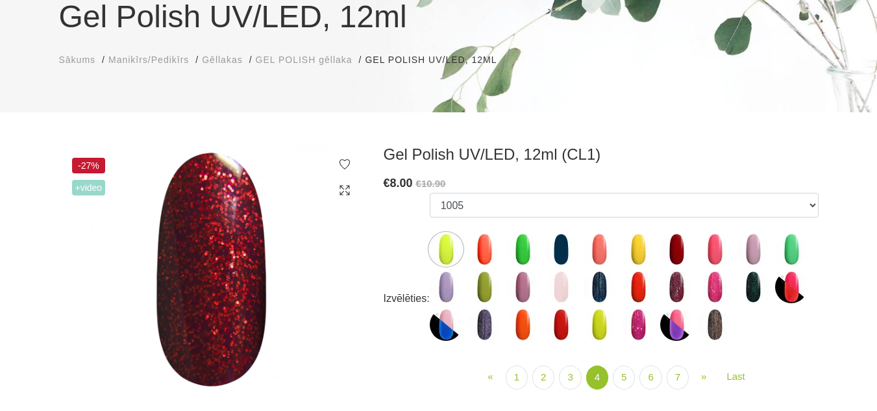
click at [676, 281] on img at bounding box center [676, 287] width 32 height 32
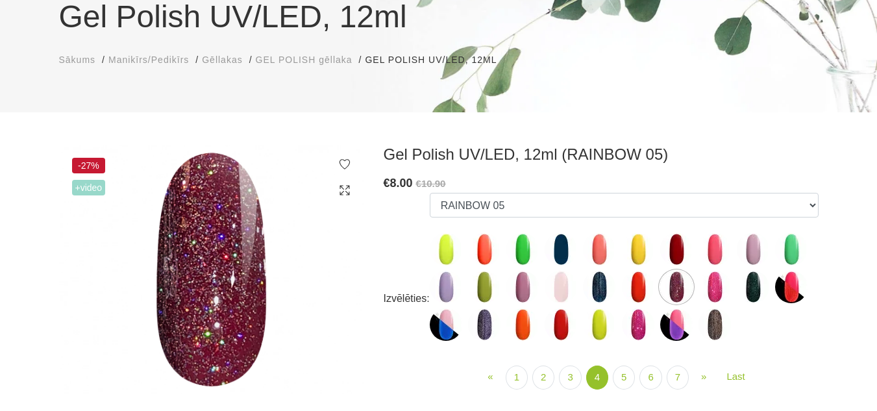
click at [678, 249] on img at bounding box center [676, 249] width 32 height 32
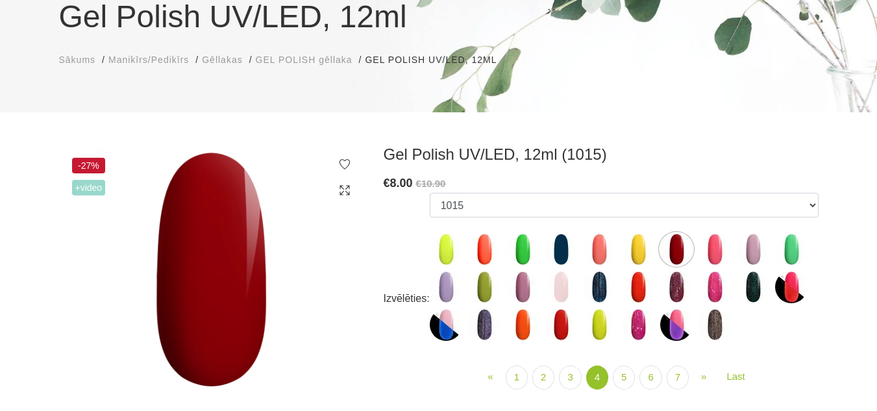
click at [682, 283] on img at bounding box center [676, 287] width 32 height 32
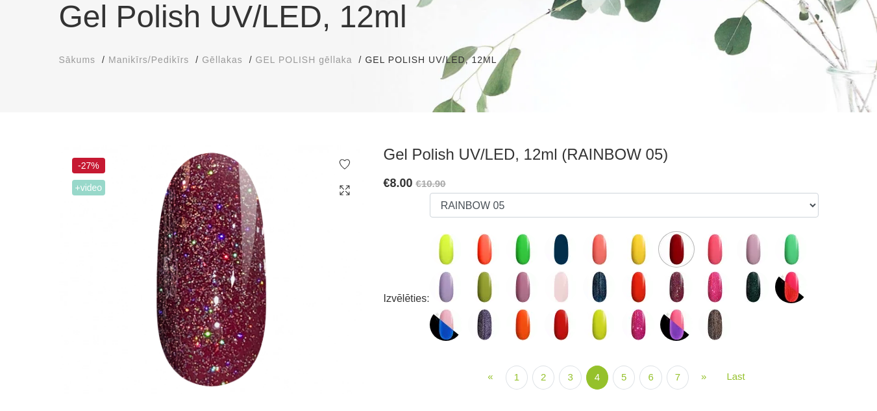
click at [636, 323] on img at bounding box center [638, 324] width 32 height 32
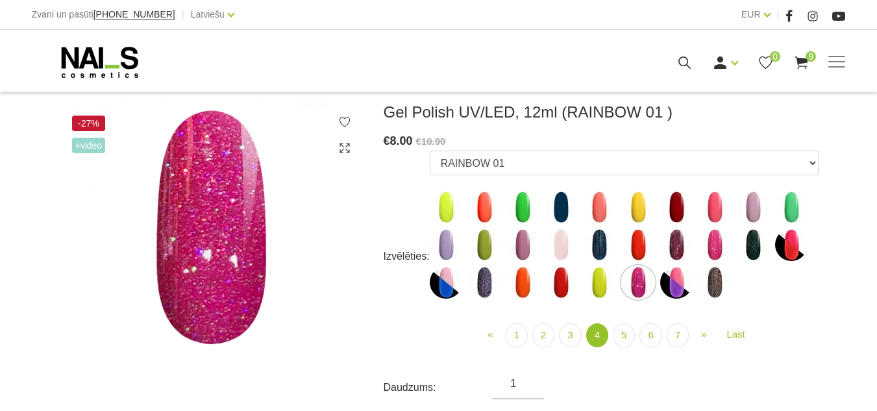
scroll to position [195, 0]
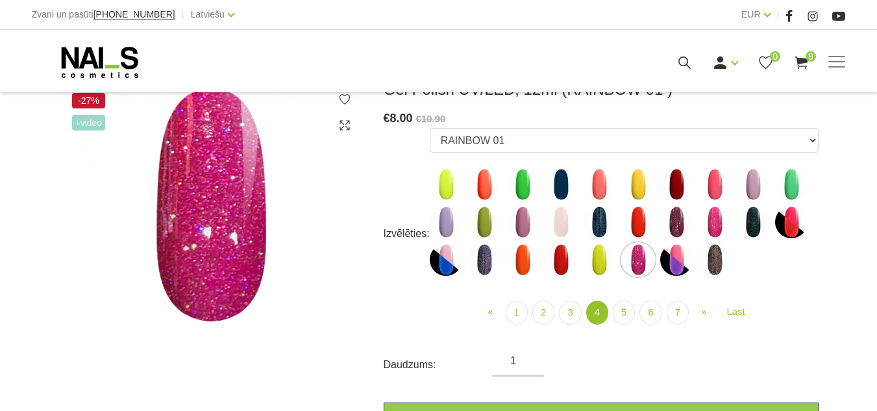
click at [716, 262] on img at bounding box center [715, 259] width 32 height 32
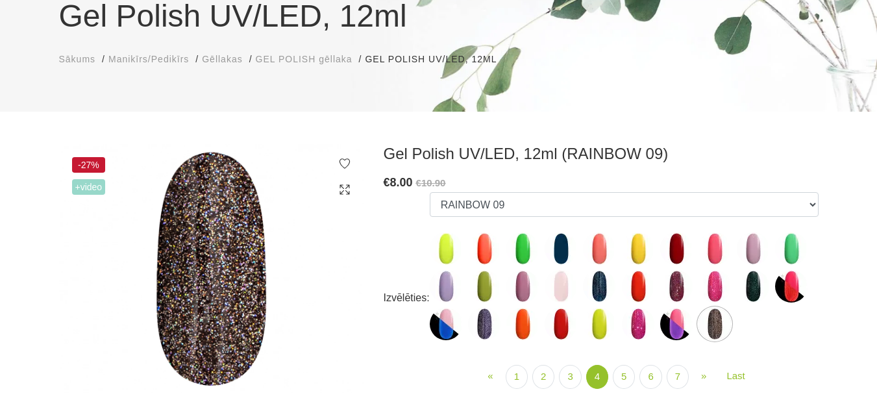
scroll to position [130, 0]
click at [746, 293] on img at bounding box center [753, 287] width 32 height 32
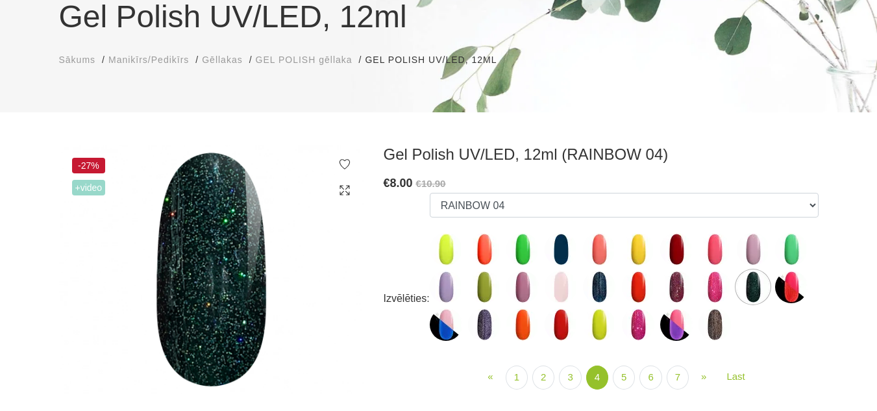
click at [788, 288] on img at bounding box center [791, 287] width 32 height 32
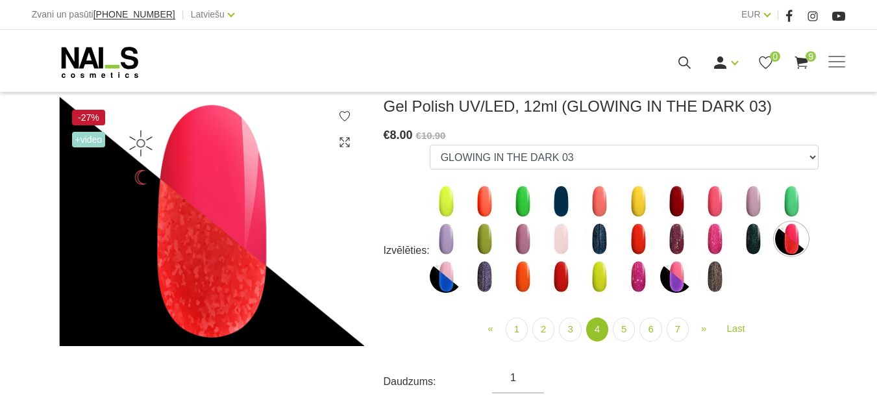
scroll to position [260, 0]
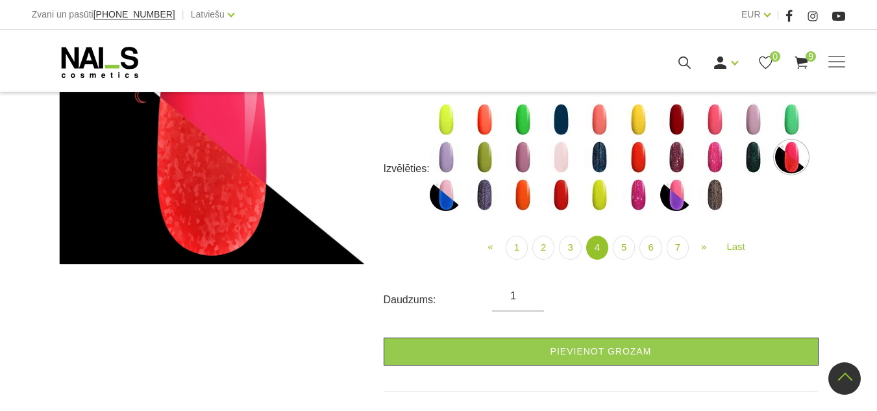
click at [487, 197] on img at bounding box center [484, 195] width 32 height 32
select select "4460"
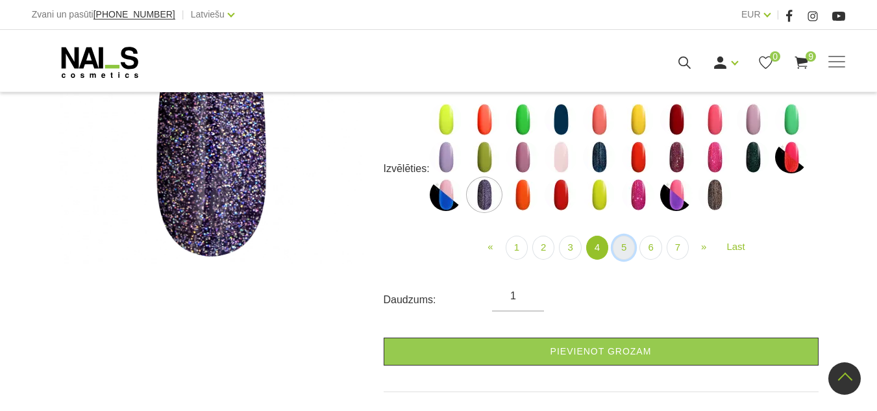
click at [628, 248] on link "5" at bounding box center [624, 248] width 22 height 24
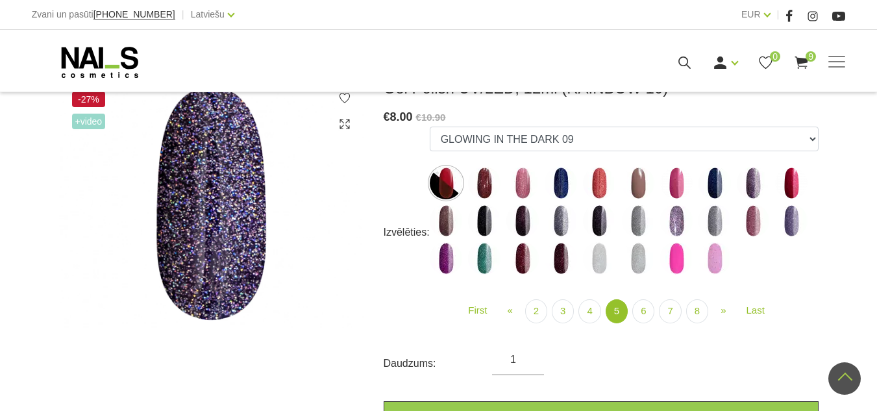
scroll to position [130, 0]
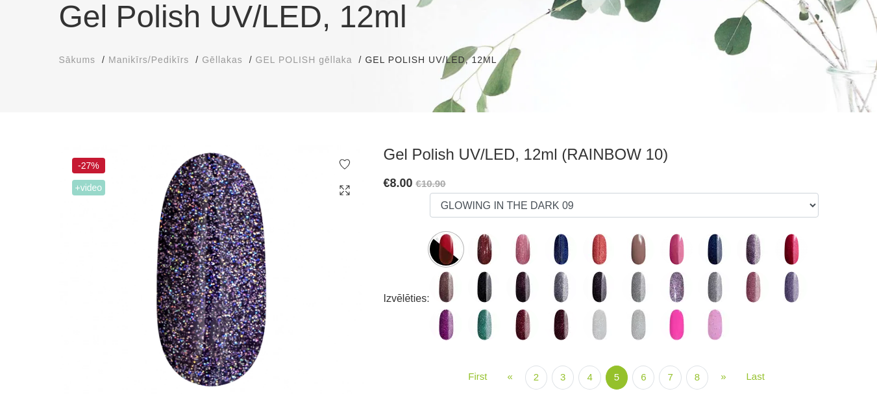
click at [484, 249] on img at bounding box center [484, 249] width 32 height 32
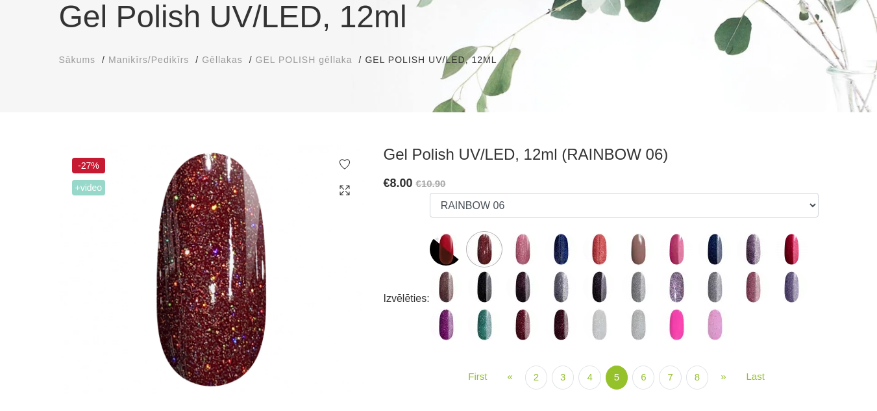
click at [602, 249] on img at bounding box center [599, 249] width 32 height 32
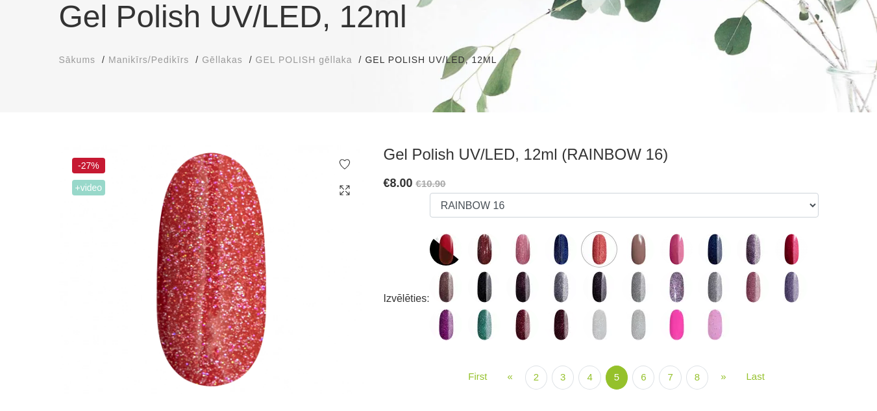
click at [524, 253] on img at bounding box center [522, 249] width 32 height 32
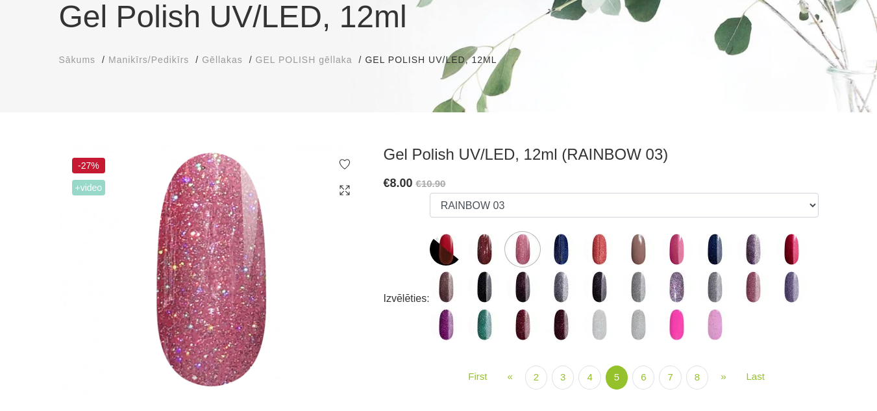
click at [559, 286] on img at bounding box center [561, 287] width 32 height 32
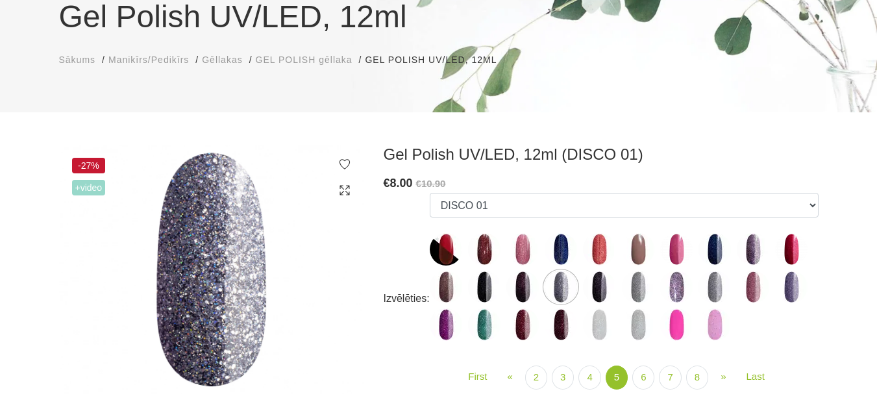
click at [484, 242] on img at bounding box center [484, 249] width 32 height 32
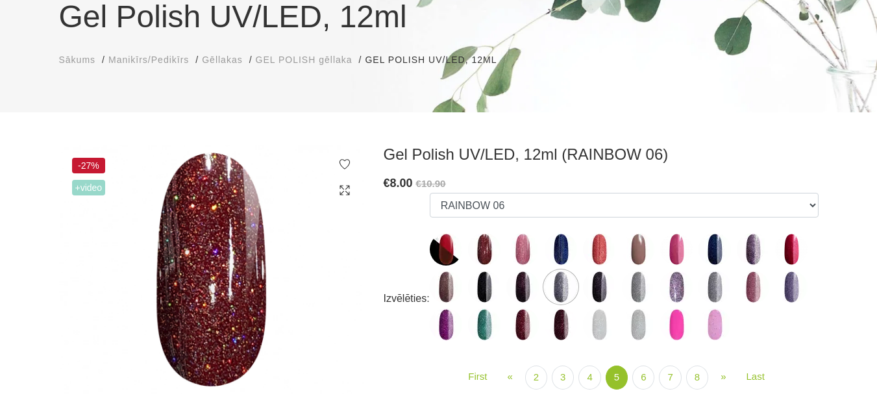
click at [797, 253] on img at bounding box center [791, 249] width 32 height 32
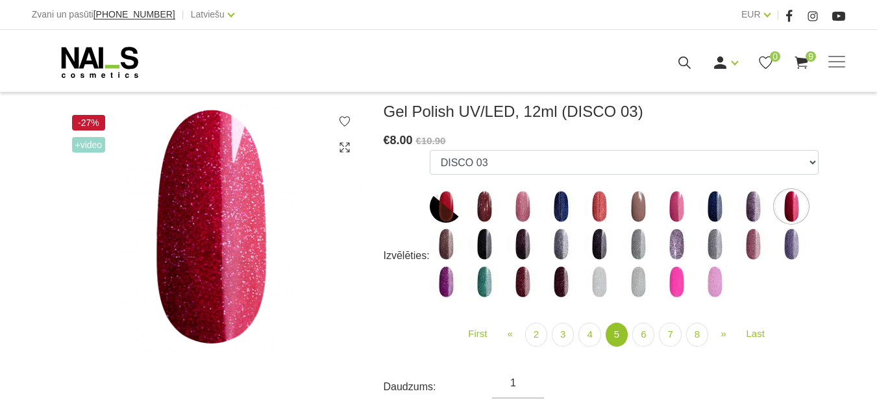
scroll to position [195, 0]
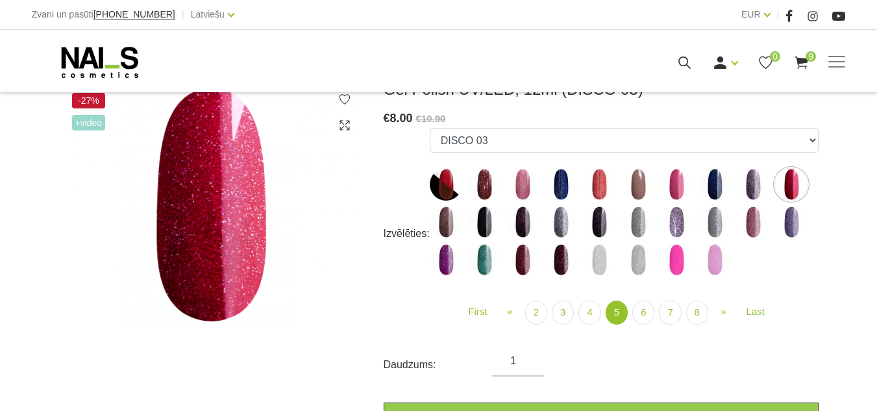
click at [673, 265] on img at bounding box center [676, 259] width 32 height 32
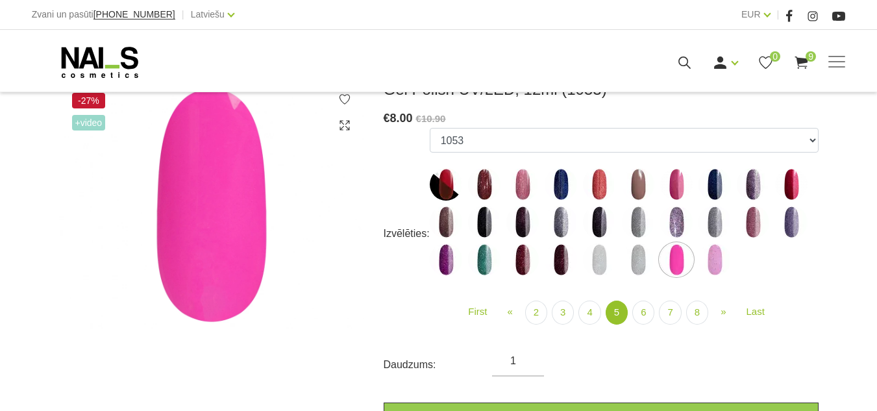
click at [717, 268] on img at bounding box center [715, 259] width 32 height 32
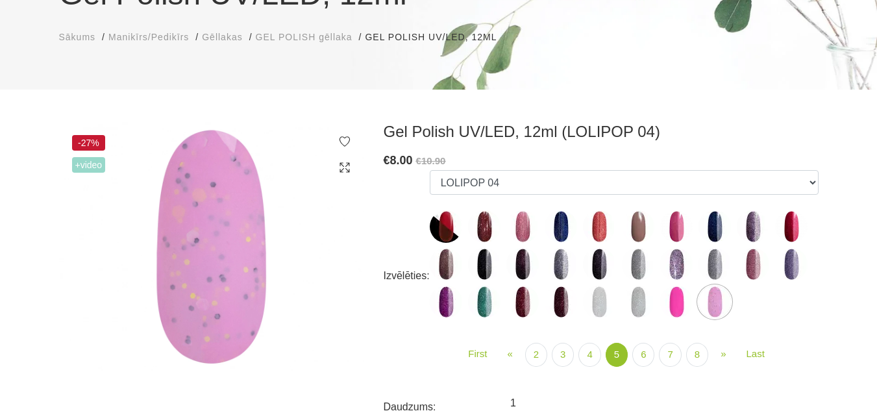
scroll to position [130, 0]
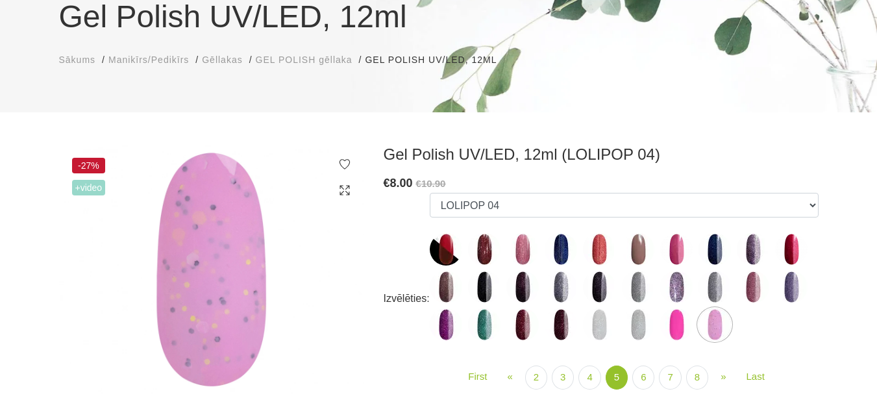
click at [786, 248] on img at bounding box center [791, 249] width 32 height 32
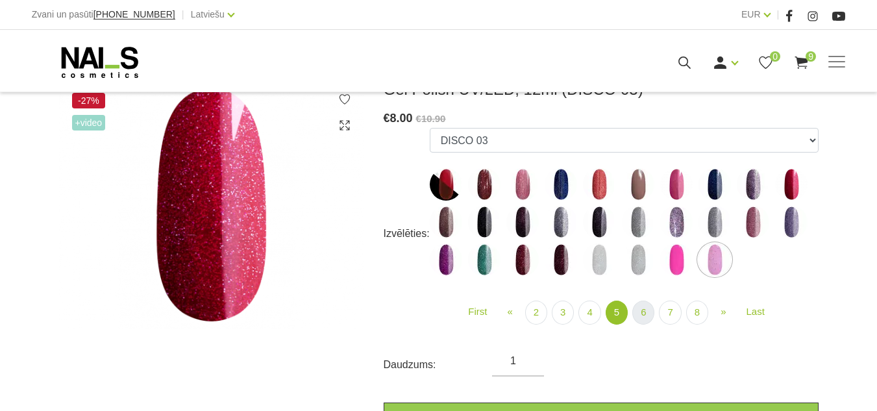
scroll to position [260, 0]
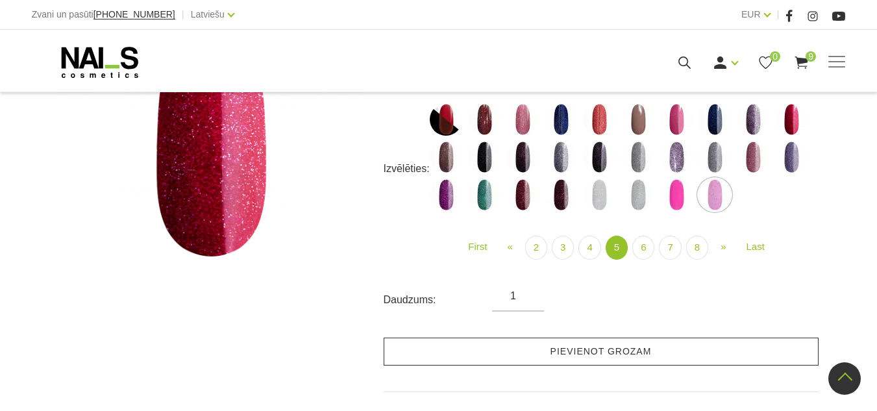
click at [610, 353] on link "Pievienot grozam" at bounding box center [601, 352] width 435 height 28
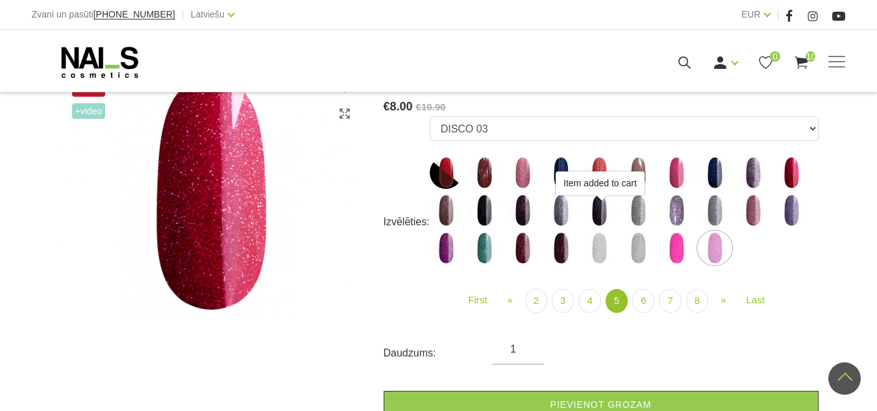
scroll to position [130, 0]
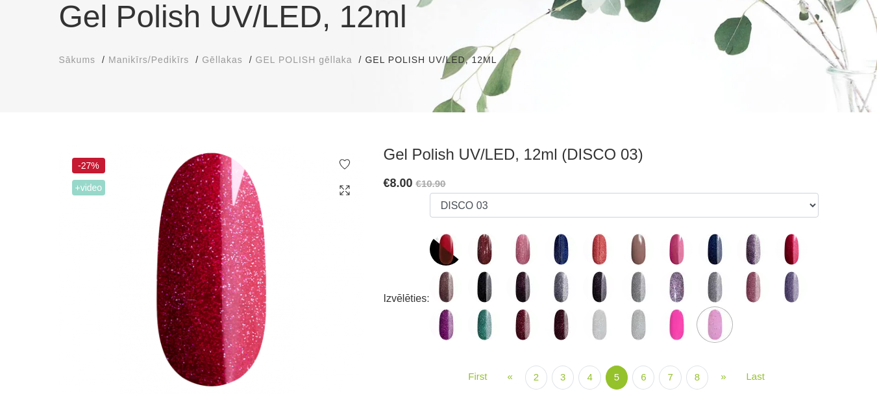
click at [559, 250] on img at bounding box center [561, 249] width 32 height 32
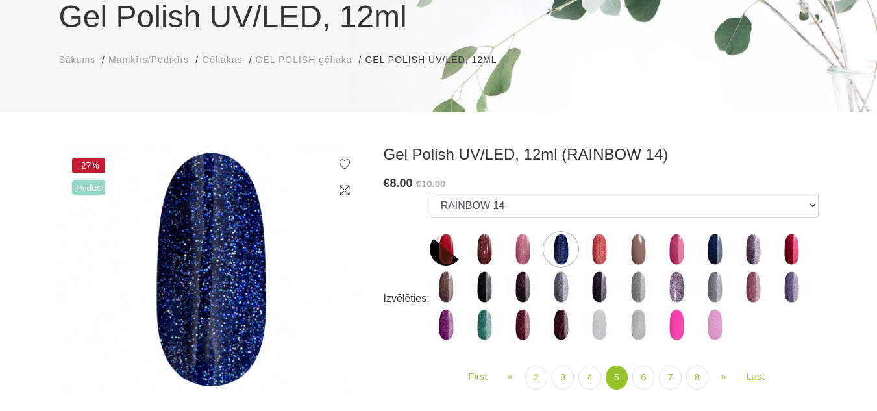
click at [604, 249] on img at bounding box center [599, 249] width 32 height 32
select select "4517"
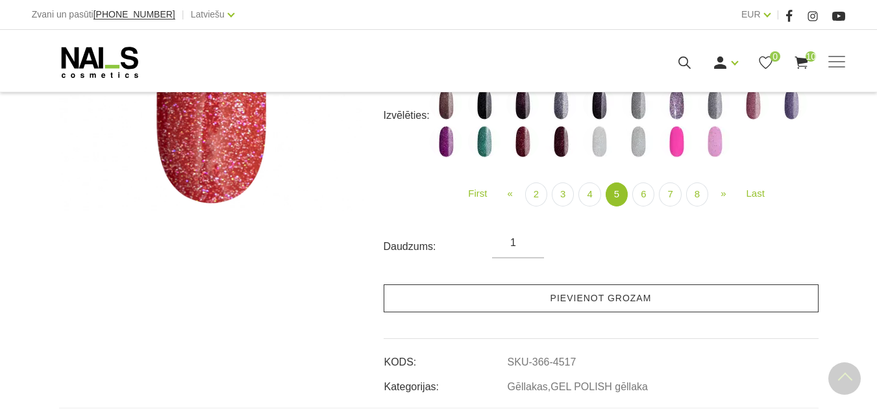
scroll to position [325, 0]
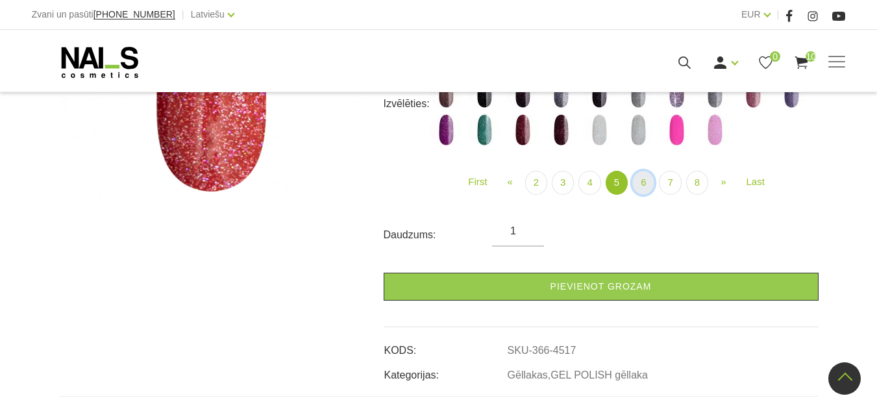
click at [642, 182] on link "6" at bounding box center [643, 183] width 22 height 24
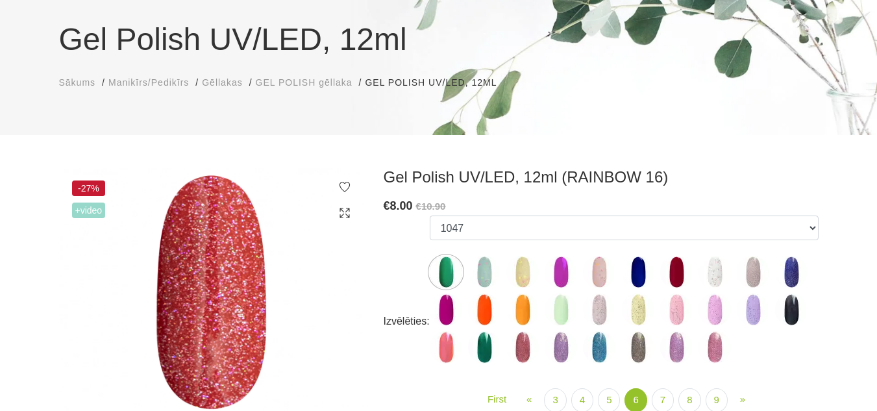
scroll to position [130, 0]
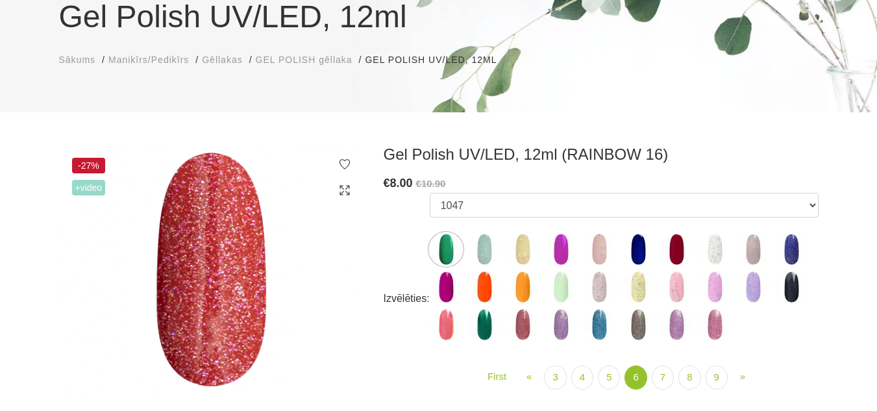
click at [520, 251] on img at bounding box center [522, 249] width 32 height 32
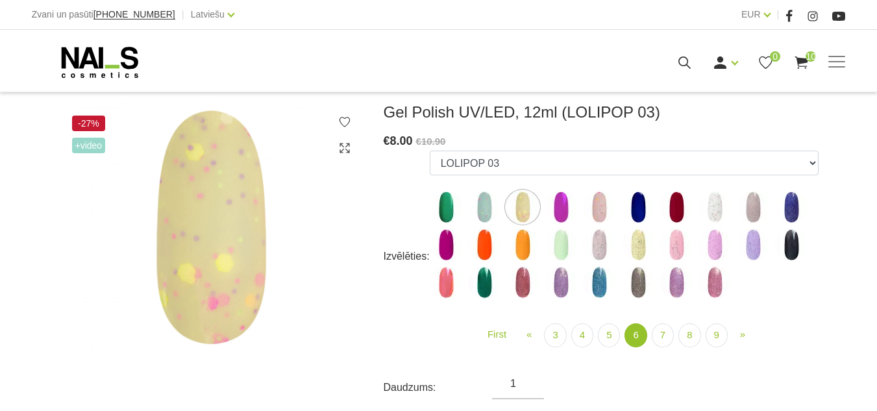
scroll to position [195, 0]
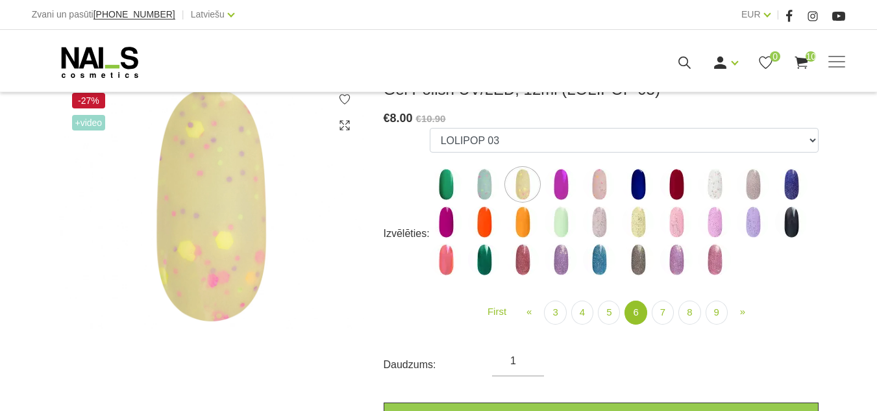
click at [519, 260] on img at bounding box center [522, 259] width 32 height 32
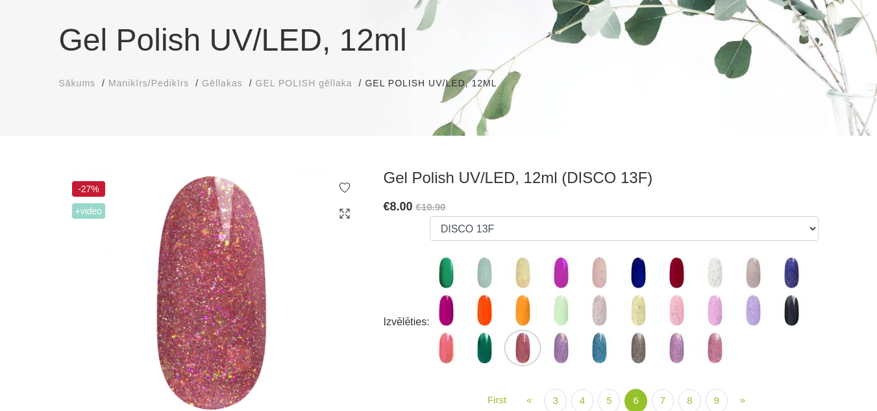
scroll to position [130, 0]
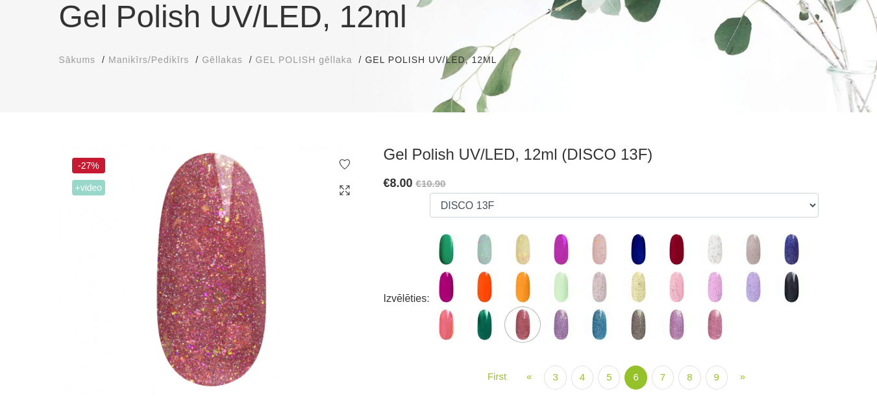
click at [449, 321] on img at bounding box center [446, 324] width 32 height 32
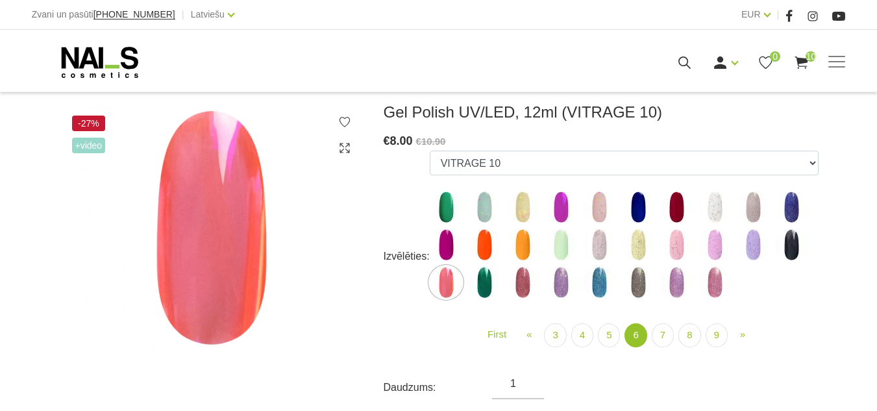
scroll to position [195, 0]
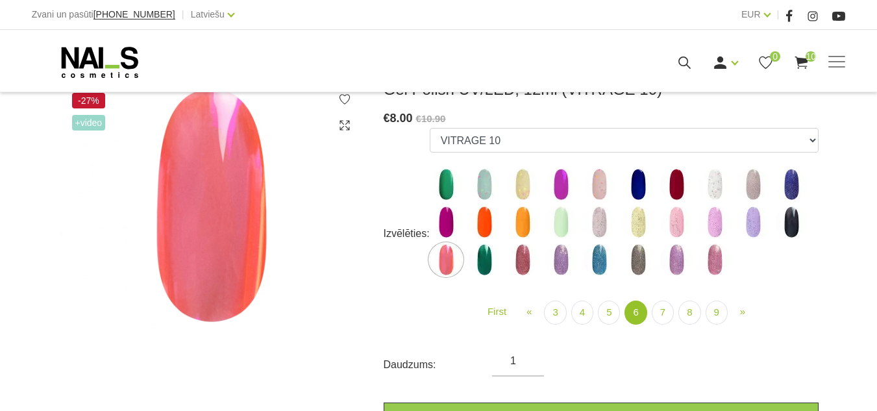
click at [554, 271] on img at bounding box center [561, 259] width 32 height 32
select select "5459"
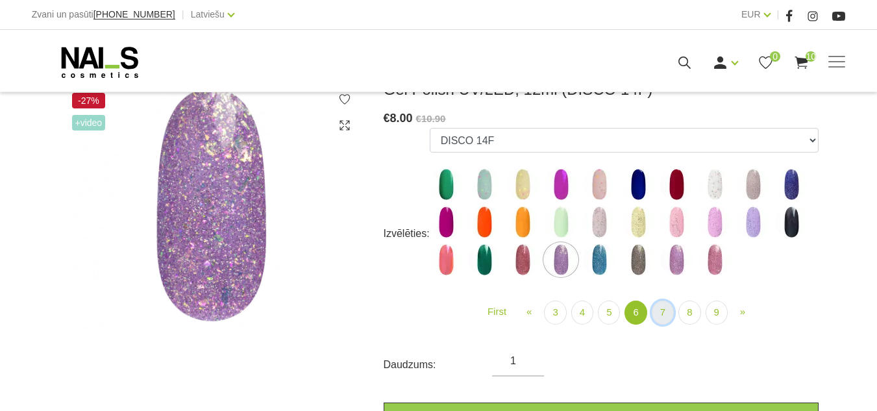
click at [665, 308] on link "7" at bounding box center [663, 313] width 22 height 24
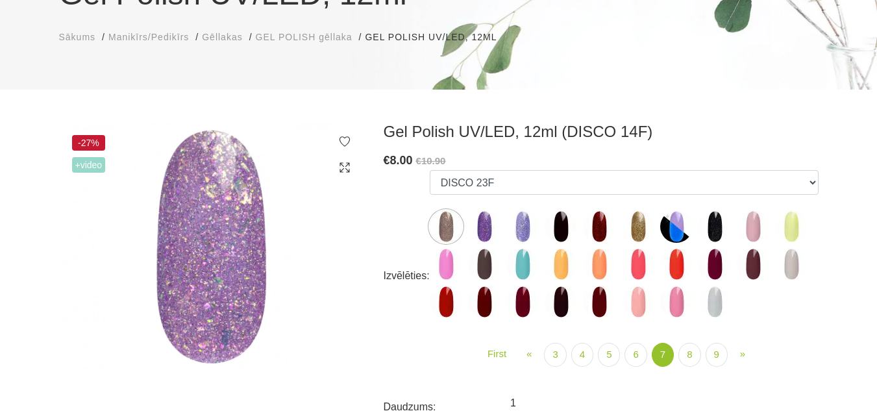
scroll to position [130, 0]
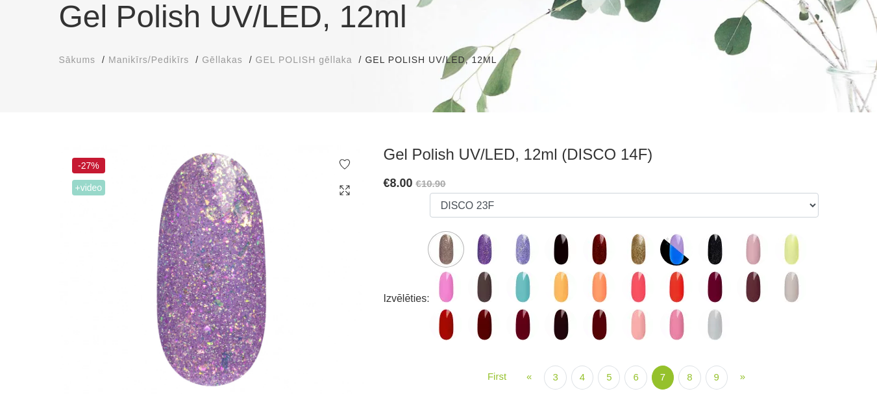
click at [604, 253] on img at bounding box center [599, 249] width 32 height 32
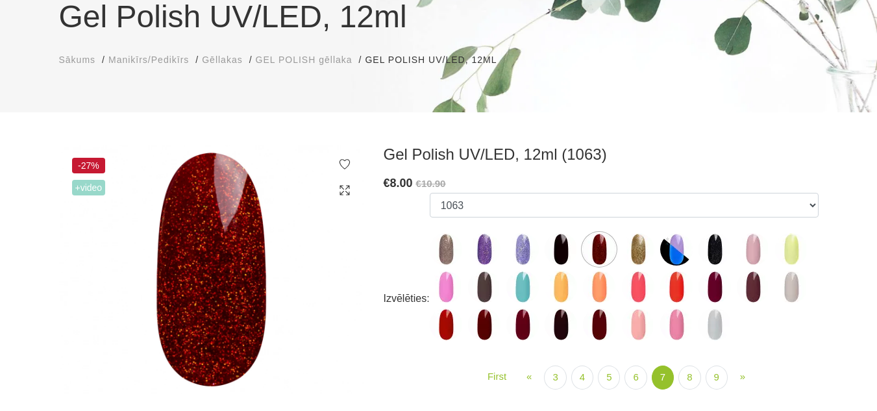
click at [719, 284] on img at bounding box center [715, 287] width 32 height 32
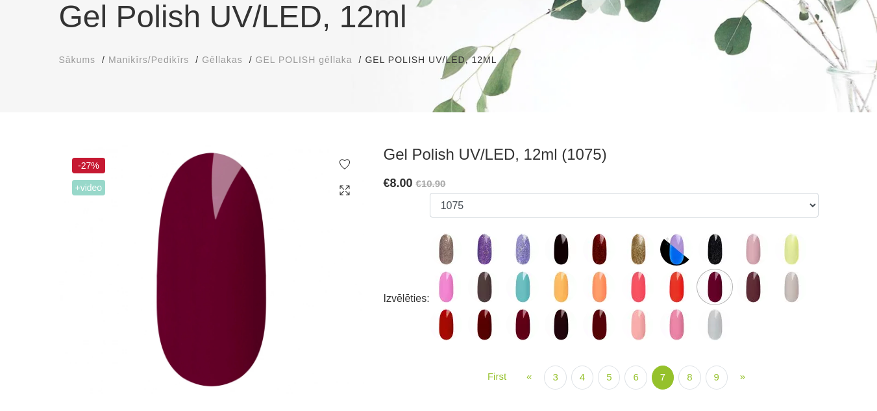
click at [602, 251] on img at bounding box center [599, 249] width 32 height 32
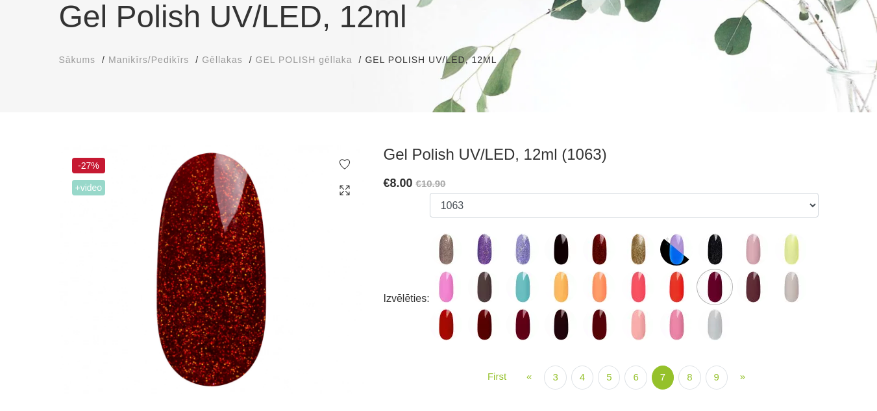
click at [527, 319] on img at bounding box center [522, 324] width 32 height 32
select select "5894"
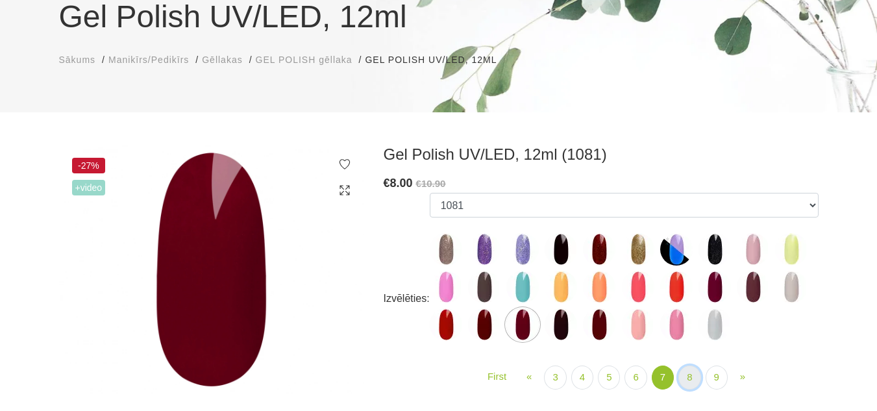
click at [688, 380] on link "8" at bounding box center [689, 378] width 22 height 24
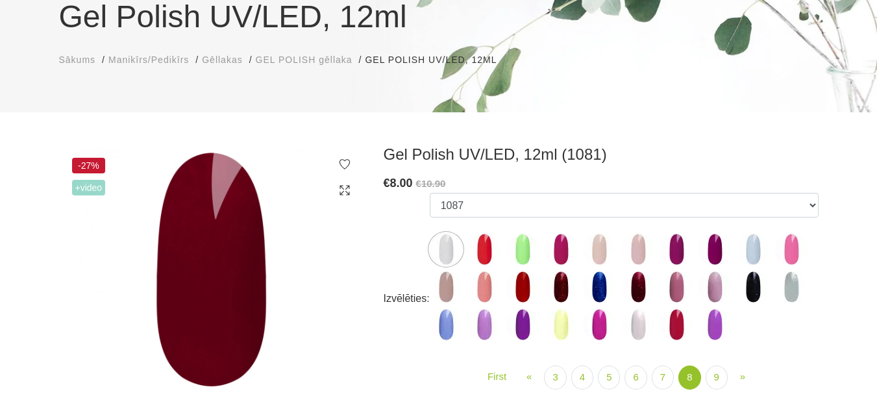
scroll to position [195, 0]
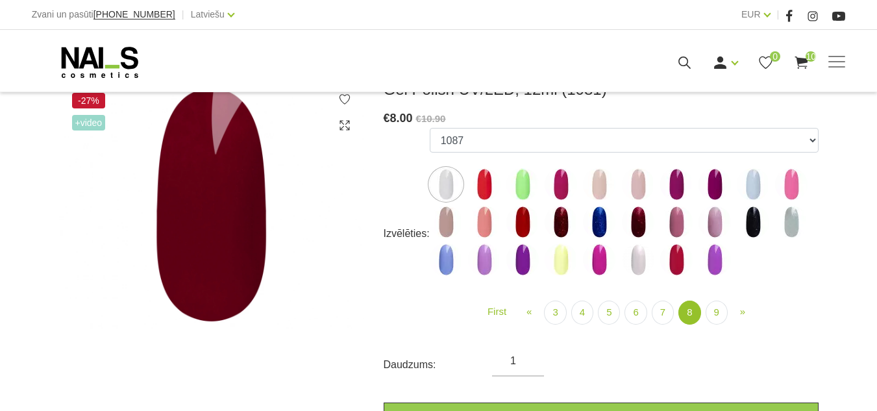
click at [559, 225] on img at bounding box center [561, 222] width 32 height 32
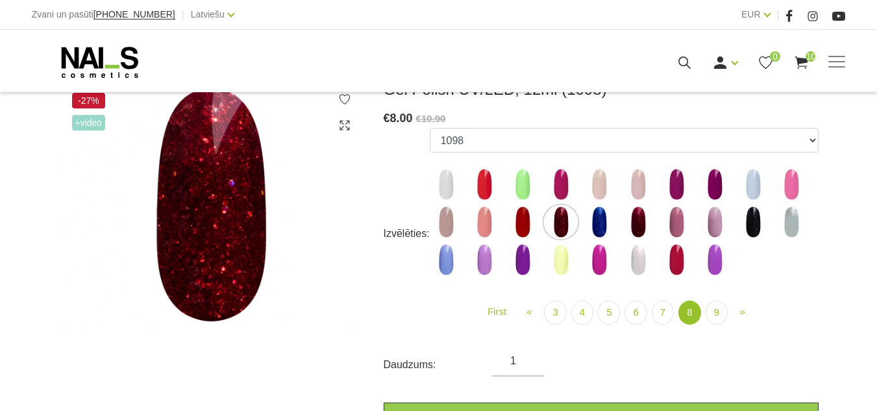
scroll to position [130, 0]
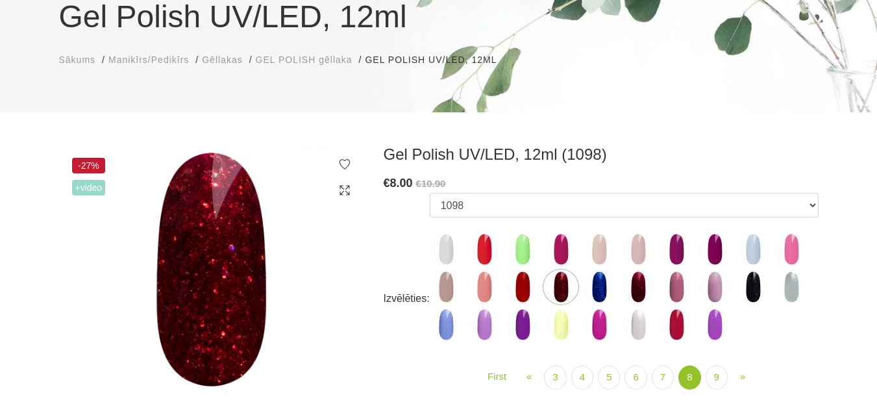
click at [639, 291] on img at bounding box center [638, 287] width 32 height 32
select select "6022"
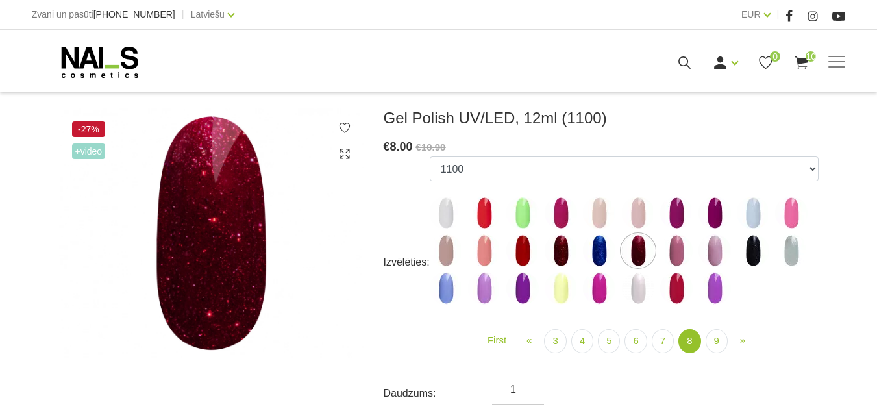
scroll to position [195, 0]
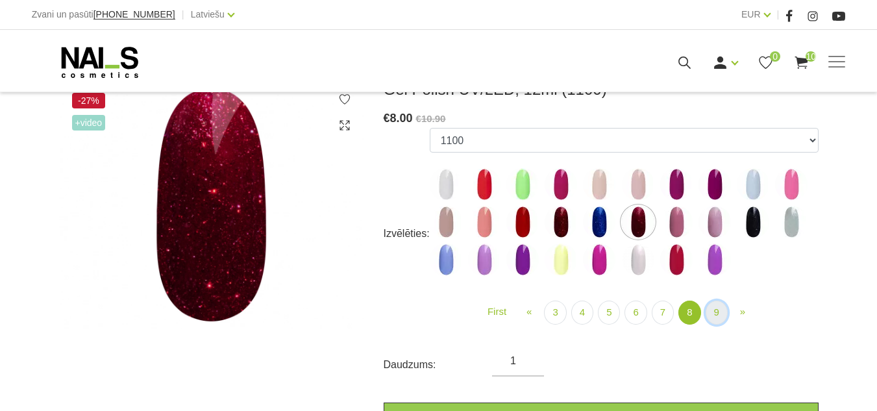
click at [715, 309] on link "9" at bounding box center [717, 313] width 22 height 24
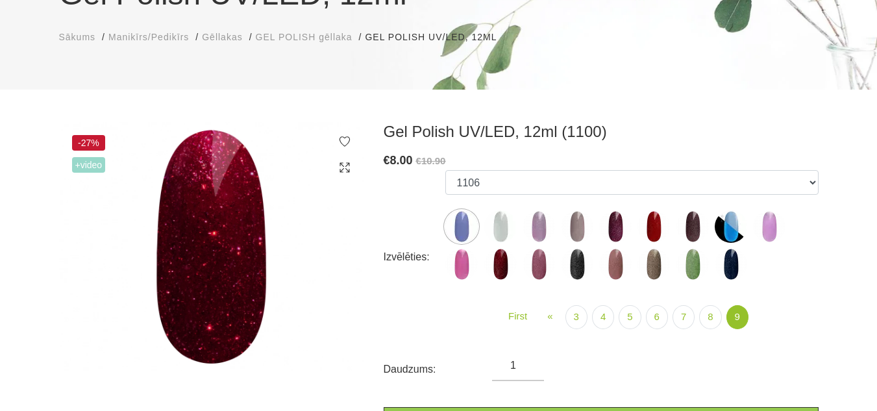
scroll to position [130, 0]
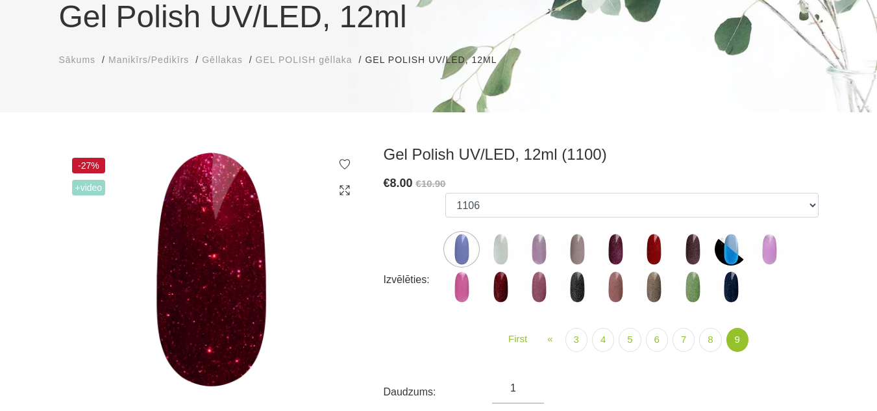
click at [652, 242] on img at bounding box center [654, 249] width 32 height 32
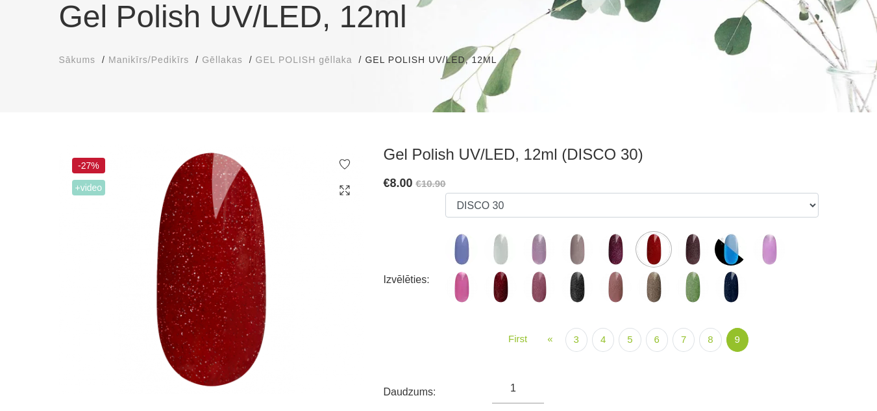
click at [495, 285] on img at bounding box center [500, 287] width 32 height 32
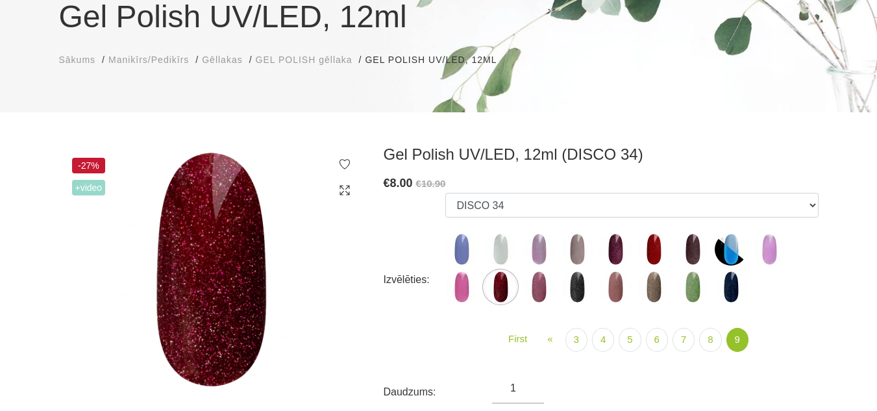
click at [655, 250] on img at bounding box center [654, 249] width 32 height 32
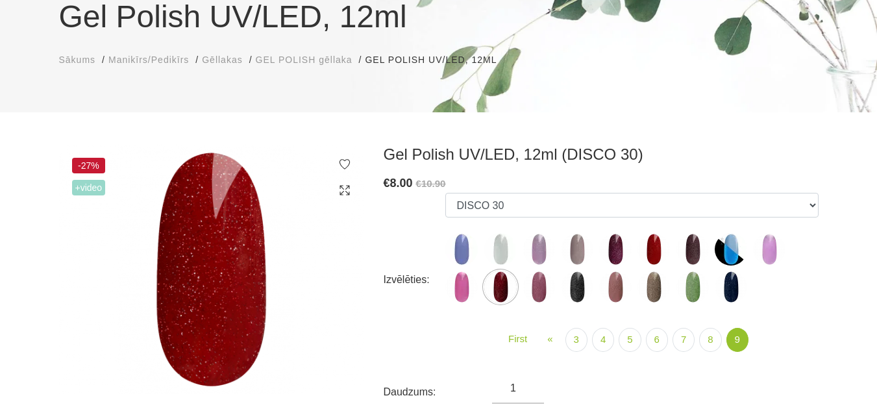
click at [647, 240] on img at bounding box center [654, 249] width 32 height 32
click at [658, 249] on img at bounding box center [654, 249] width 32 height 32
click at [656, 248] on img at bounding box center [654, 249] width 32 height 32
click at [537, 286] on img at bounding box center [539, 287] width 32 height 32
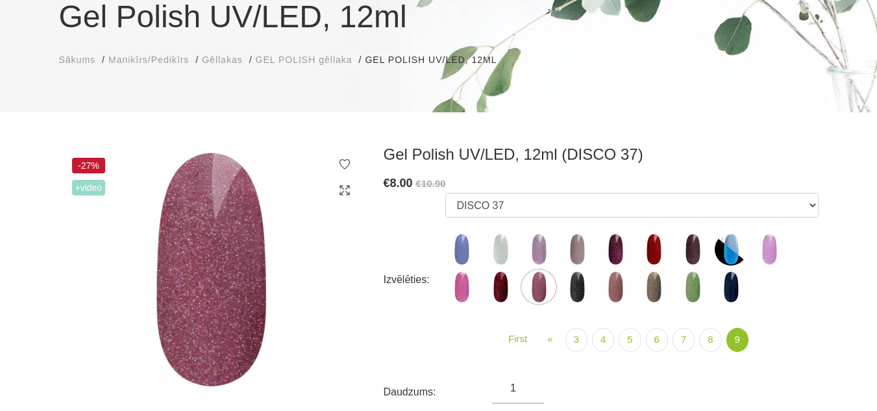
click at [652, 246] on img at bounding box center [654, 249] width 32 height 32
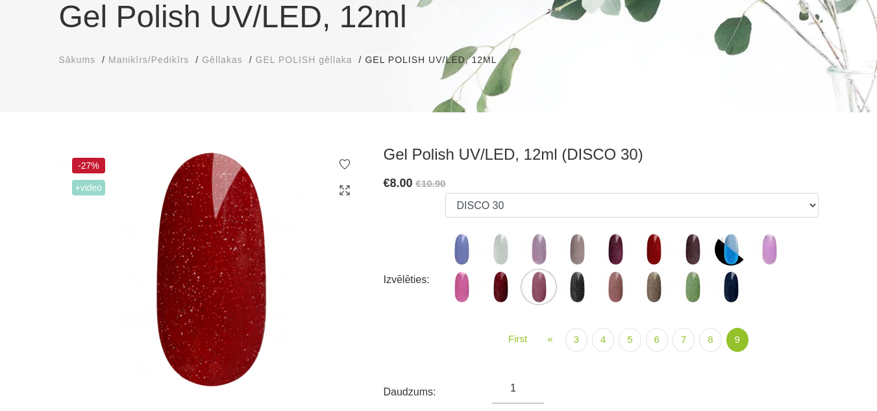
click at [496, 277] on img at bounding box center [500, 287] width 32 height 32
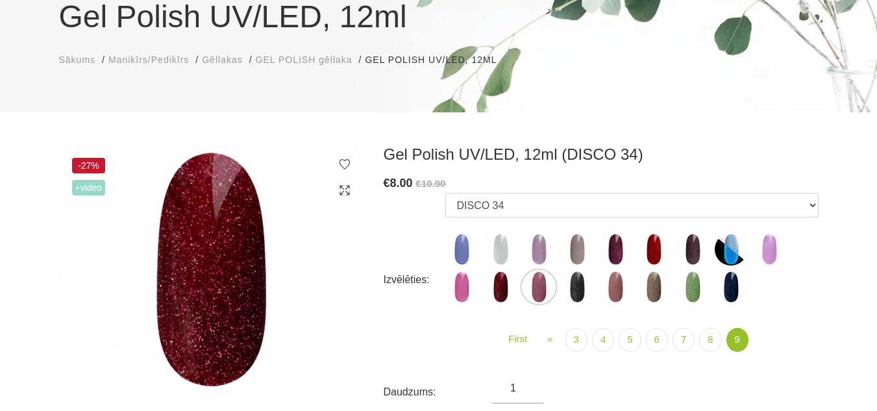
click at [649, 250] on img at bounding box center [654, 249] width 32 height 32
select select "6307"
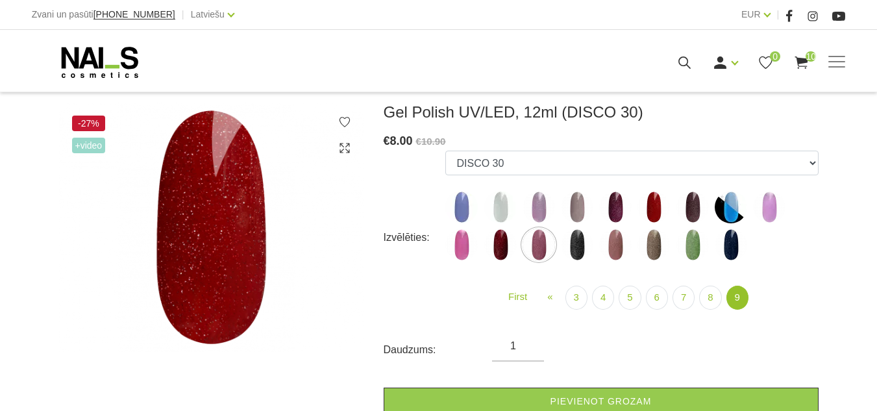
scroll to position [195, 0]
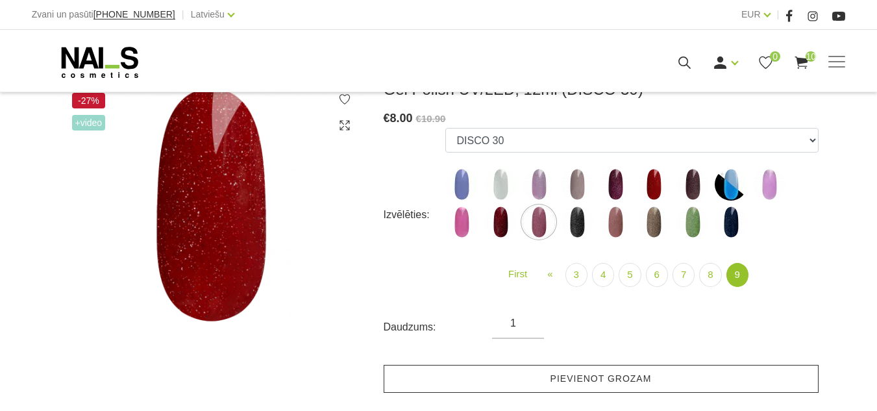
click at [635, 373] on link "Pievienot grozam" at bounding box center [601, 379] width 435 height 28
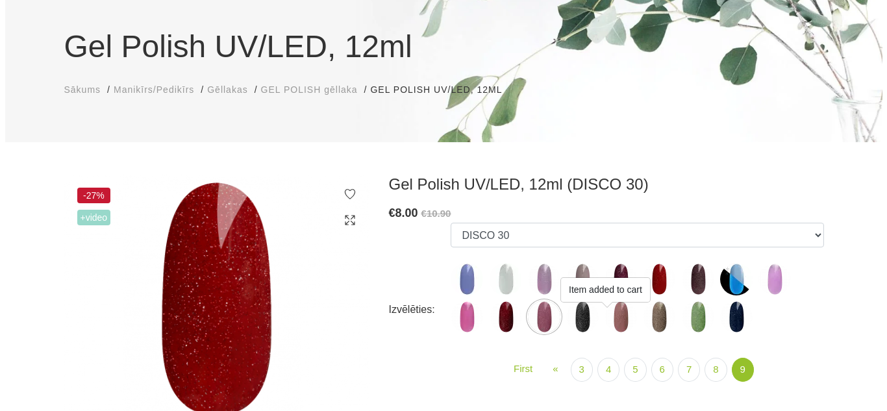
scroll to position [0, 0]
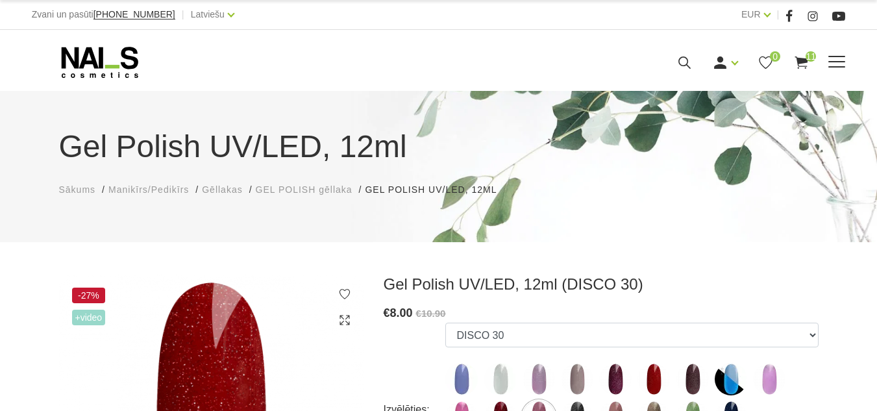
click at [810, 71] on icon at bounding box center [801, 63] width 16 height 16
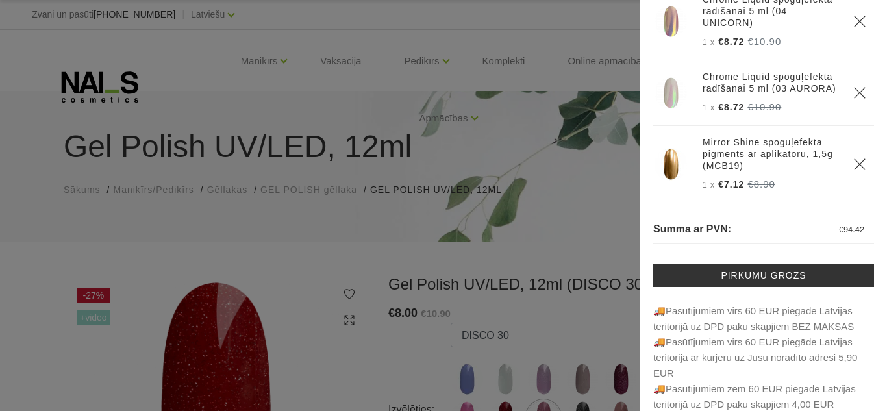
click at [104, 85] on div at bounding box center [443, 205] width 887 height 411
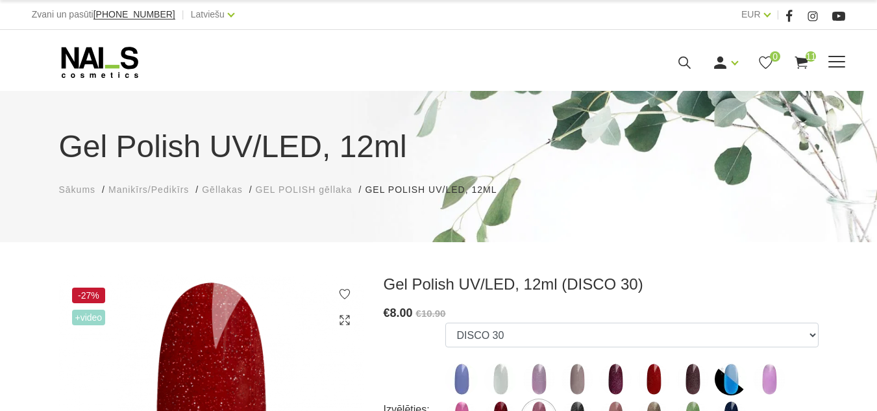
click at [0, 0] on link "OUTLET" at bounding box center [0, 0] width 0 height 0
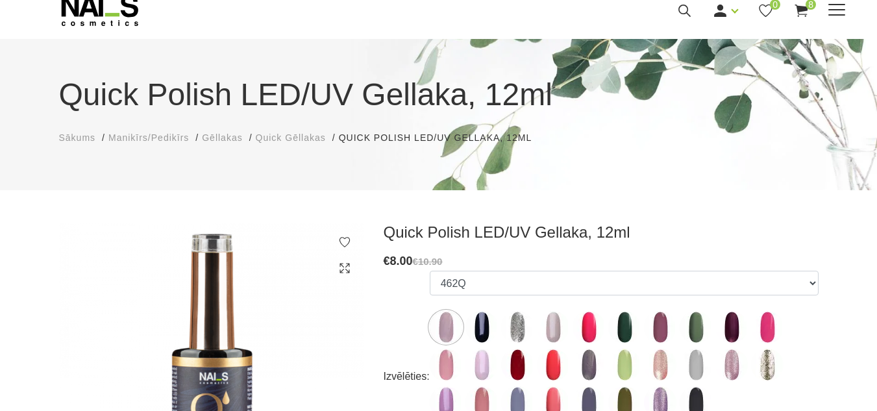
scroll to position [130, 0]
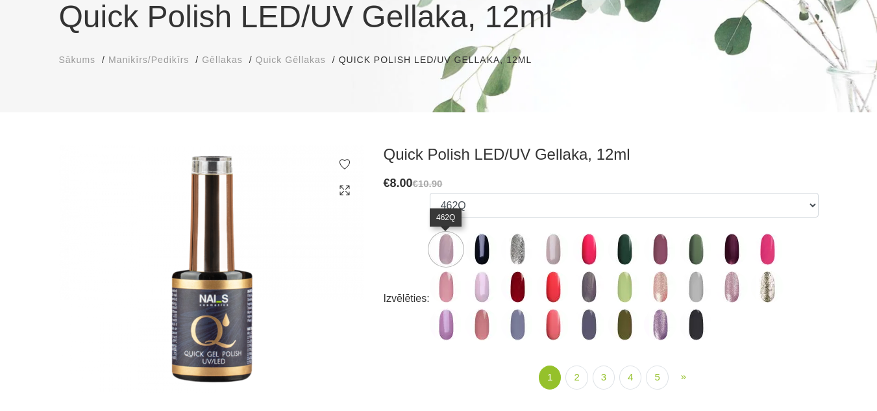
click at [441, 251] on img at bounding box center [446, 249] width 32 height 32
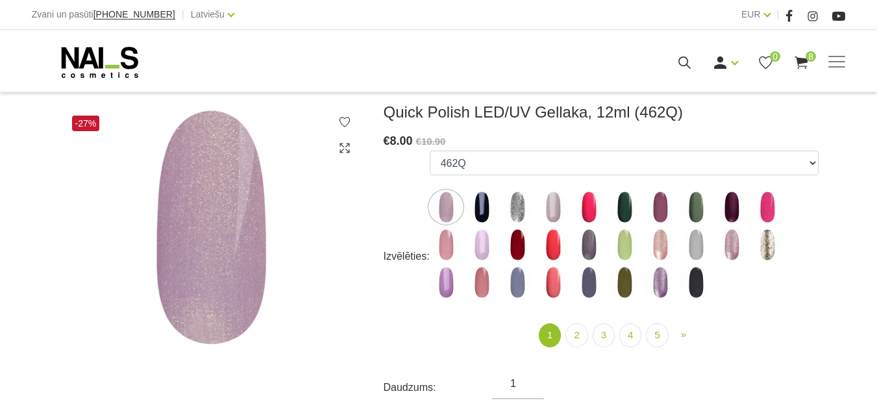
scroll to position [195, 0]
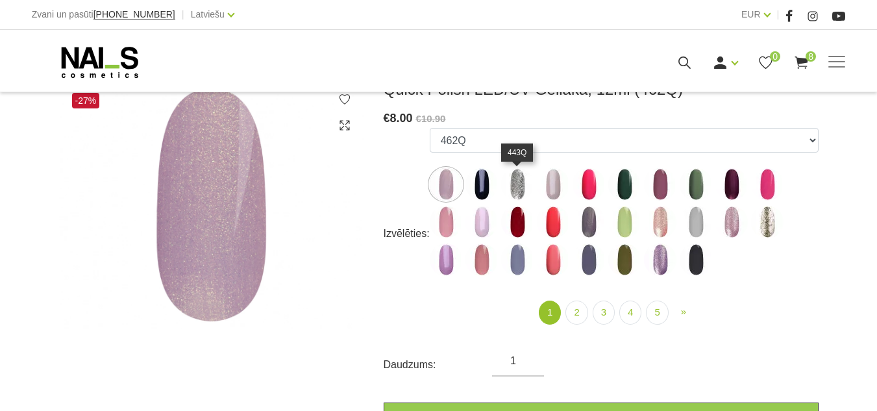
click at [519, 183] on img at bounding box center [517, 184] width 32 height 32
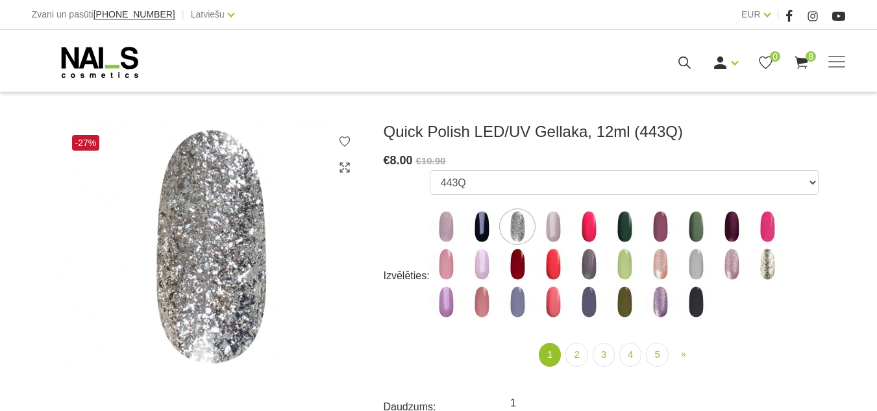
scroll to position [130, 0]
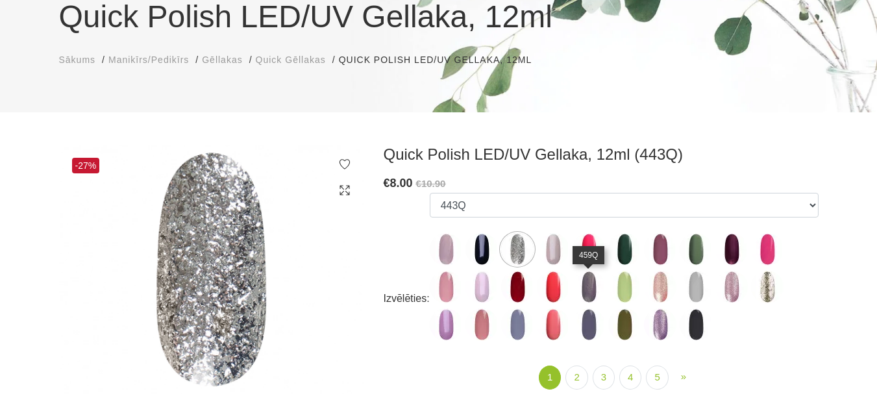
click at [591, 284] on img at bounding box center [589, 287] width 32 height 32
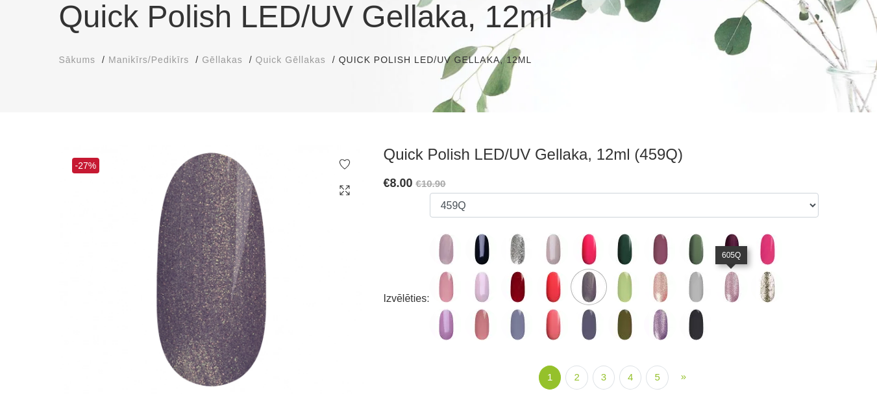
click at [738, 282] on img at bounding box center [731, 287] width 32 height 32
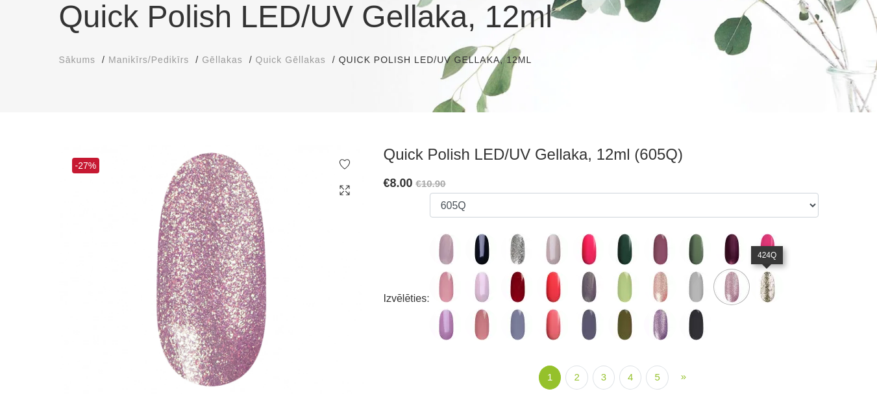
click at [765, 286] on img at bounding box center [767, 287] width 32 height 32
select select "4357"
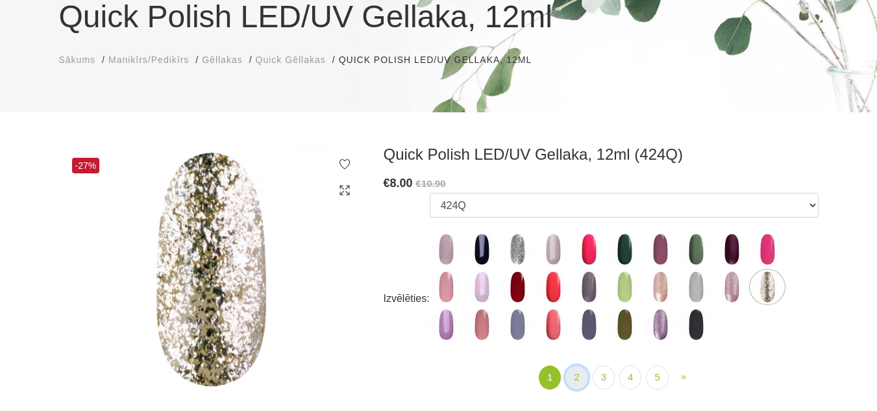
click at [581, 377] on link "2" at bounding box center [576, 378] width 22 height 24
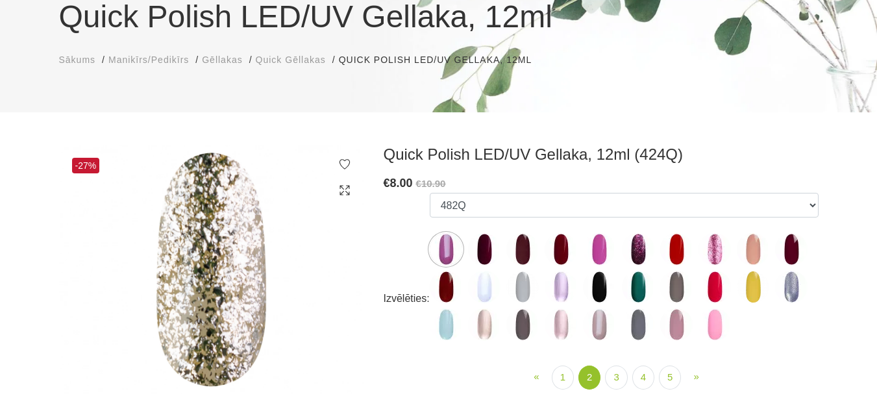
click at [567, 281] on img at bounding box center [561, 287] width 32 height 32
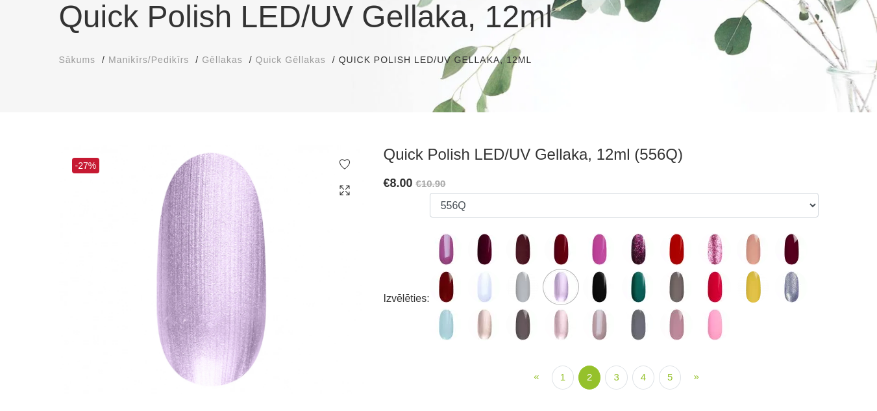
click at [717, 258] on img at bounding box center [715, 249] width 32 height 32
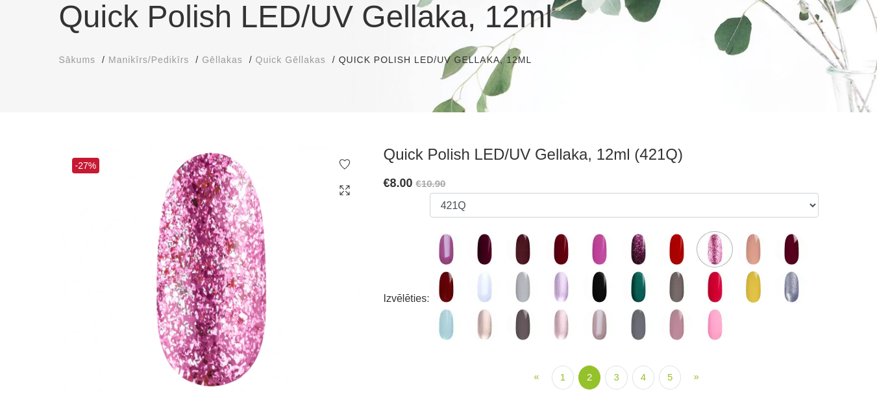
click at [628, 254] on img at bounding box center [638, 249] width 32 height 32
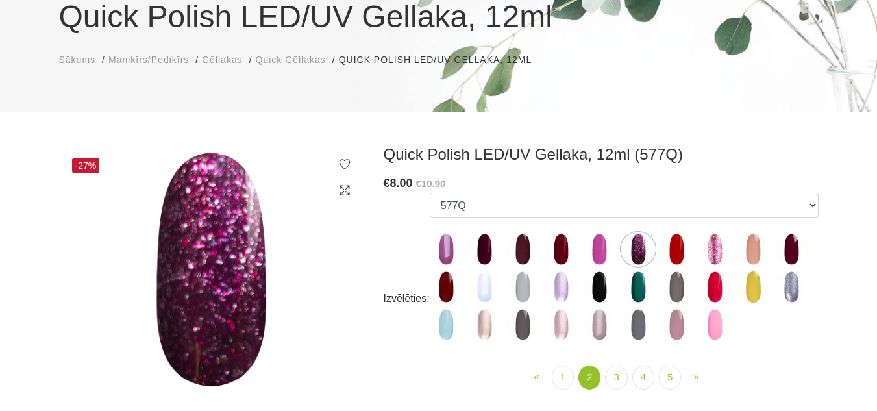
click at [570, 323] on img at bounding box center [561, 324] width 32 height 32
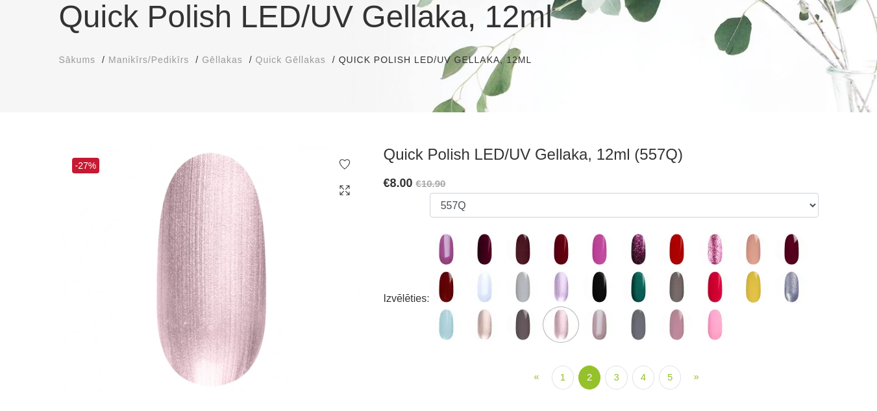
click at [607, 325] on img at bounding box center [599, 324] width 32 height 32
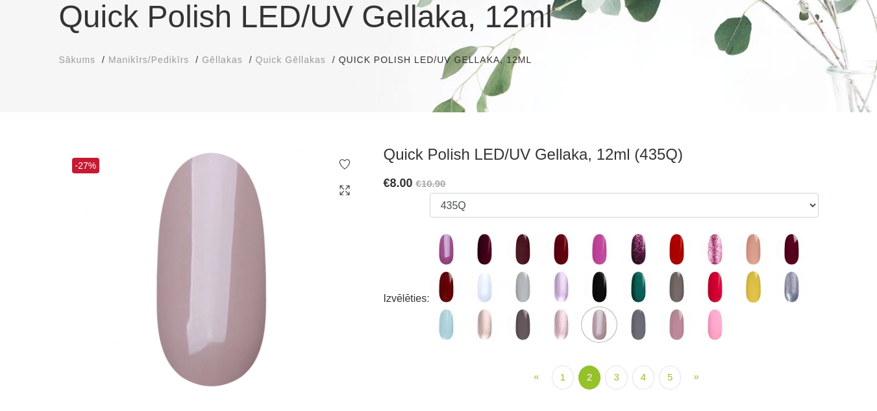
click at [516, 284] on img at bounding box center [522, 287] width 32 height 32
select select "4387"
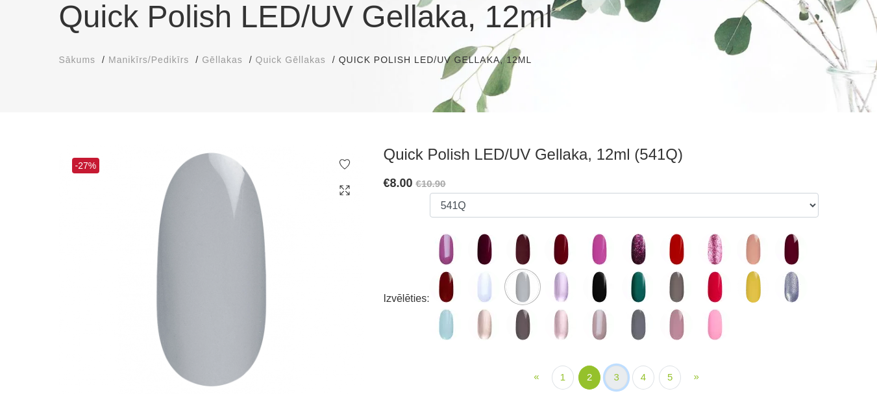
click at [615, 377] on link "3" at bounding box center [616, 378] width 22 height 24
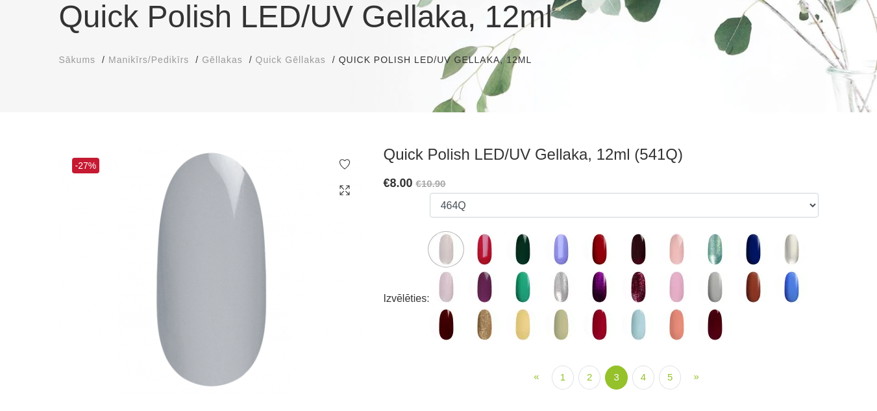
click at [486, 321] on img at bounding box center [484, 324] width 32 height 32
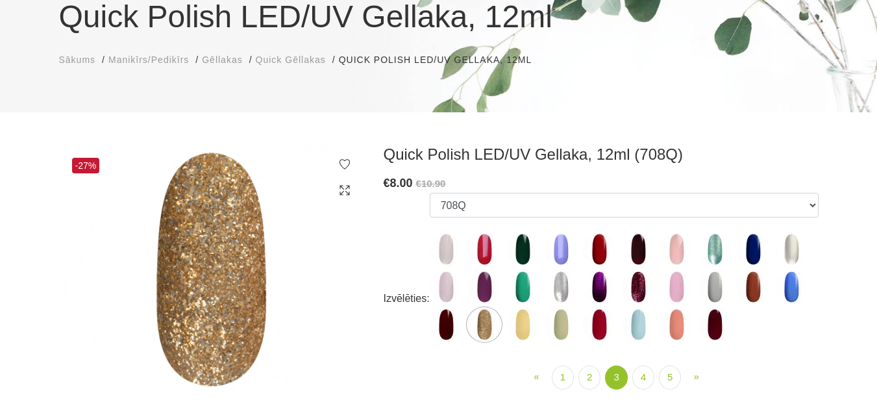
click at [639, 288] on img at bounding box center [638, 287] width 32 height 32
select select "4731"
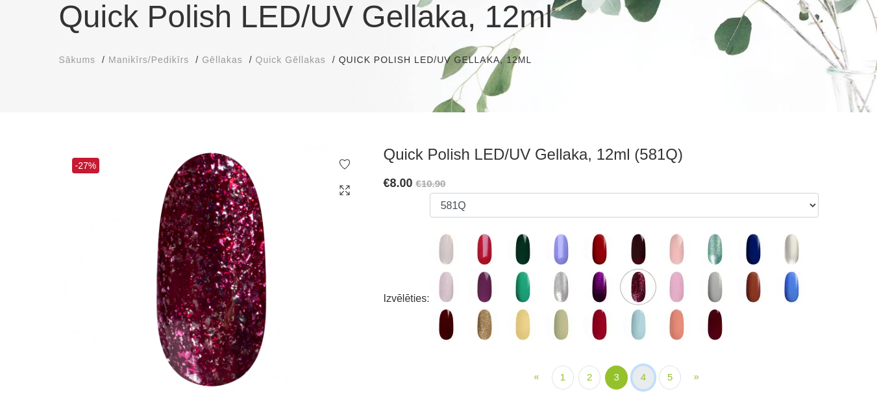
click at [636, 380] on link "4" at bounding box center [643, 378] width 22 height 24
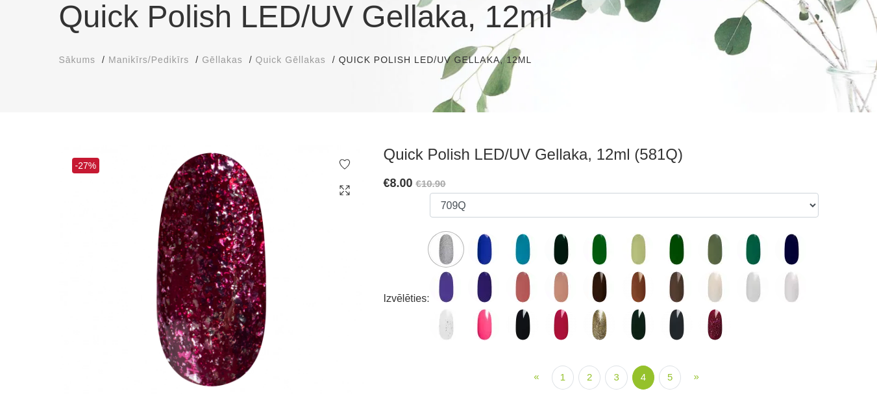
click at [603, 327] on img at bounding box center [599, 324] width 32 height 32
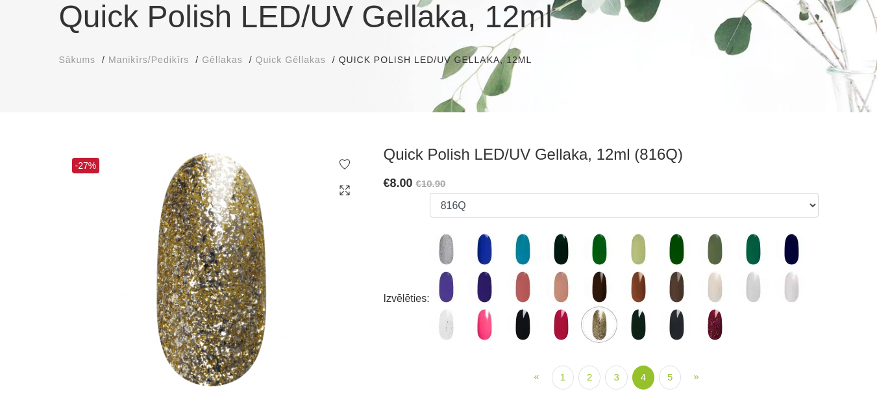
click at [715, 325] on img at bounding box center [715, 324] width 32 height 32
select select "6314"
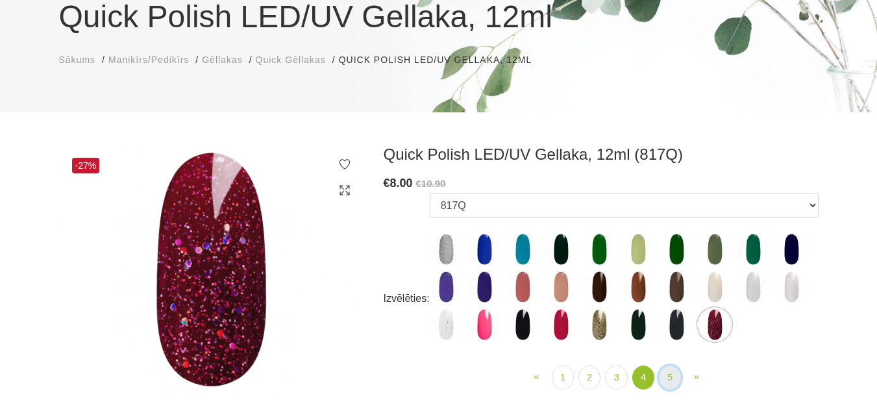
click at [675, 375] on link "5" at bounding box center [670, 378] width 22 height 24
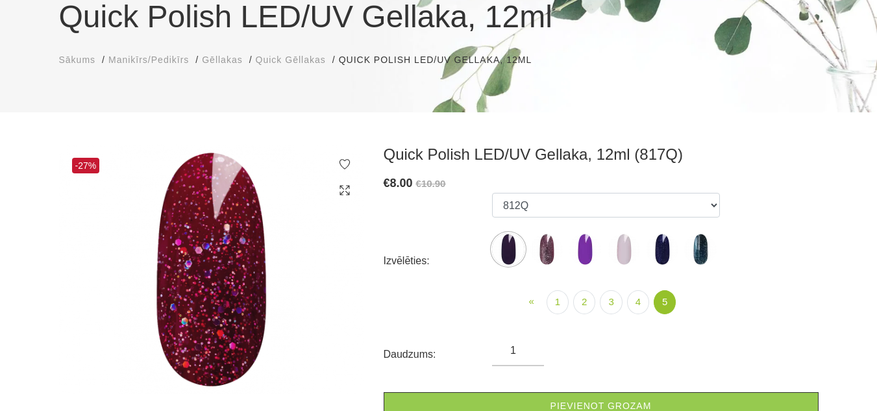
click at [541, 250] on img at bounding box center [546, 249] width 32 height 32
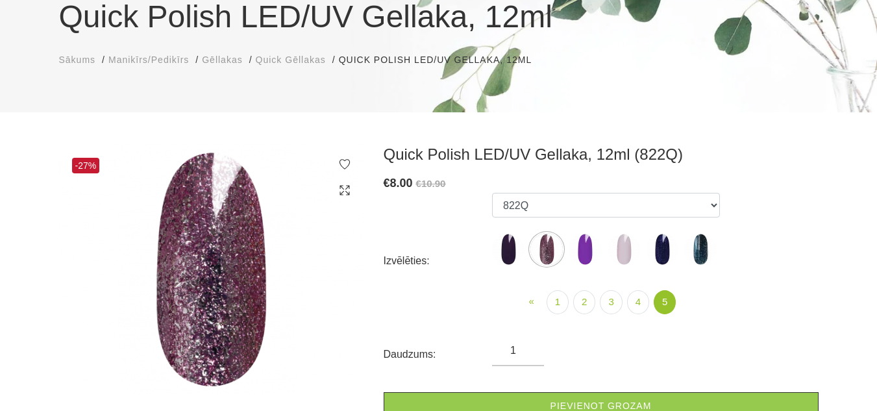
click at [694, 256] on img at bounding box center [700, 249] width 32 height 32
select select "6327"
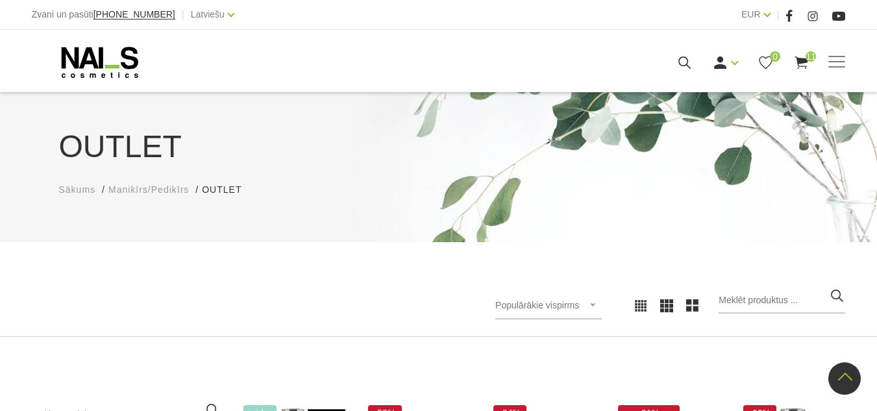
scroll to position [260, 0]
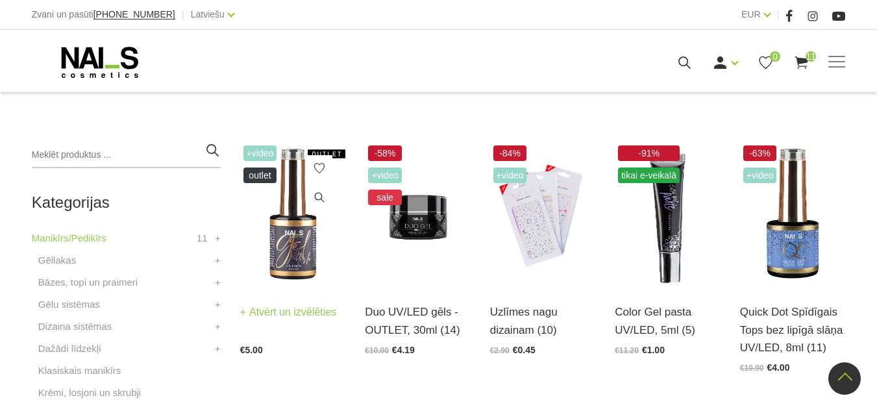
click at [299, 232] on img at bounding box center [293, 214] width 106 height 145
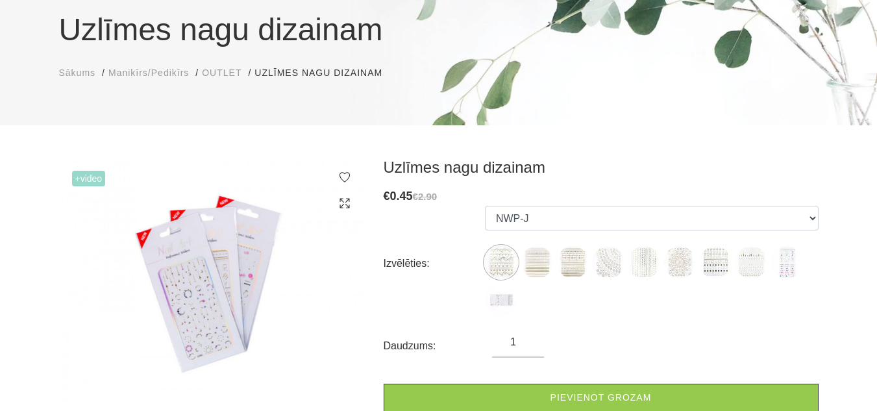
scroll to position [130, 0]
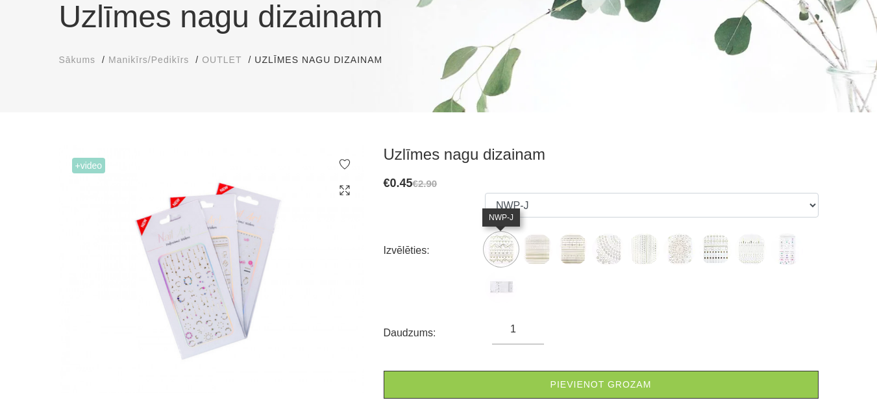
click at [495, 253] on img at bounding box center [501, 249] width 32 height 32
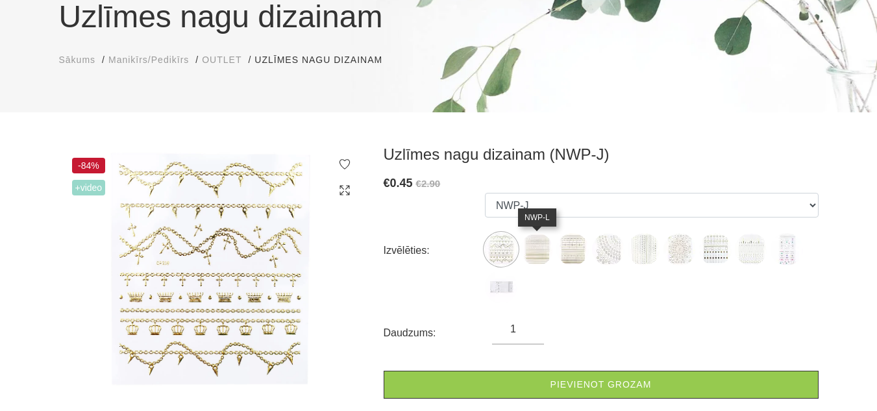
click at [543, 254] on img at bounding box center [537, 249] width 32 height 32
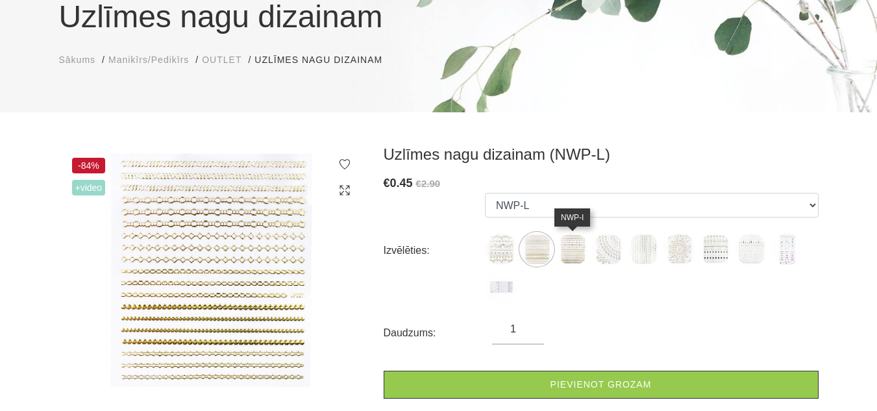
click at [575, 253] on img at bounding box center [572, 249] width 32 height 32
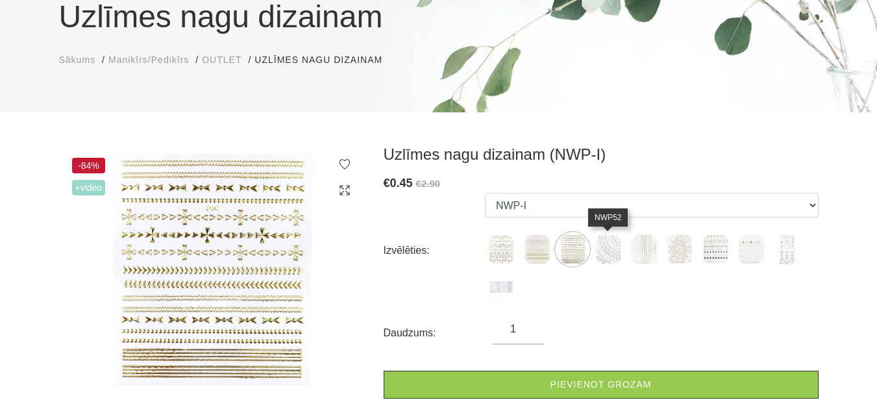
click at [601, 251] on img at bounding box center [608, 249] width 32 height 32
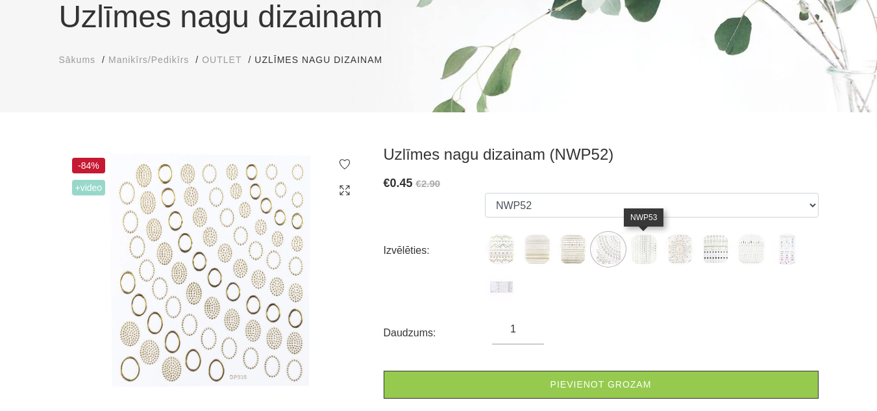
click at [647, 243] on img at bounding box center [644, 249] width 32 height 32
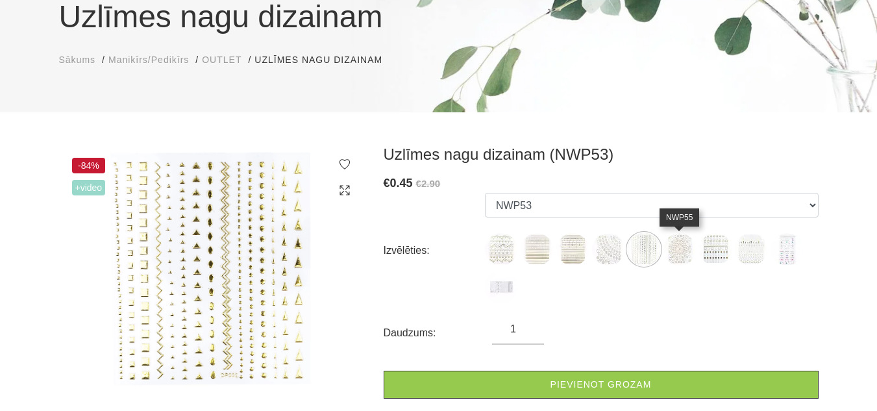
click at [680, 248] on img at bounding box center [680, 249] width 32 height 32
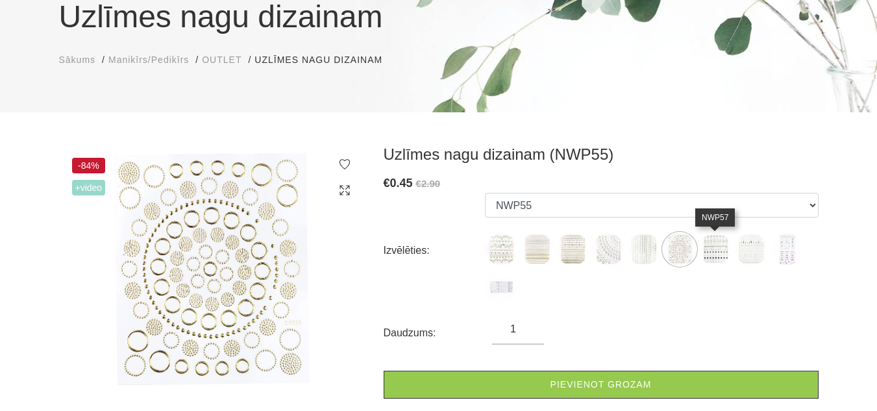
click at [715, 253] on img at bounding box center [715, 249] width 32 height 32
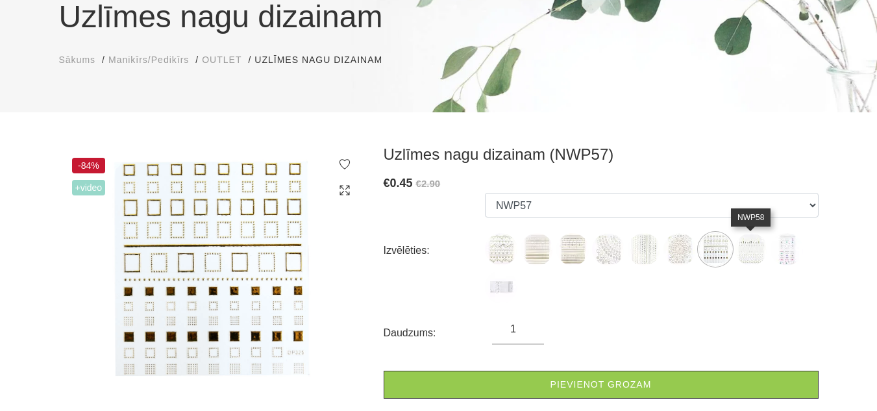
click at [749, 253] on img at bounding box center [751, 249] width 32 height 32
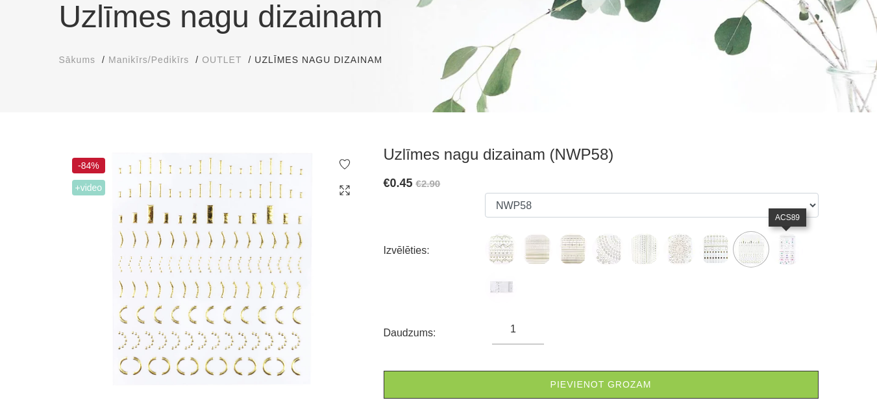
click at [788, 254] on img at bounding box center [787, 249] width 32 height 32
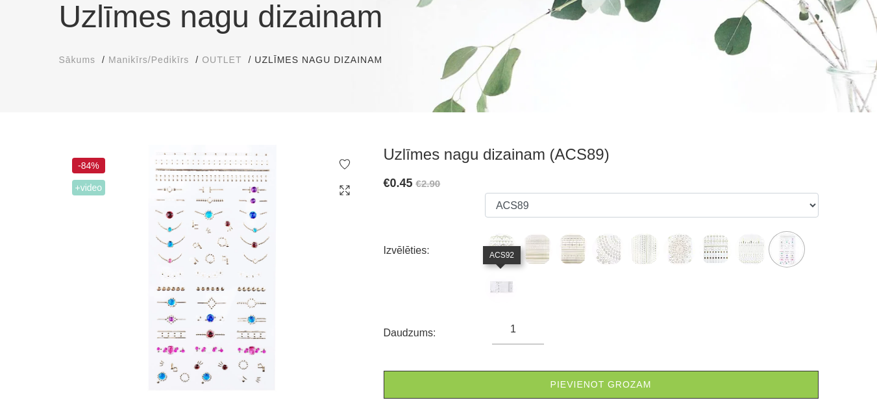
click at [507, 290] on img at bounding box center [501, 287] width 32 height 32
select select "1614"
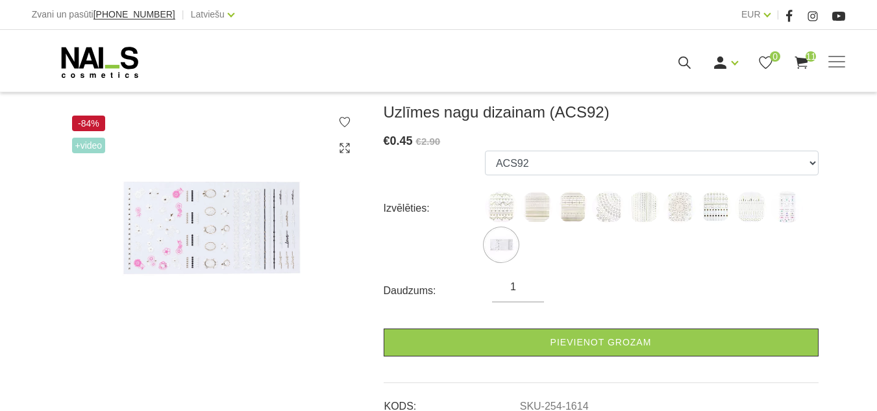
scroll to position [195, 0]
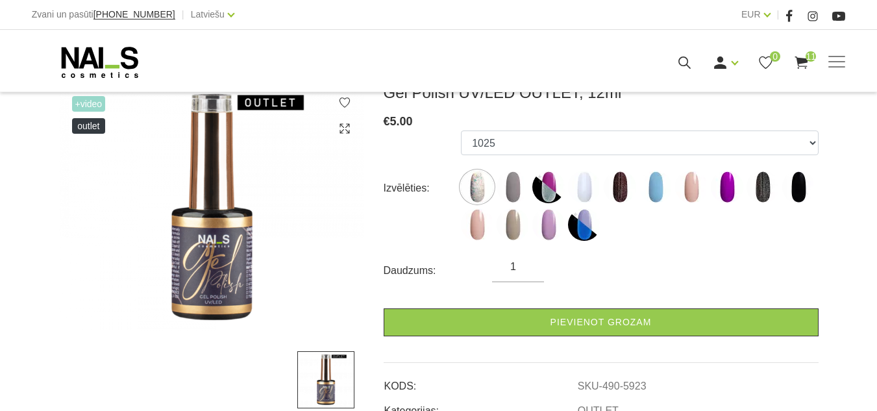
scroll to position [195, 0]
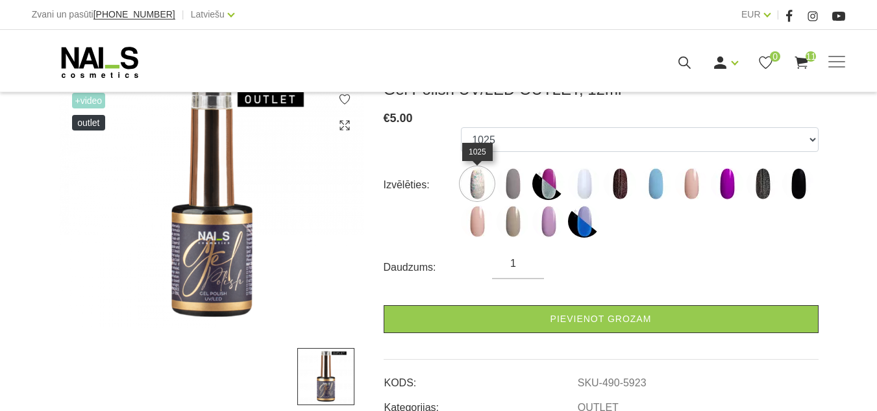
click at [476, 186] on img at bounding box center [477, 184] width 32 height 32
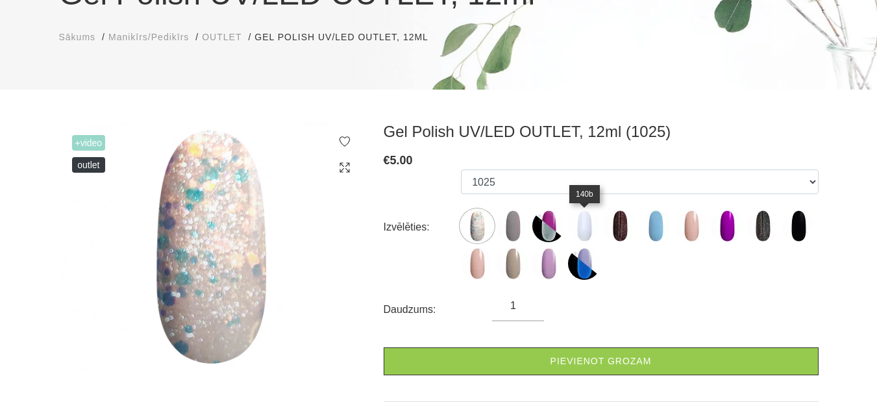
scroll to position [130, 0]
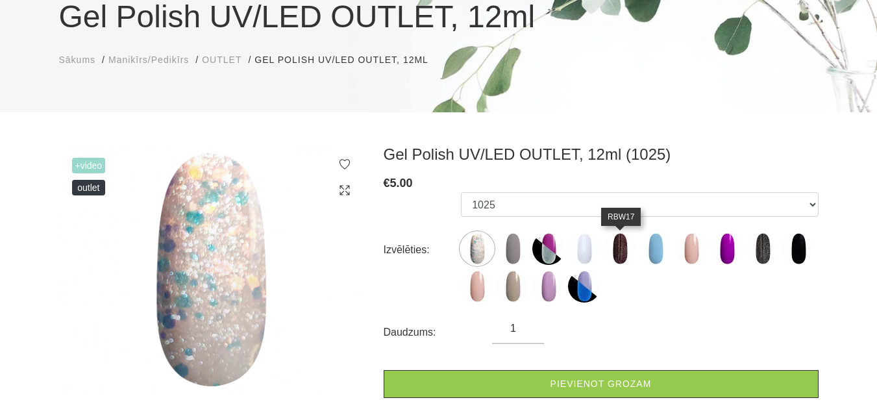
click at [617, 251] on img at bounding box center [620, 248] width 32 height 32
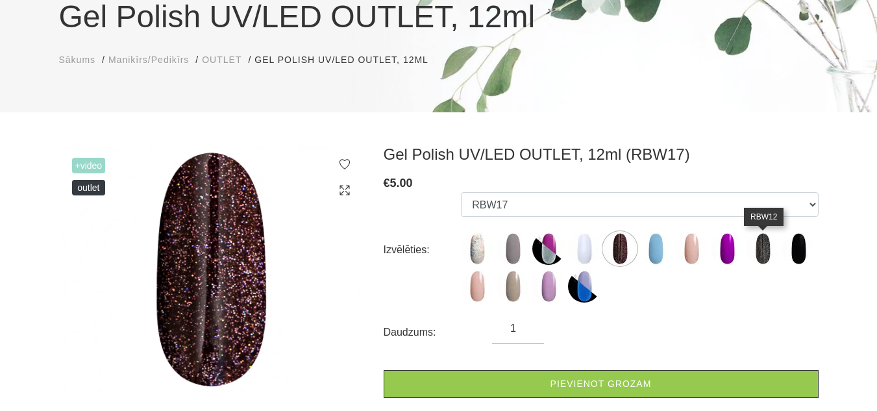
click at [758, 246] on img at bounding box center [763, 248] width 32 height 32
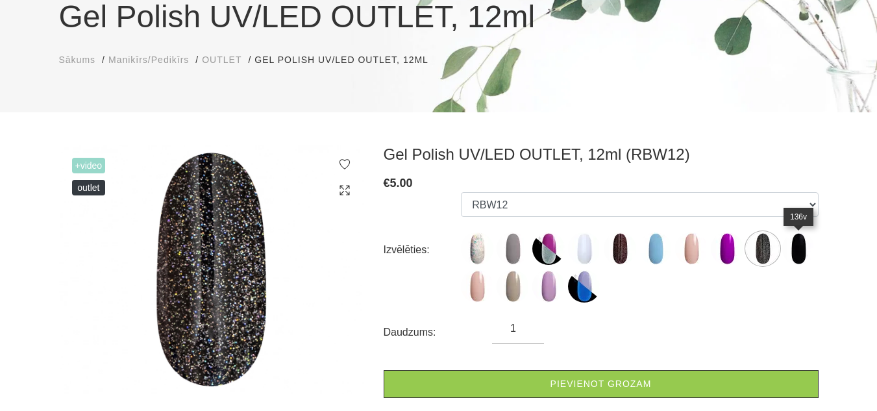
click at [804, 245] on img at bounding box center [798, 248] width 32 height 32
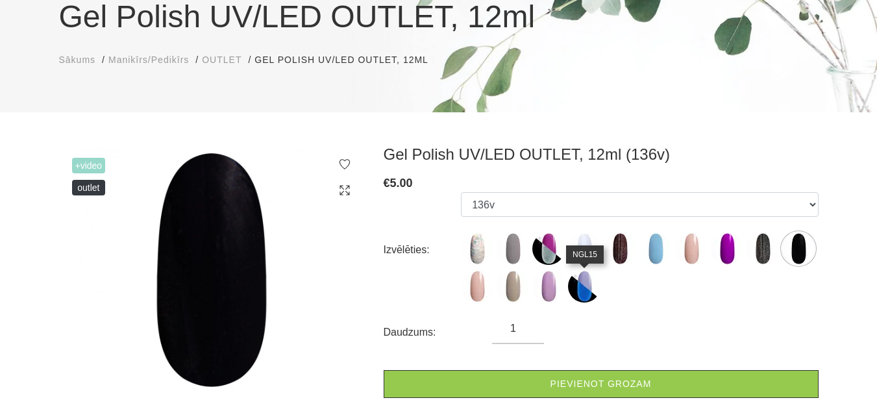
click at [582, 293] on img at bounding box center [584, 286] width 32 height 32
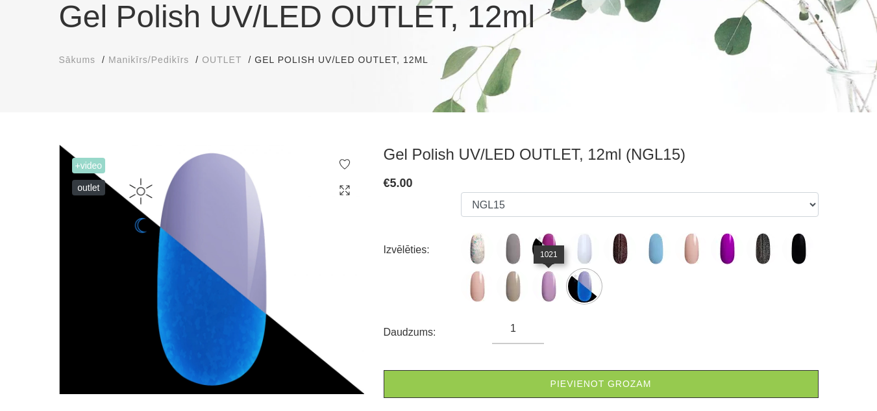
click at [541, 291] on img at bounding box center [548, 286] width 32 height 32
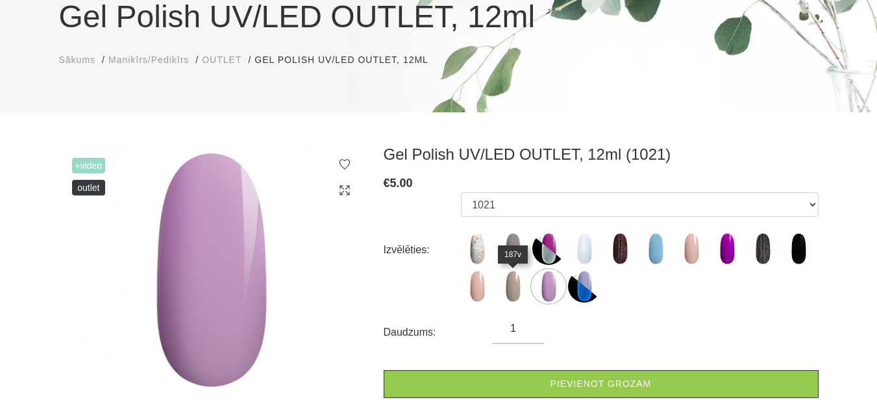
click at [517, 287] on img at bounding box center [513, 286] width 32 height 32
select select "6479"
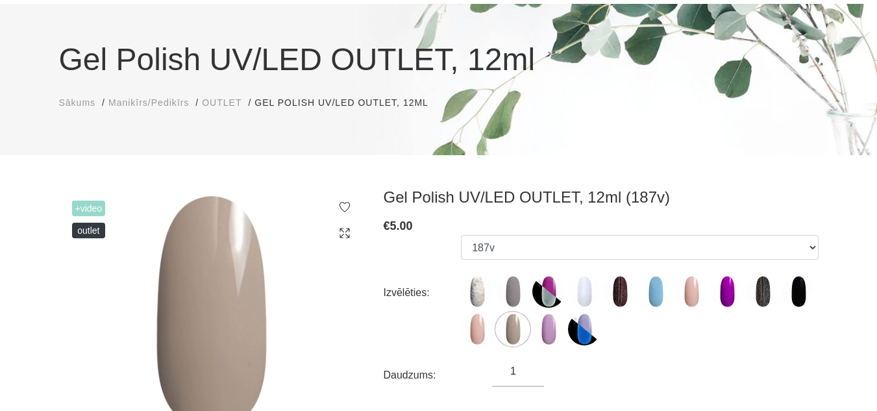
scroll to position [0, 0]
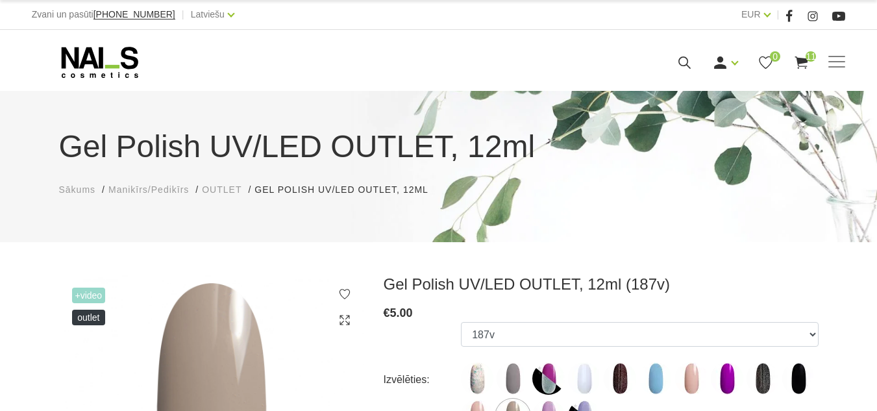
click at [223, 188] on span "OUTLET" at bounding box center [222, 189] width 40 height 10
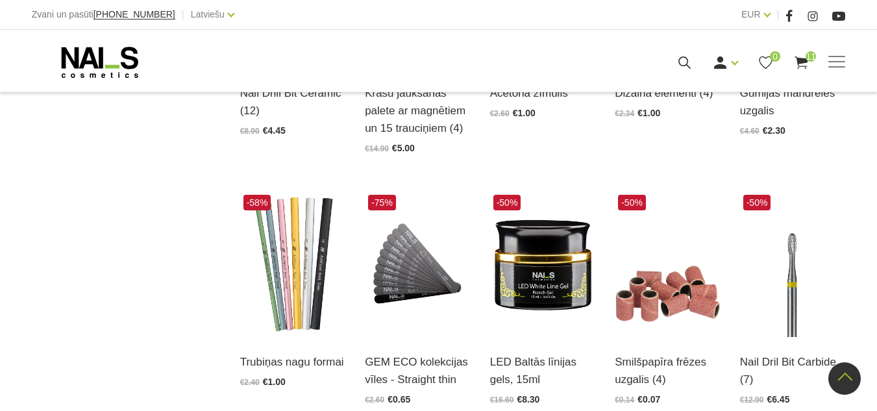
scroll to position [1039, 0]
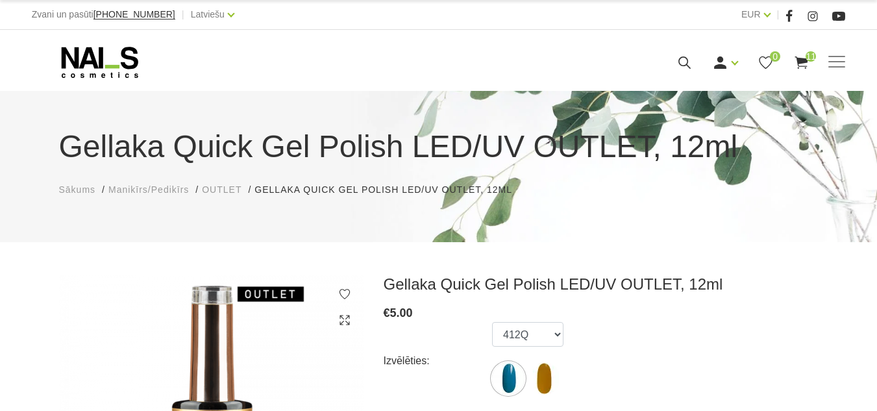
scroll to position [130, 0]
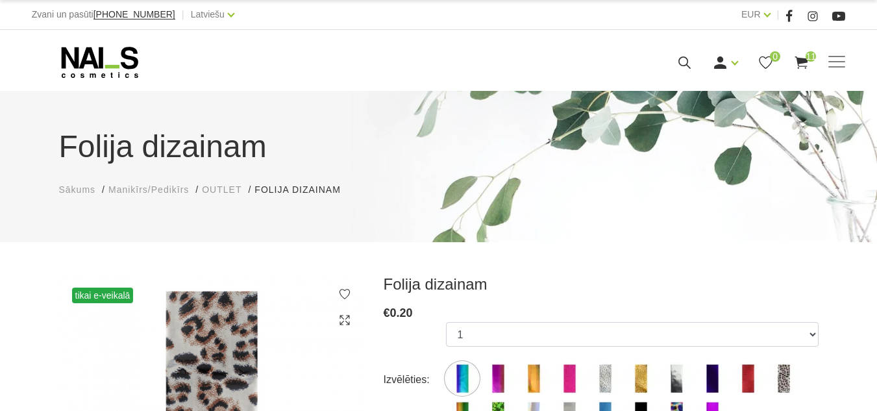
scroll to position [130, 0]
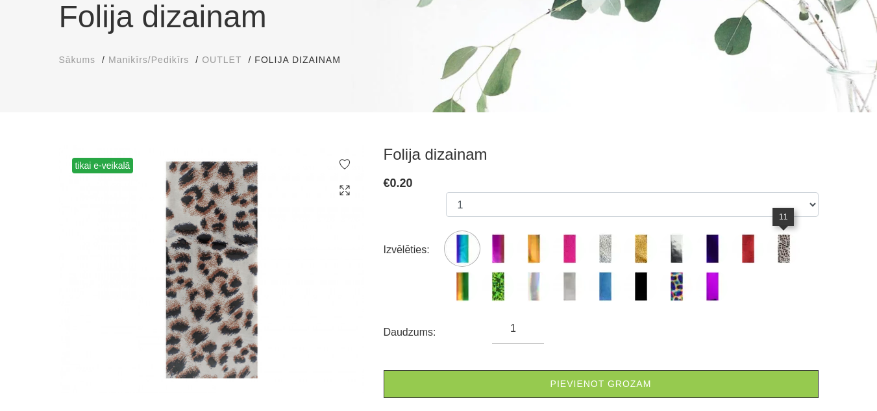
click at [778, 247] on img at bounding box center [783, 248] width 32 height 32
select select "5352"
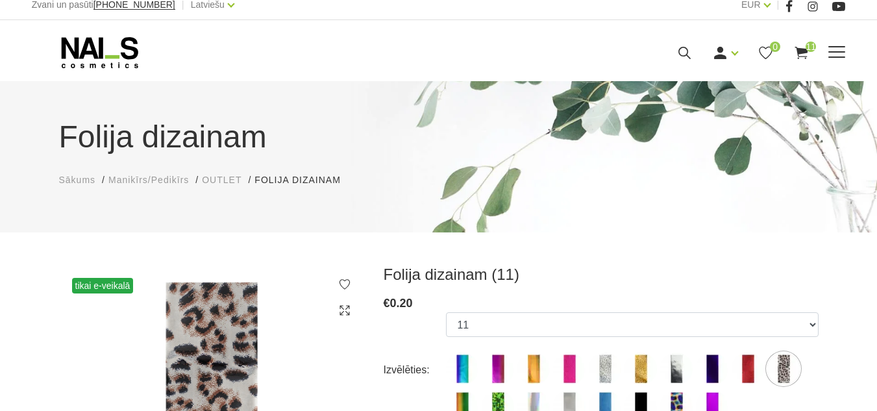
scroll to position [0, 0]
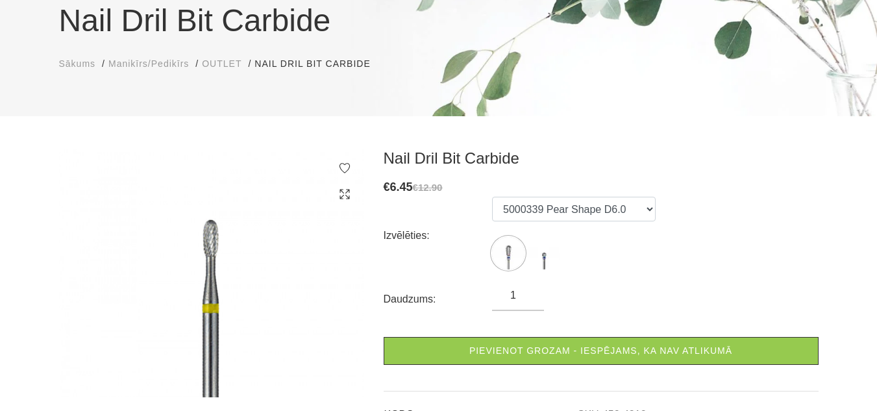
scroll to position [130, 0]
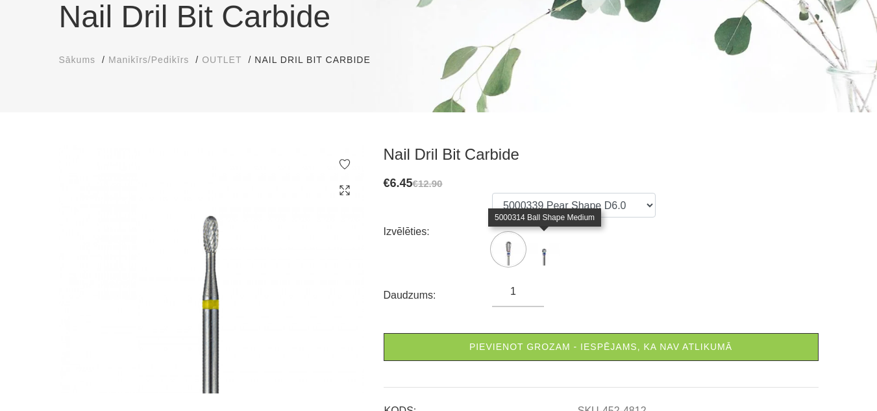
click at [543, 254] on img at bounding box center [544, 249] width 32 height 32
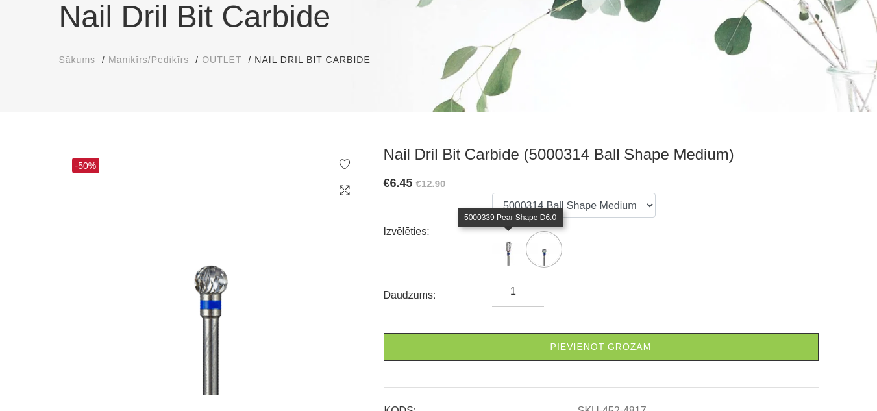
click at [501, 247] on img at bounding box center [508, 249] width 32 height 32
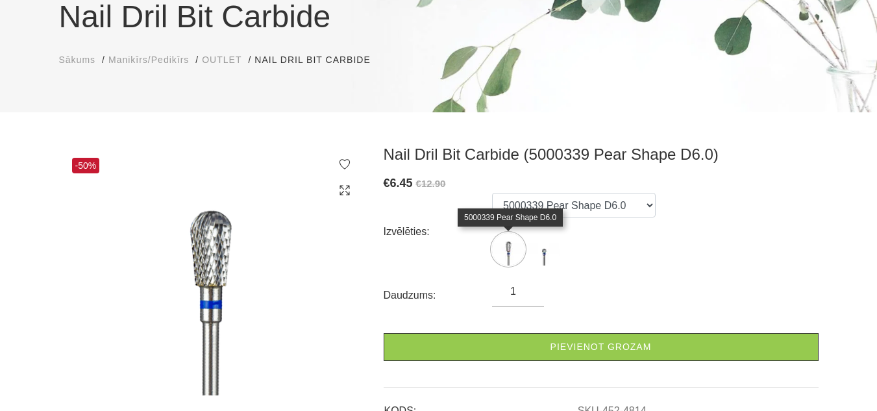
click at [504, 251] on img at bounding box center [508, 249] width 32 height 32
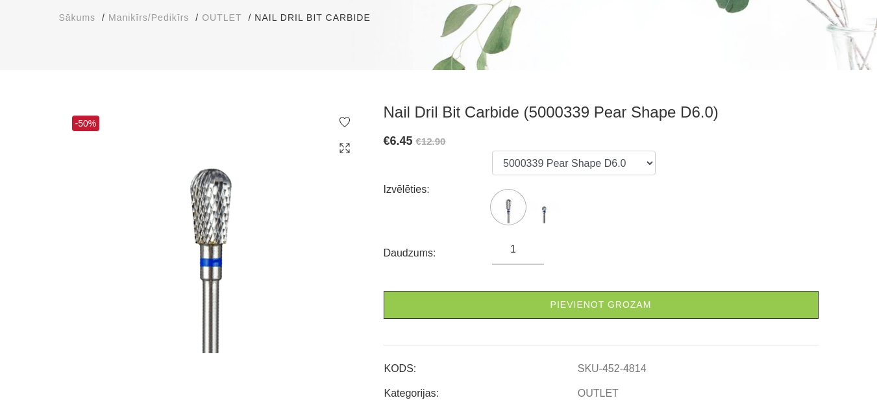
scroll to position [195, 0]
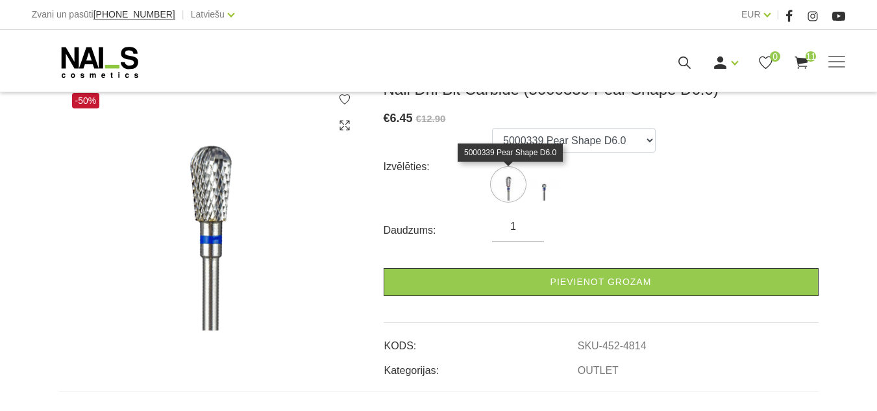
click at [501, 189] on img at bounding box center [508, 184] width 32 height 32
click at [563, 192] on ul "5000339 Pear Shape D6.0 5000314 Ball Shape Medium" at bounding box center [574, 167] width 164 height 78
click at [551, 189] on img at bounding box center [544, 184] width 32 height 32
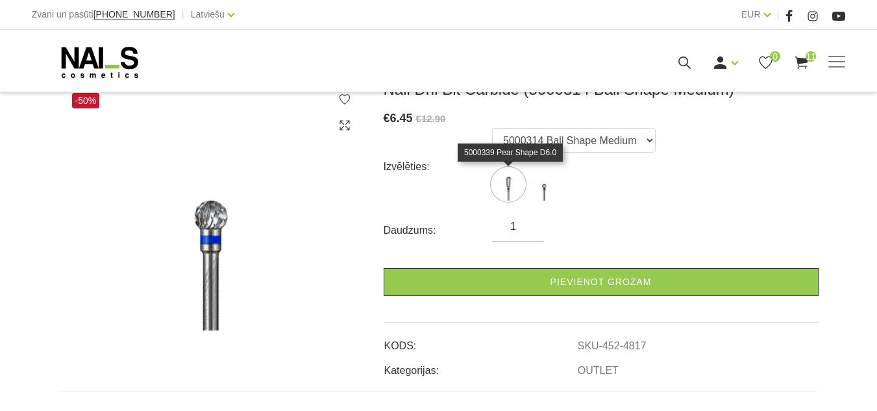
click at [508, 188] on img at bounding box center [508, 184] width 32 height 32
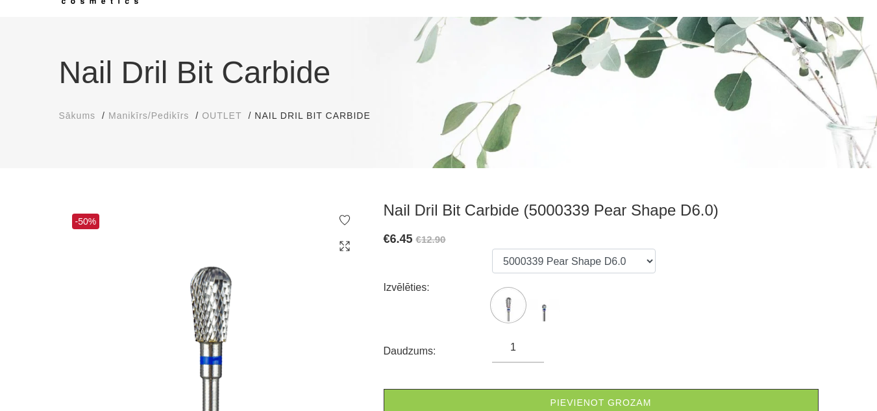
scroll to position [65, 0]
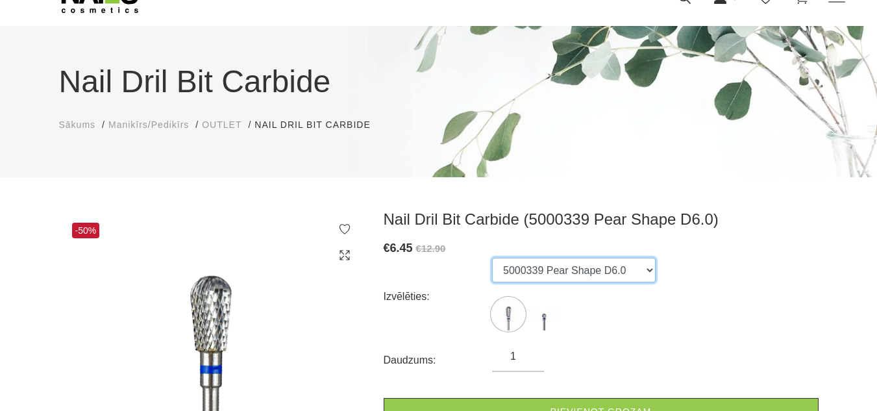
click at [640, 273] on select "5000339 Pear Shape D6.0 5000314 Ball Shape Medium" at bounding box center [574, 270] width 164 height 25
click at [492, 258] on select "5000339 Pear Shape D6.0 5000314 Ball Shape Medium" at bounding box center [574, 270] width 164 height 25
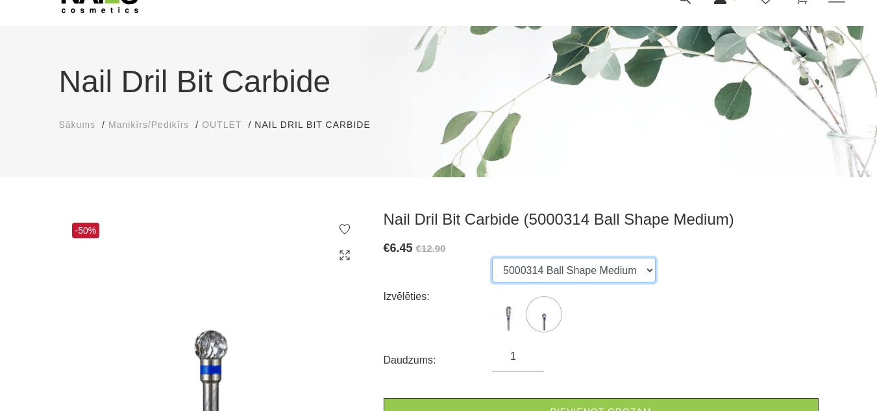
click at [642, 269] on select "5000339 Pear Shape D6.0 5000314 Ball Shape Medium" at bounding box center [574, 270] width 164 height 25
select select "4814"
click at [492, 258] on select "5000339 Pear Shape D6.0 5000314 Ball Shape Medium" at bounding box center [574, 270] width 164 height 25
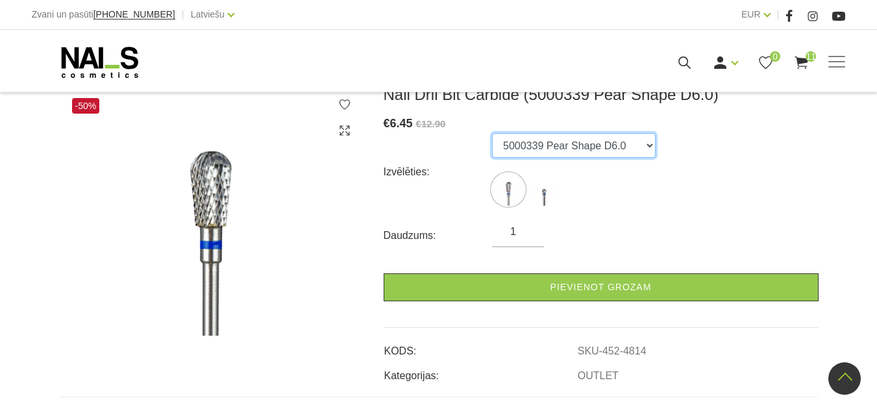
scroll to position [184, 0]
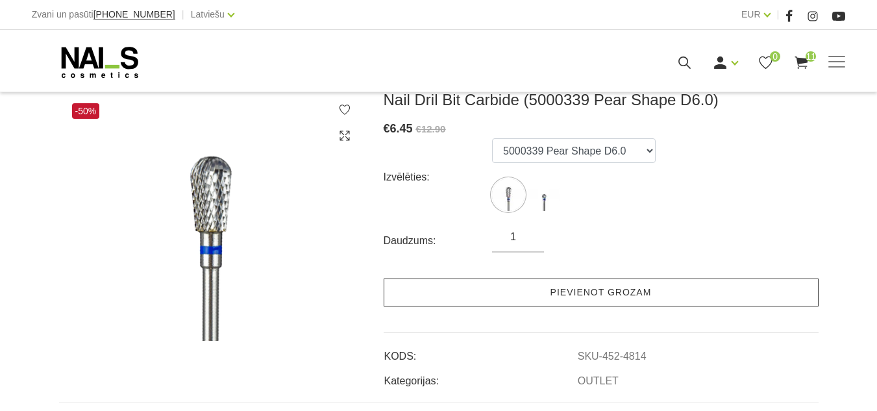
click at [615, 294] on link "Pievienot grozam" at bounding box center [601, 293] width 435 height 28
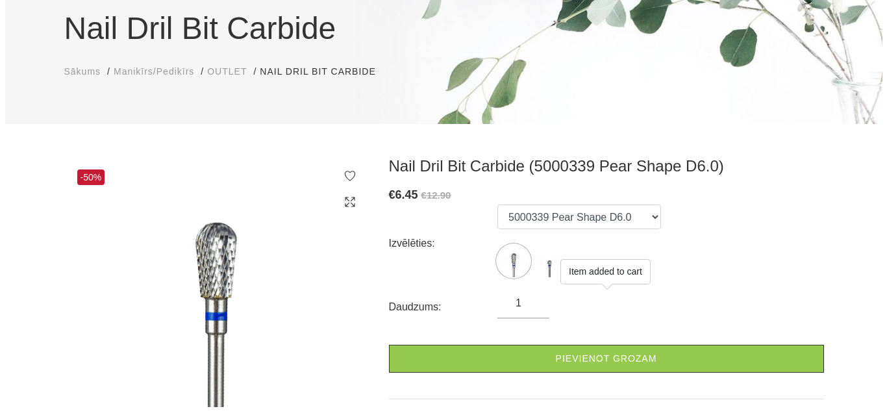
scroll to position [0, 0]
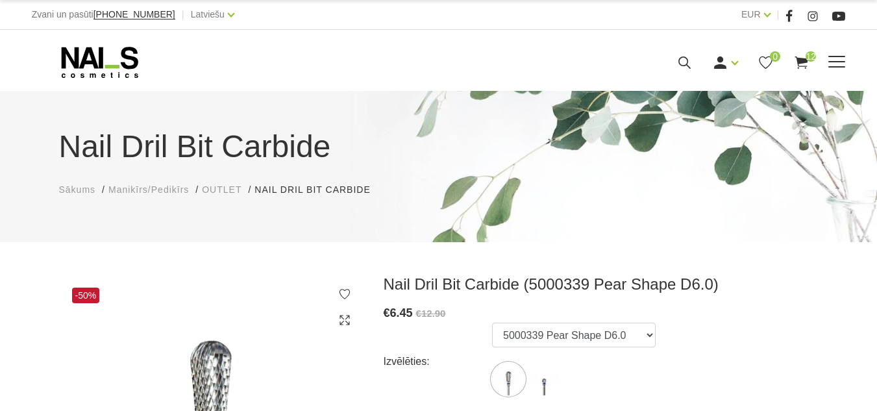
click at [808, 69] on use at bounding box center [801, 62] width 13 height 12
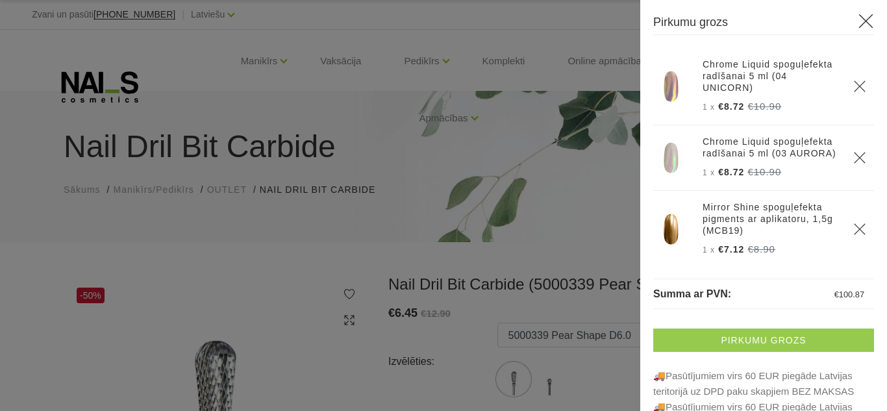
click at [747, 341] on link "Pirkumu grozs" at bounding box center [763, 340] width 221 height 23
